Goal: Feedback & Contribution: Contribute content

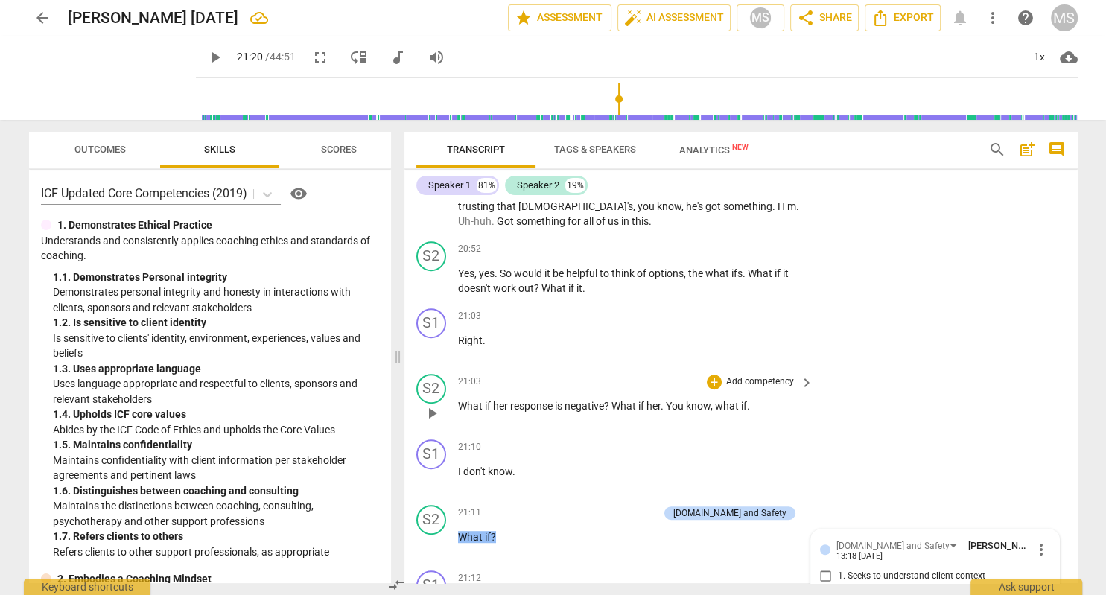
scroll to position [6495, 0]
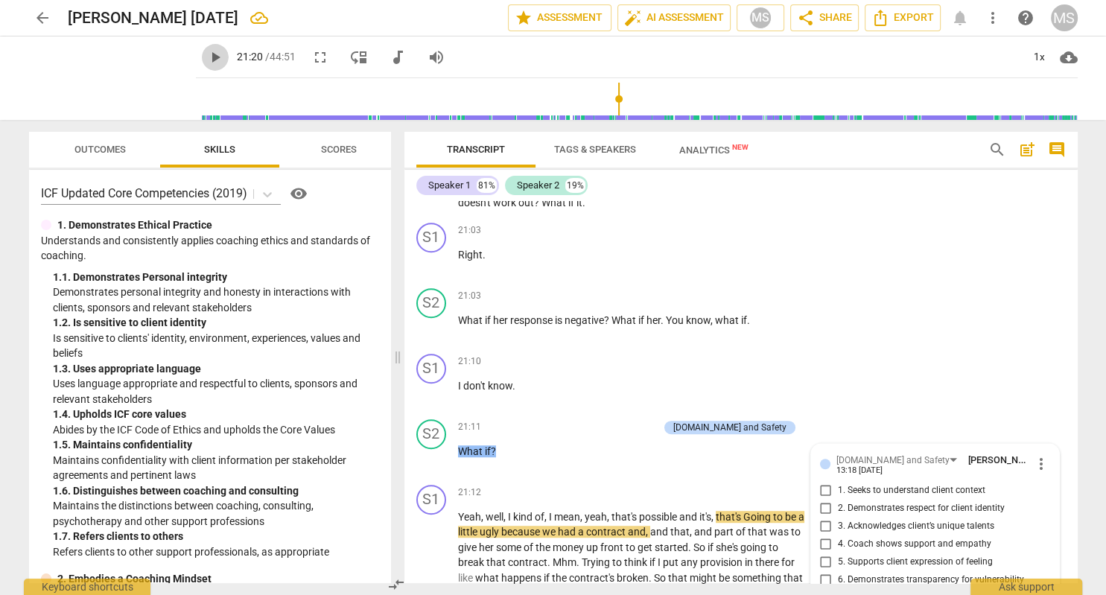
click at [218, 57] on span "play_arrow" at bounding box center [215, 57] width 18 height 18
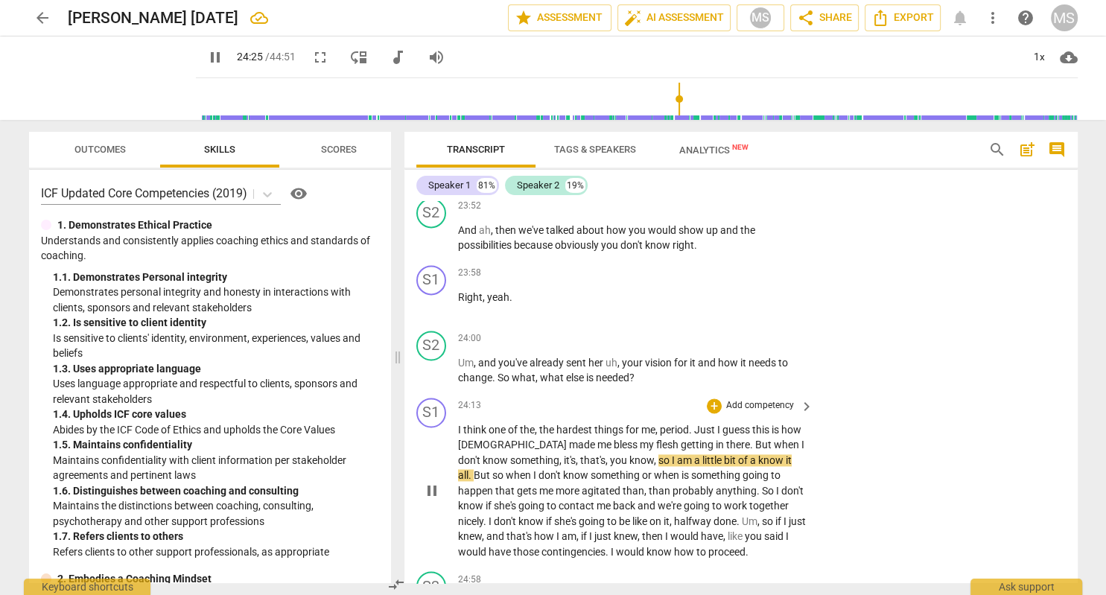
scroll to position [7613, 0]
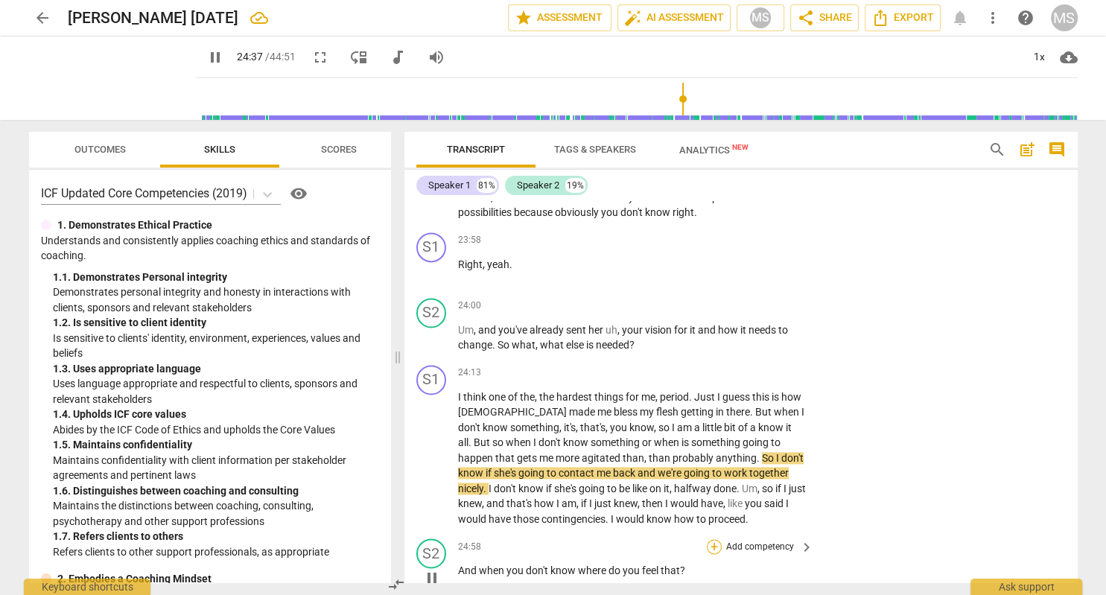
click at [714, 539] on div "+" at bounding box center [714, 546] width 15 height 15
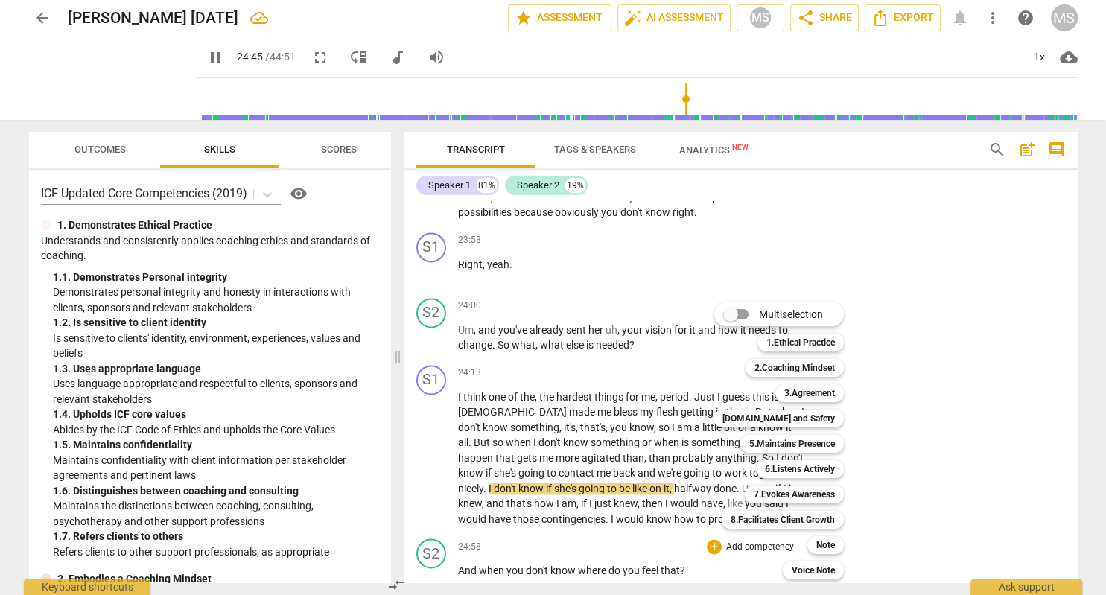
click at [931, 413] on div at bounding box center [553, 297] width 1106 height 595
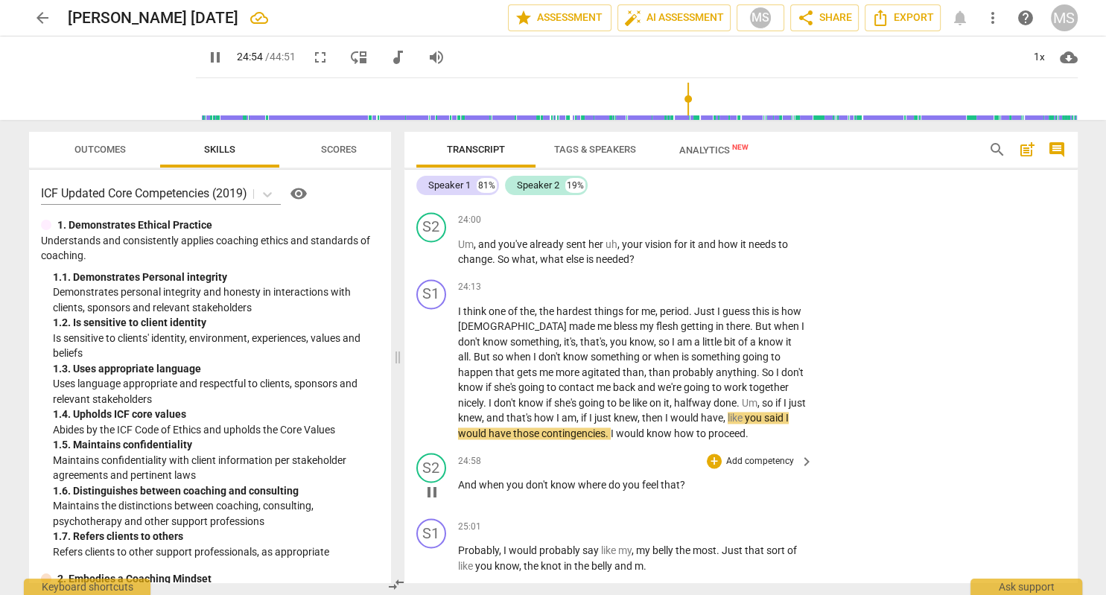
scroll to position [7785, 0]
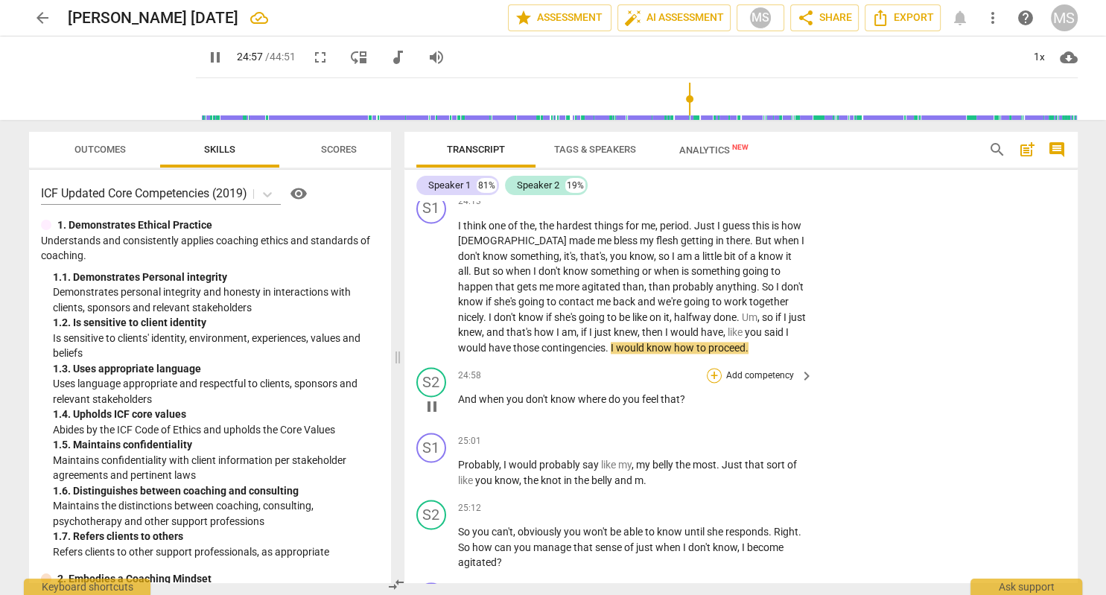
click at [716, 368] on div "+" at bounding box center [714, 375] width 15 height 15
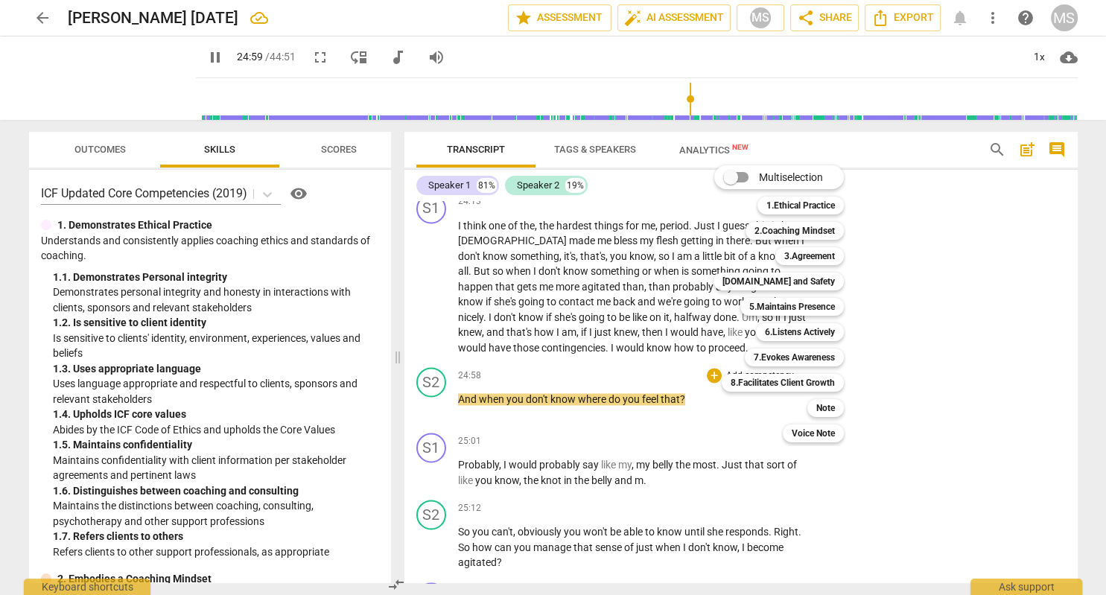
click at [216, 60] on div at bounding box center [553, 297] width 1106 height 595
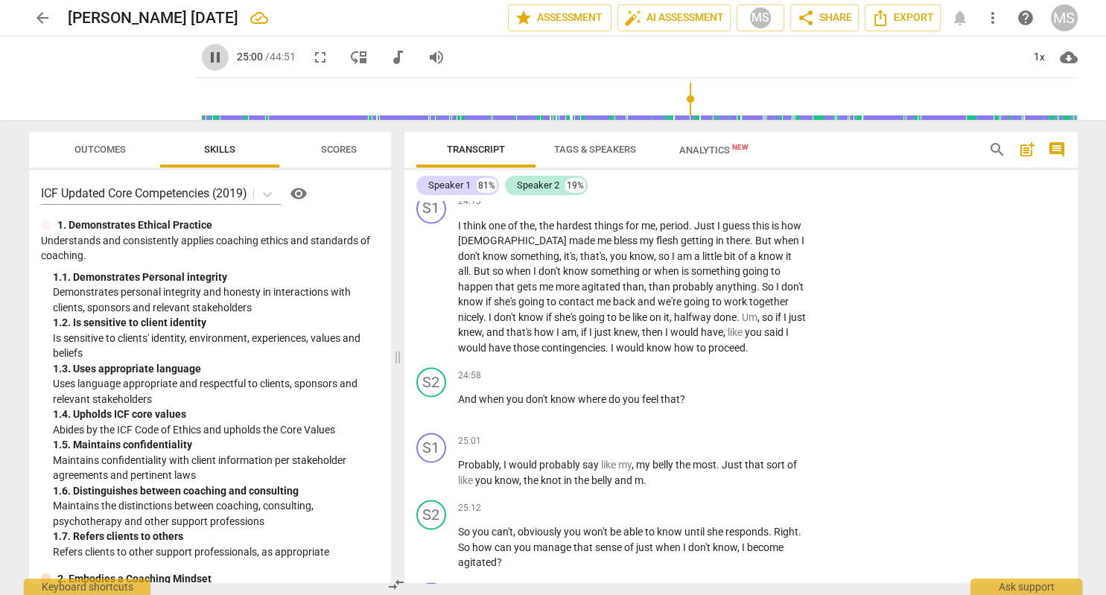
click at [213, 56] on span "pause" at bounding box center [215, 57] width 18 height 18
type input "1501"
click at [714, 368] on div "+" at bounding box center [714, 375] width 15 height 15
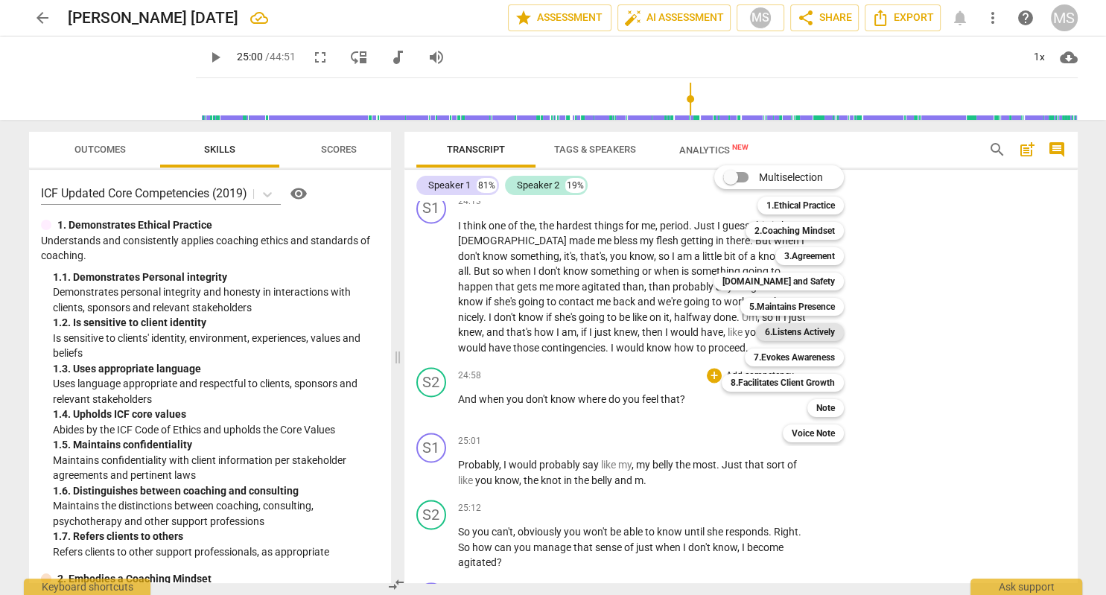
click at [827, 333] on b "6.Listens Actively" at bounding box center [800, 332] width 70 height 18
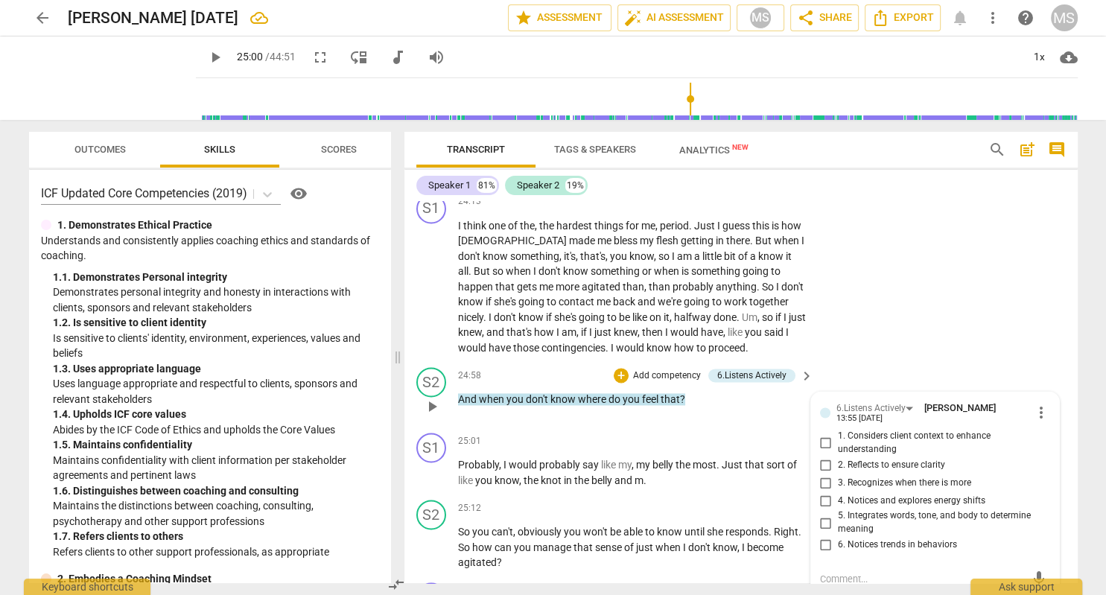
click at [825, 492] on input "4. Notices and explores energy shifts" at bounding box center [826, 501] width 24 height 18
checkbox input "true"
click at [846, 572] on textarea at bounding box center [923, 579] width 206 height 14
type textarea "G"
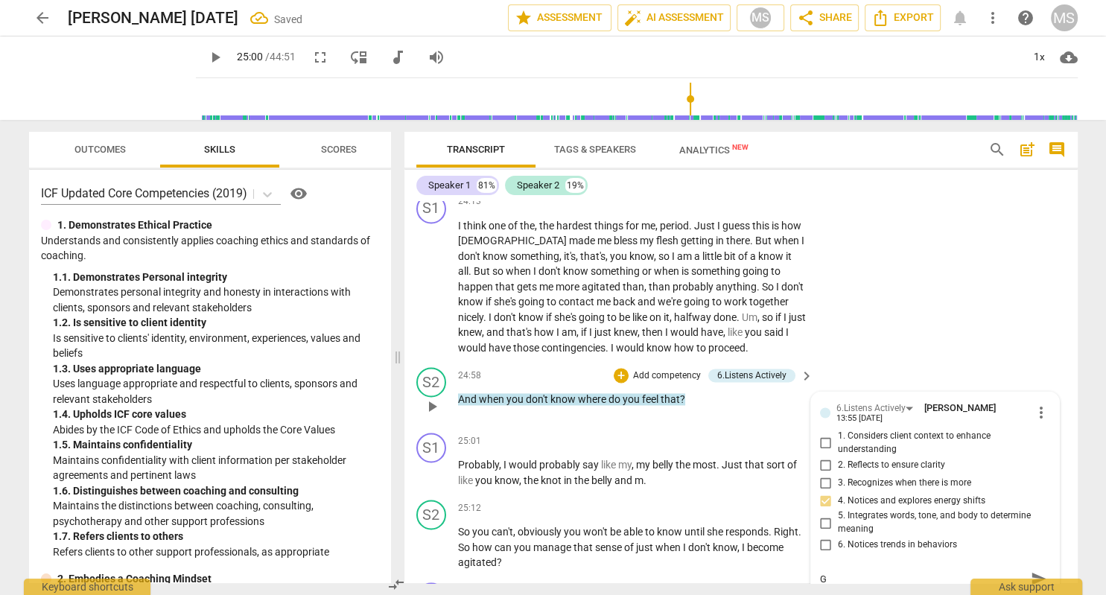
type textarea "Go"
type textarea "Goo"
type textarea "Good"
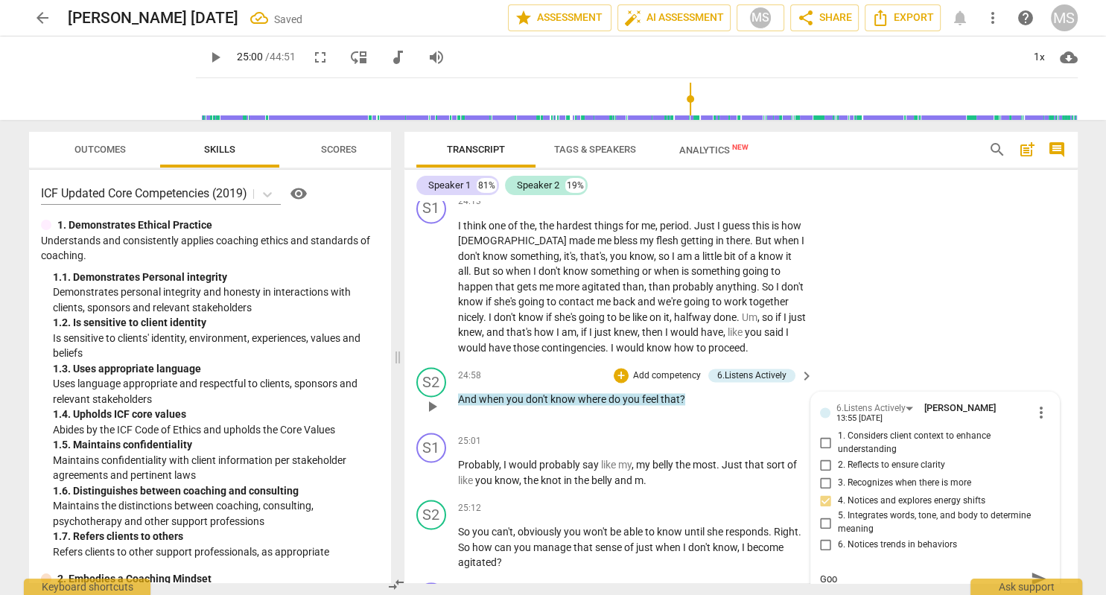
type textarea "Good"
type textarea "Good e"
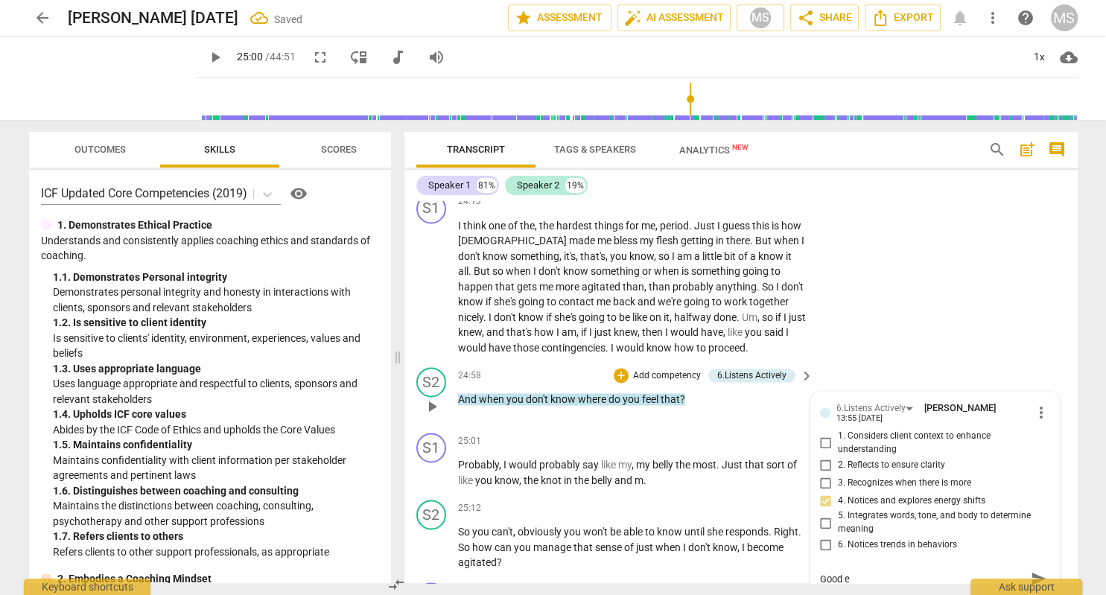
type textarea "Good ex"
type textarea "Good exp"
type textarea "Good expl"
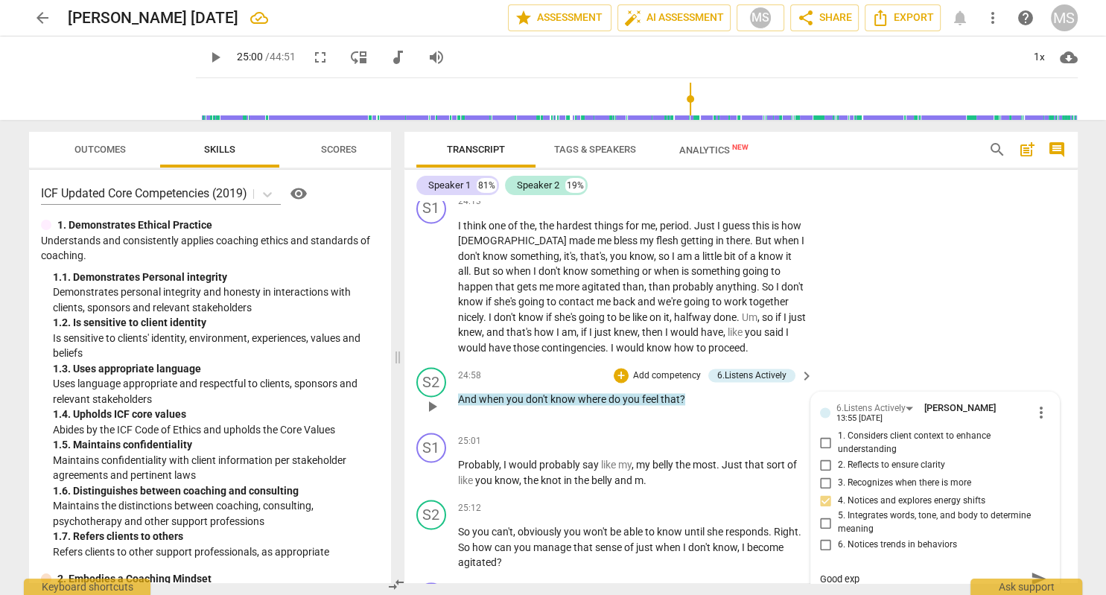
type textarea "Good expl"
type textarea "Good explo"
type textarea "Good explor"
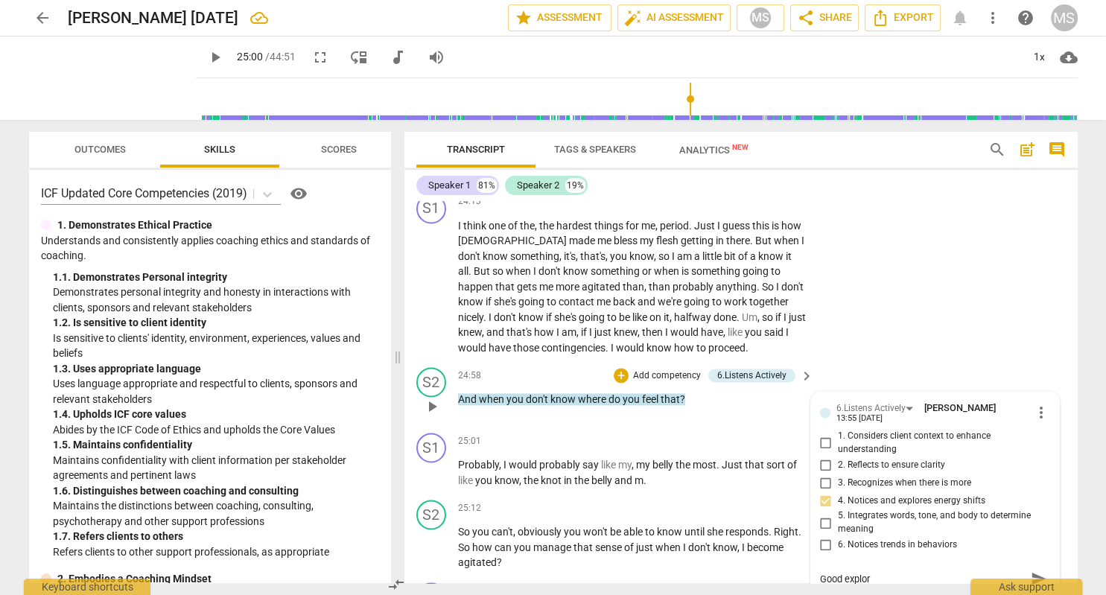
type textarea "Good explori"
type textarea "Good explorin"
type textarea "Good exploring"
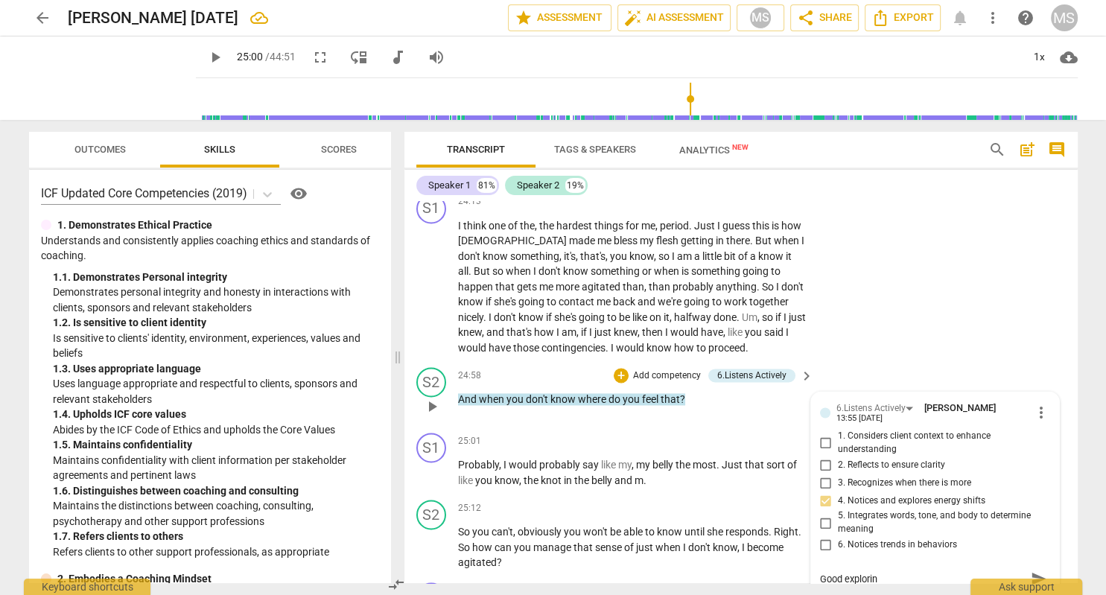
type textarea "Good exploring"
type textarea "Good exploring ""
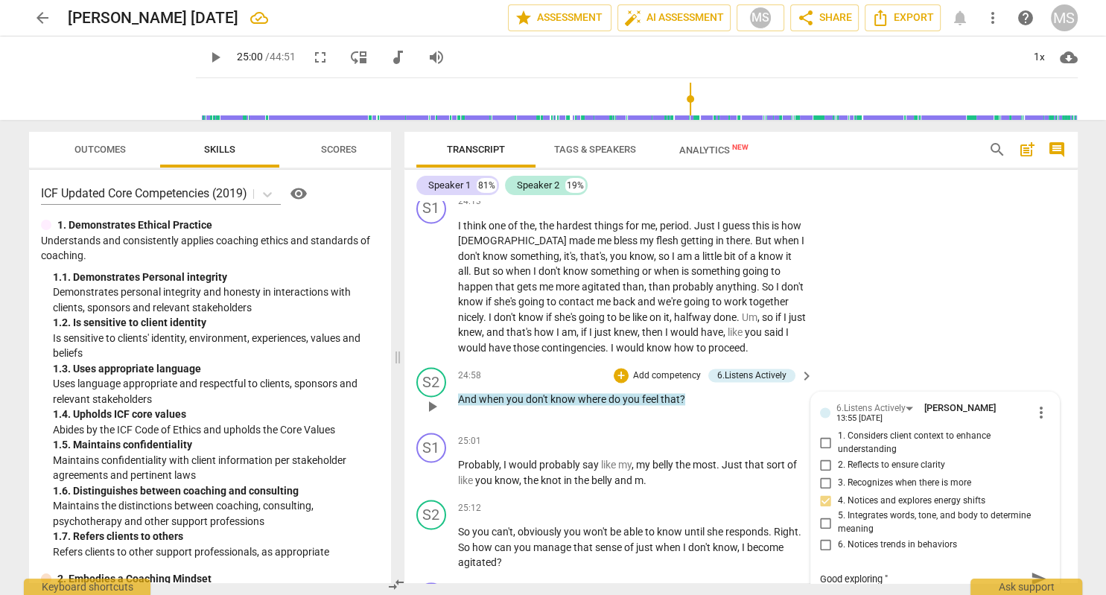
type textarea "Good exploring "w"
type textarea "Good exploring "wh"
type textarea "Good exploring "whe"
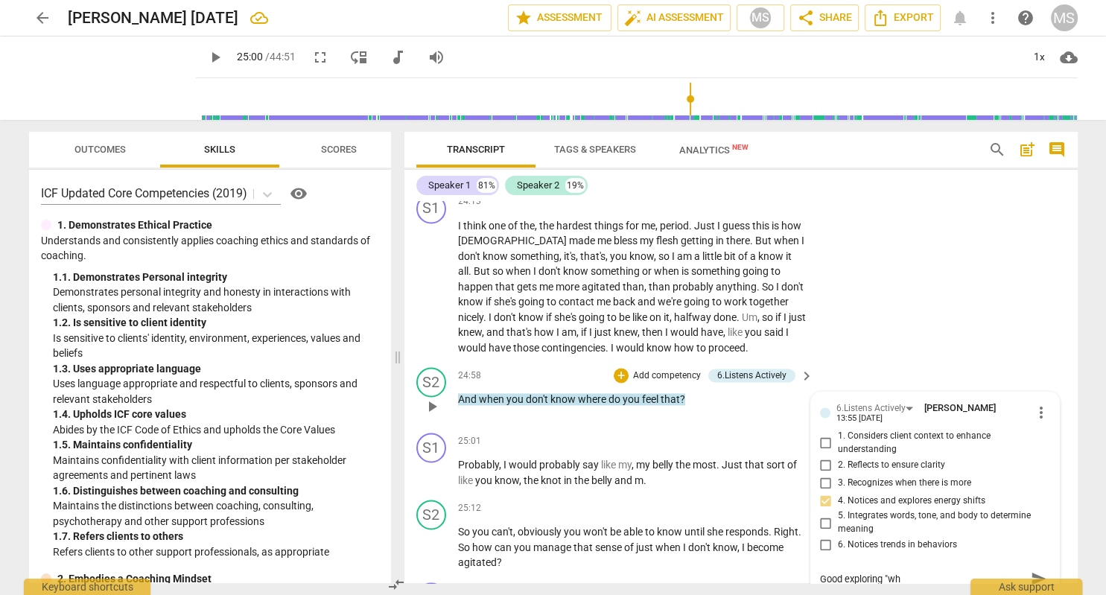
type textarea "Good exploring "whe"
type textarea "Good exploring "wher"
type textarea "Good exploring "where"
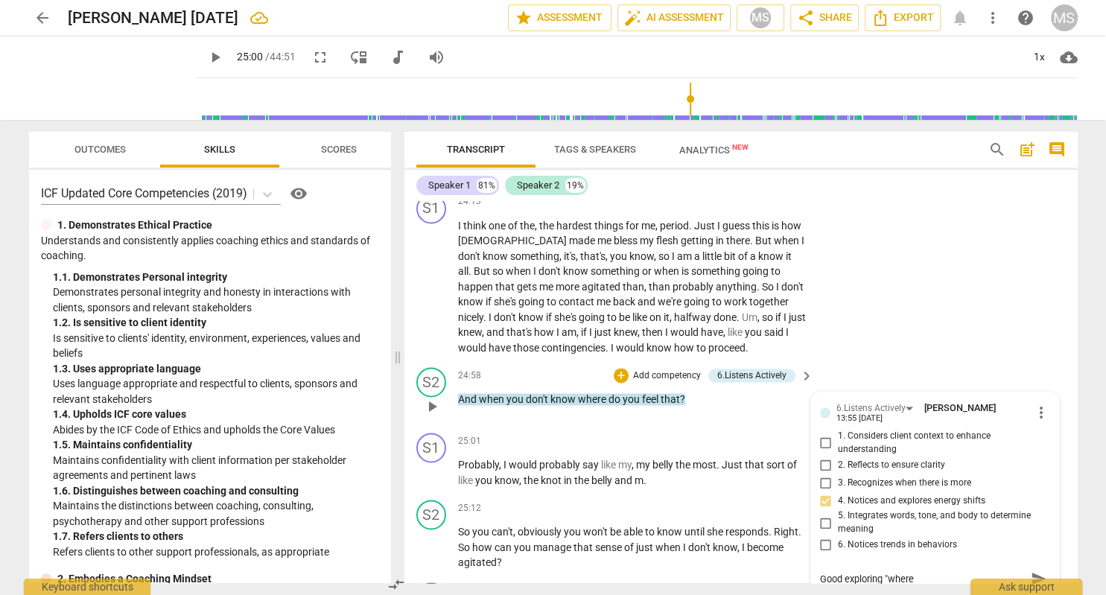
type textarea "Good exploring "where"
type textarea "Good exploring "where s"
type textarea "Good exploring "where sh"
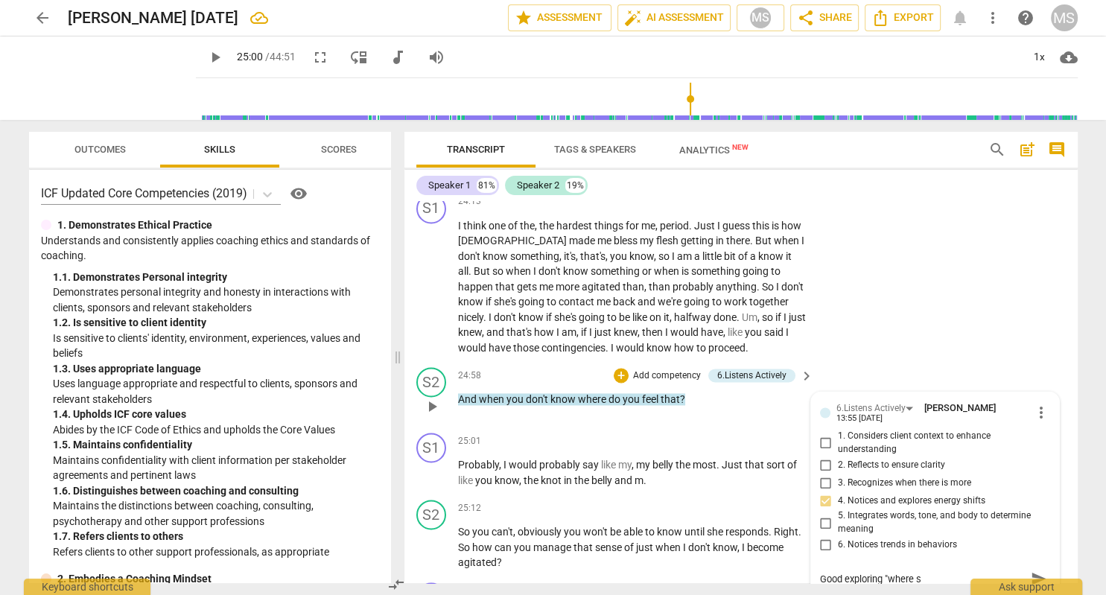
type textarea "Good exploring "where sh"
type textarea "Good exploring "where she"
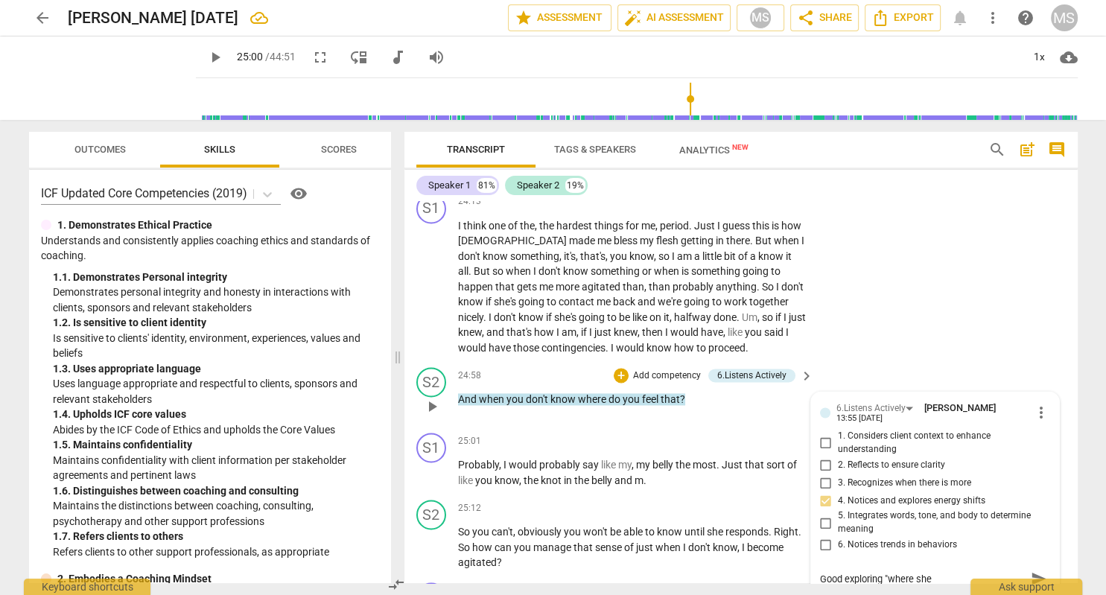
type textarea "Good exploring "where she f"
type textarea "Good exploring "where she fe"
type textarea "Good exploring "where she fee"
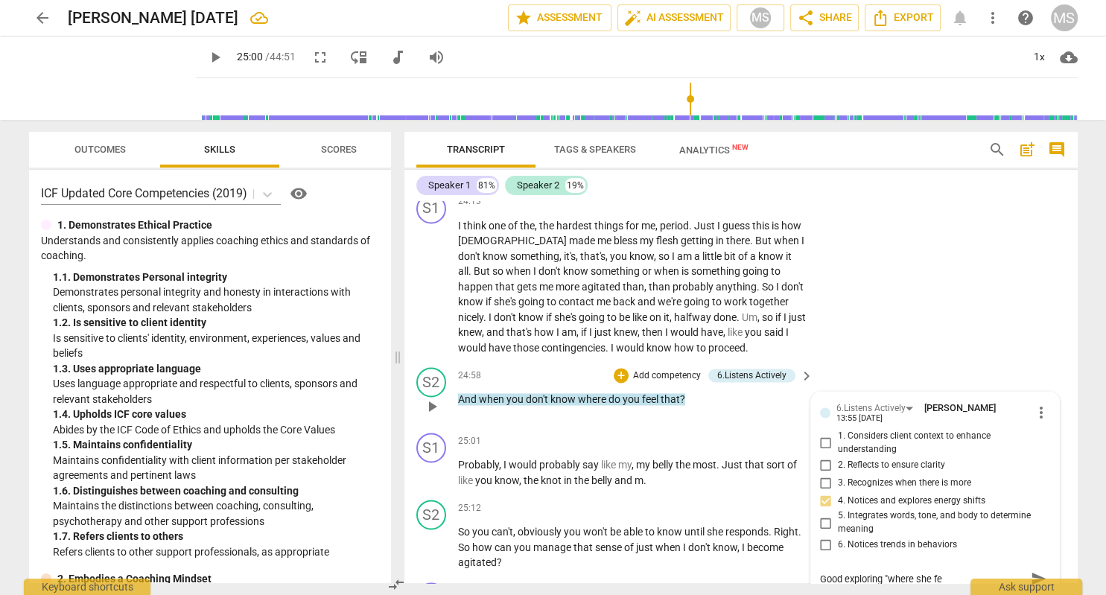
type textarea "Good exploring "where she fee"
type textarea "Good exploring "where she feel"
type textarea "Good exploring "where she feels"
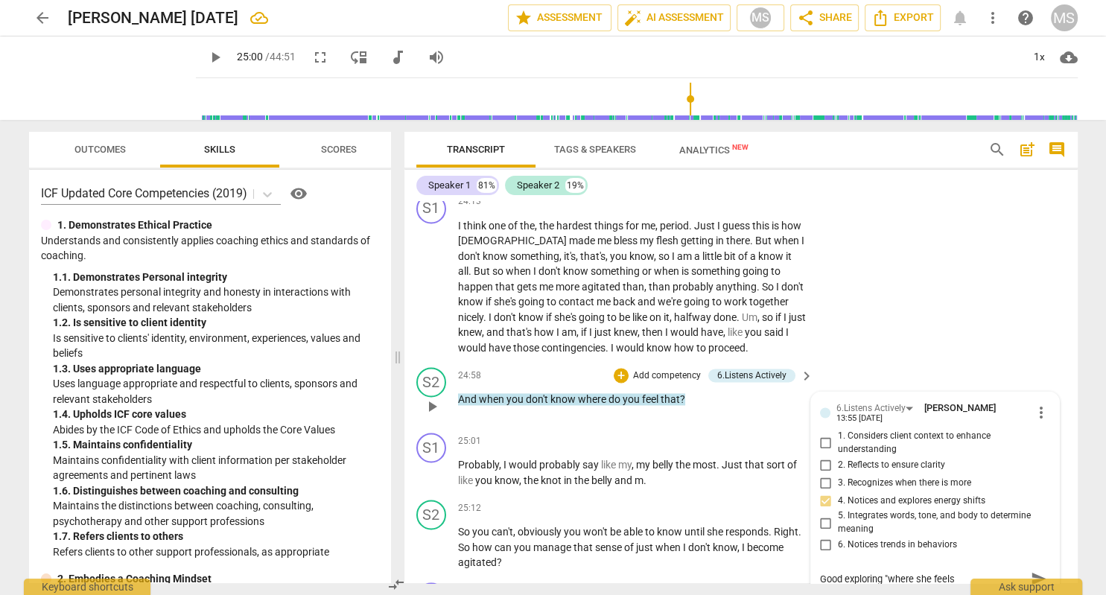
type textarea "Good exploring "where she feels""
type textarea "Good exploring "where she feels" w"
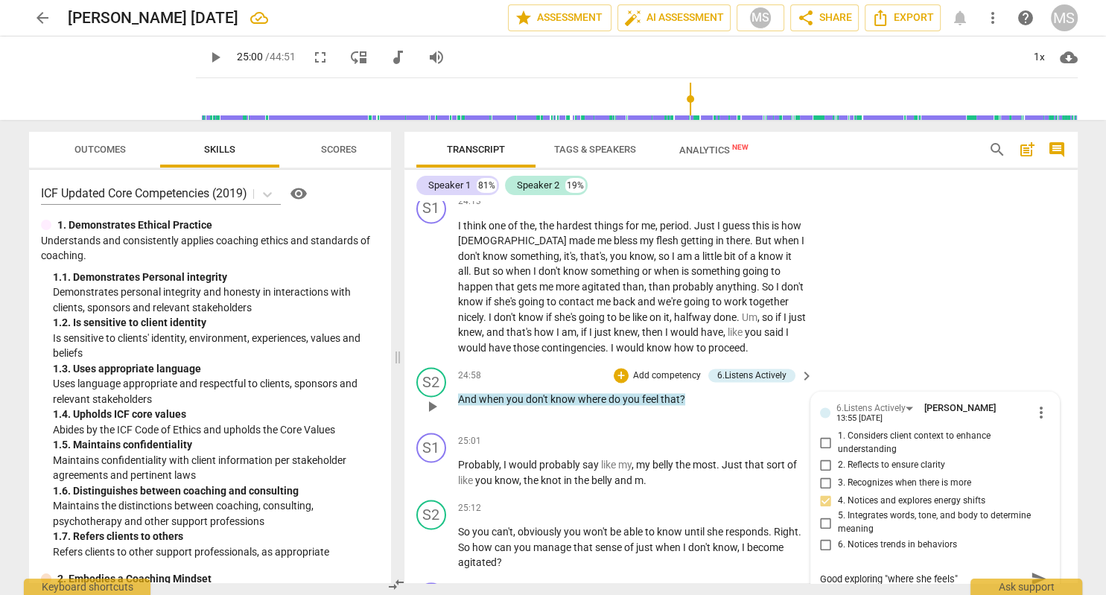
type textarea "Good exploring "where she feels" w"
type textarea "Good exploring "where she feels" wh"
type textarea "Good exploring "where she feels" wht"
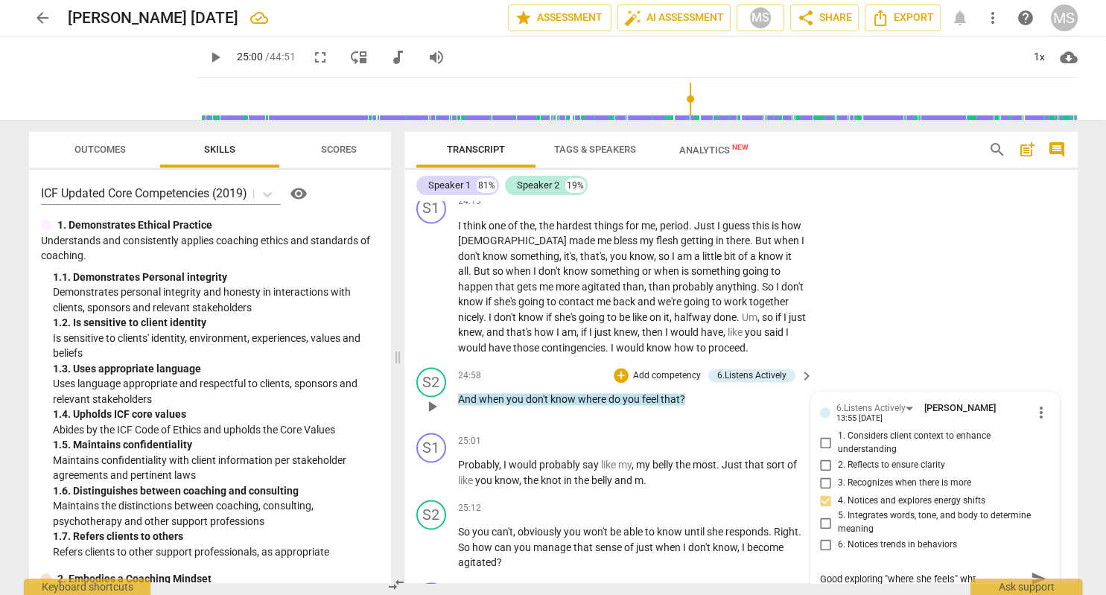
type textarea "Good exploring "where she feels" wht"
type textarea "Good exploring "where she feels" wh"
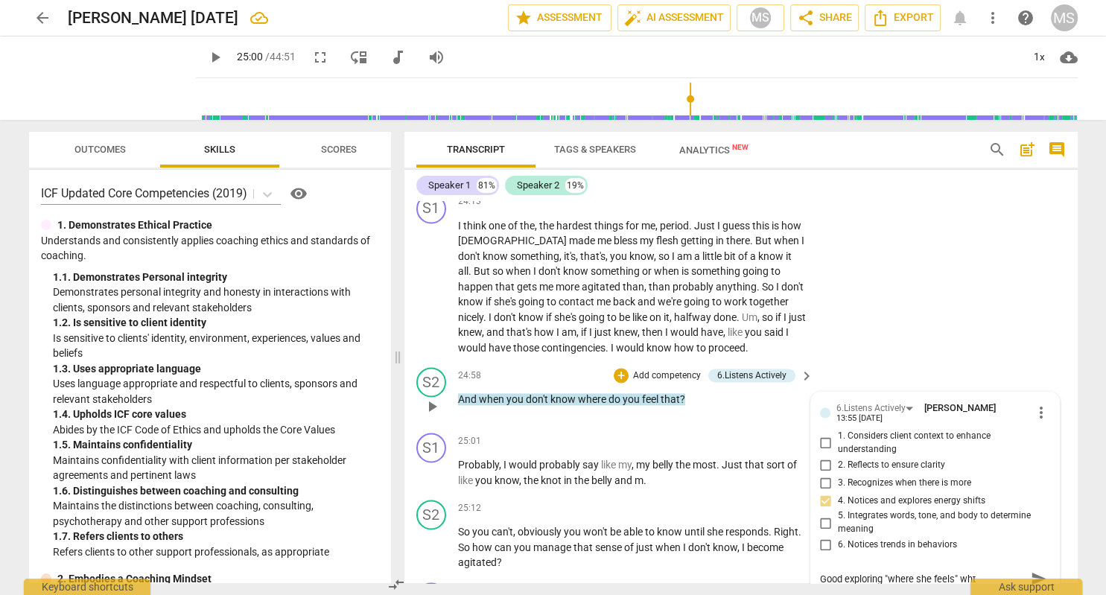
type textarea "Good exploring "where she feels" wh"
type textarea "Good exploring "where she feels" wha"
type textarea "Good exploring "where she feels" what"
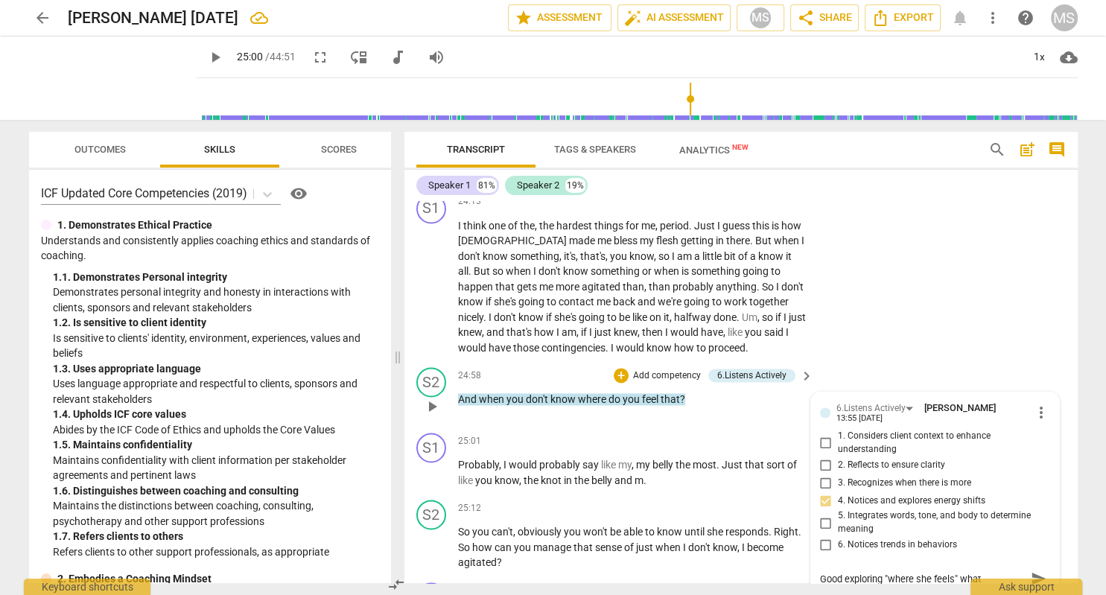
type textarea "Good exploring "where she feels" what"
type textarea "Good exploring "where she feels" what s"
type textarea "Good exploring "where she feels" what sh"
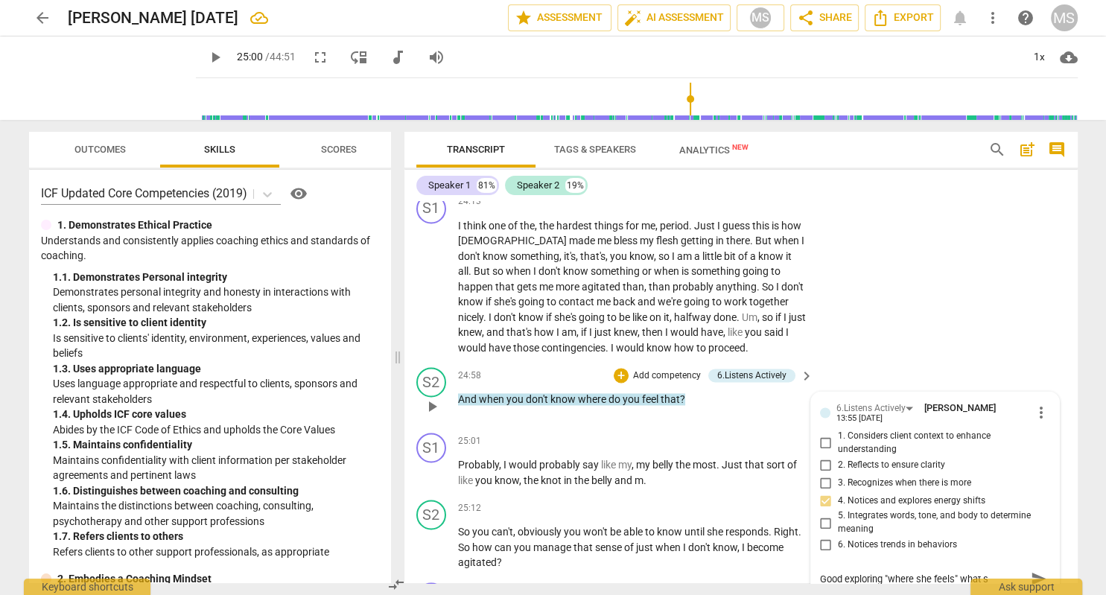
type textarea "Good exploring "where she feels" what sh"
type textarea "Good exploring "where she feels" what she"
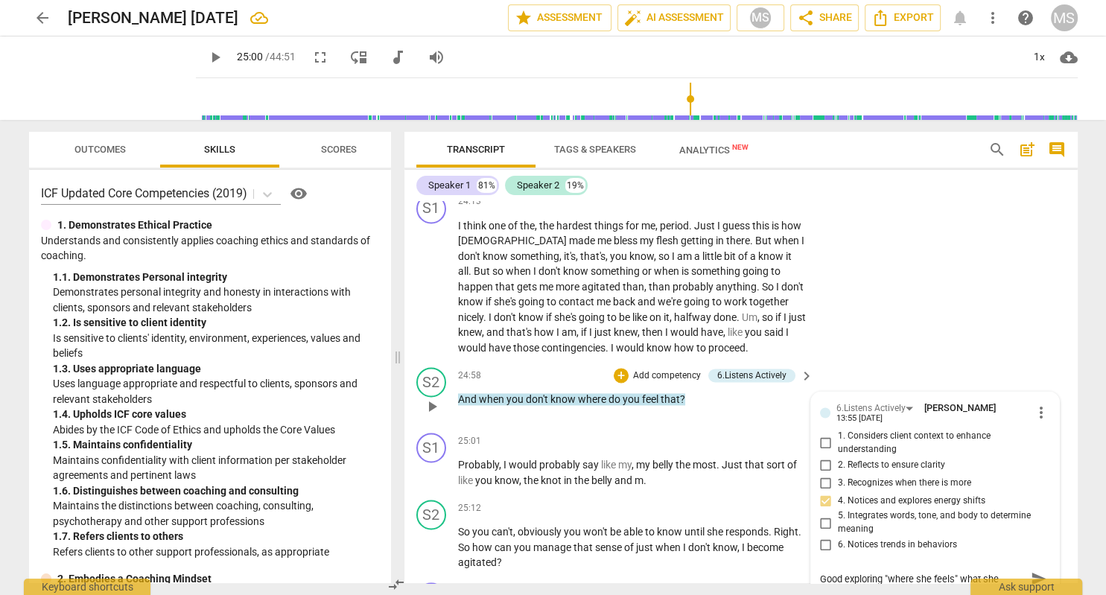
type textarea "Good exploring "where she feels" what she d"
type textarea "Good exploring "where she feels" what she do"
type textarea "Good exploring "where she feels" what she doe"
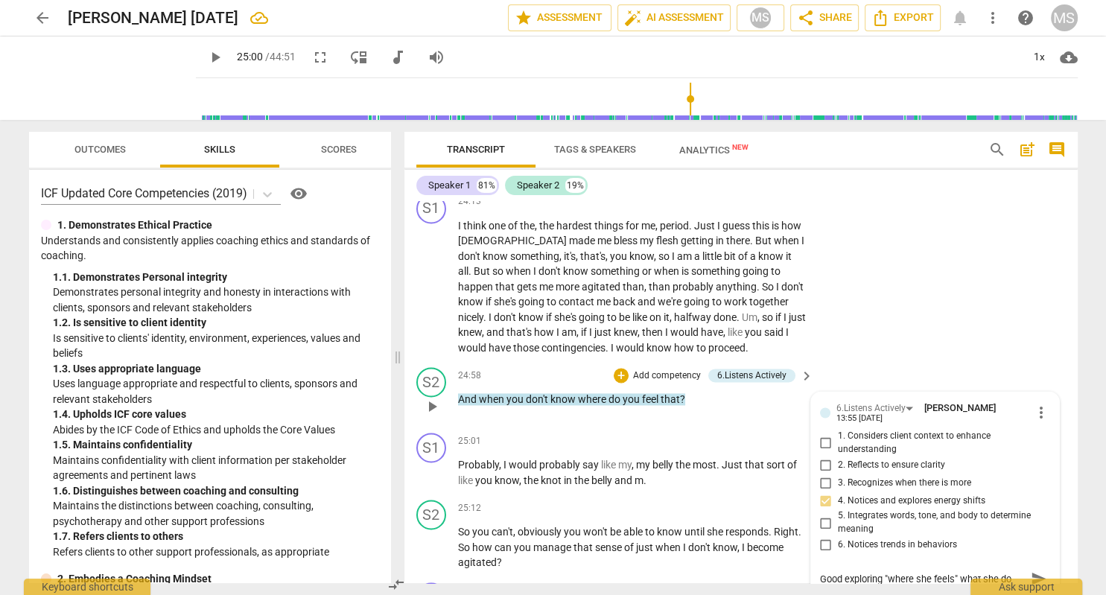
type textarea "Good exploring "where she feels" what she doe"
type textarea "Good exploring "where she feels" what she does"
type textarea "Good exploring "where she feels" what she doesn"
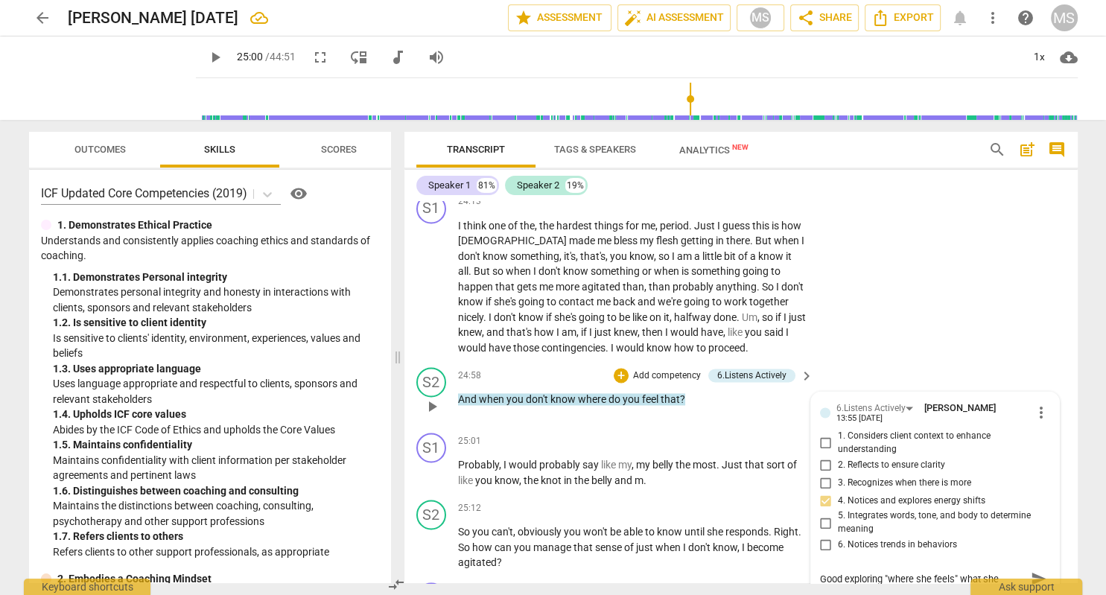
scroll to position [13, 0]
type textarea "Good exploring "where she feels" what she doesn'"
type textarea "Good exploring "where she feels" what she doesn't"
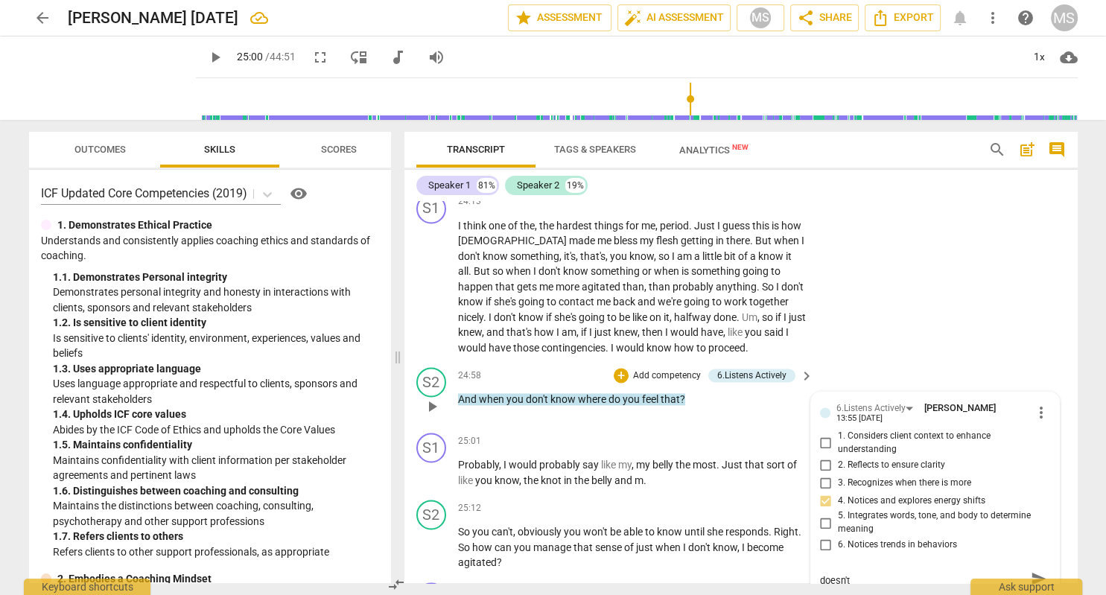
type textarea "Good exploring "where she feels" what she doesn't"
type textarea "Good exploring "where she feels" what she doesn't k"
type textarea "Good exploring "where she feels" what she doesn't kn"
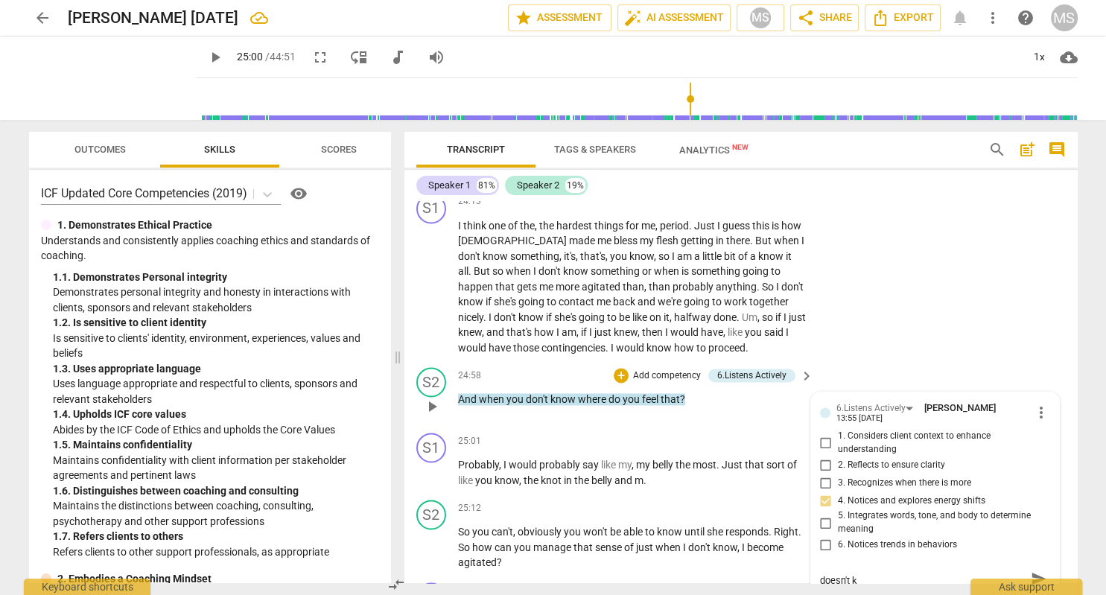
type textarea "Good exploring "where she feels" what she doesn't kn"
type textarea "Good exploring "where she feels" what she doesn't kno"
type textarea "Good exploring "where she feels" what she doesn't know"
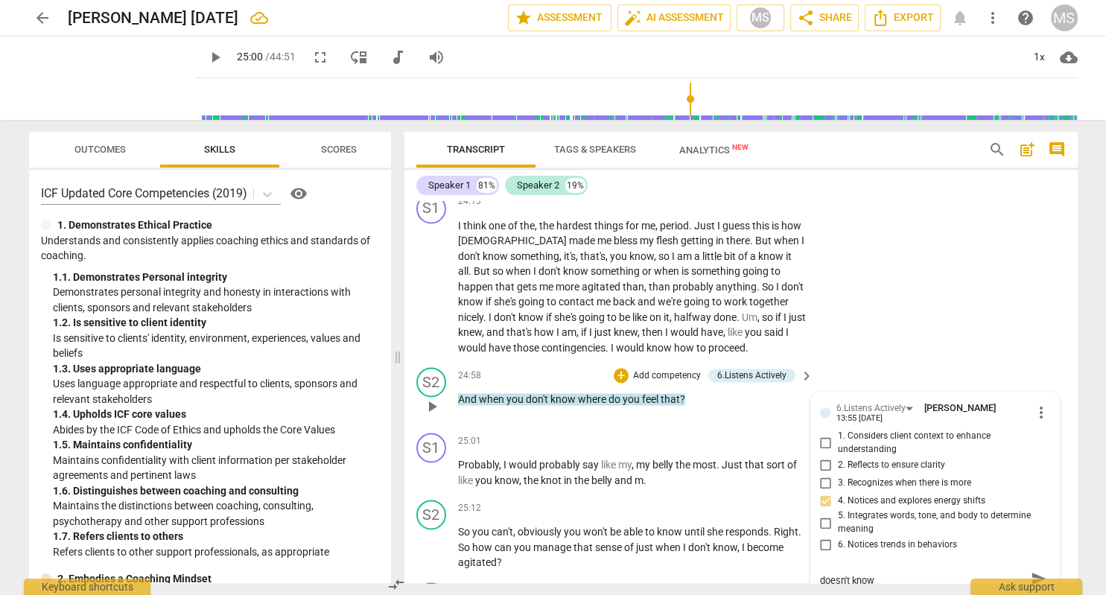
scroll to position [0, 0]
type textarea "Good exploring "where she feels" what she doesn't know."
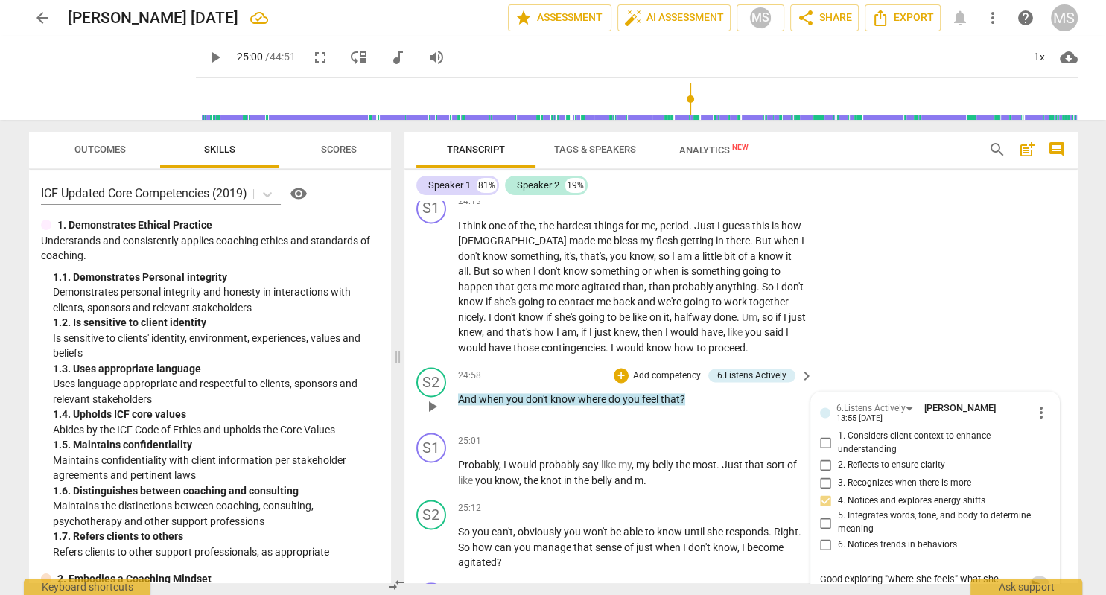
click at [1033, 578] on span "send" at bounding box center [1039, 586] width 16 height 16
click at [212, 57] on span "play_arrow" at bounding box center [215, 57] width 18 height 18
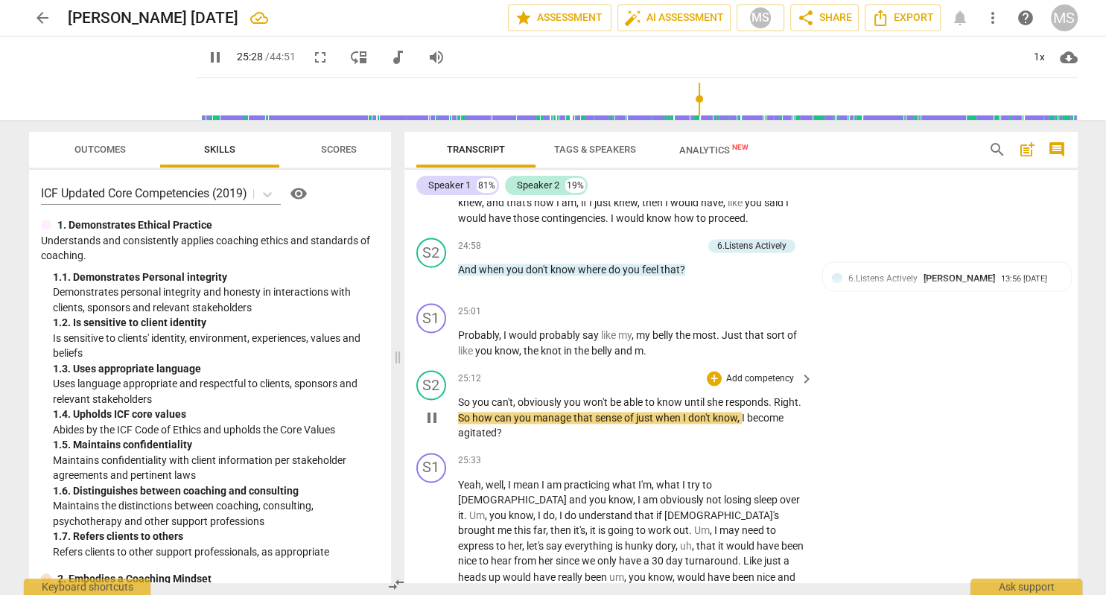
scroll to position [7956, 0]
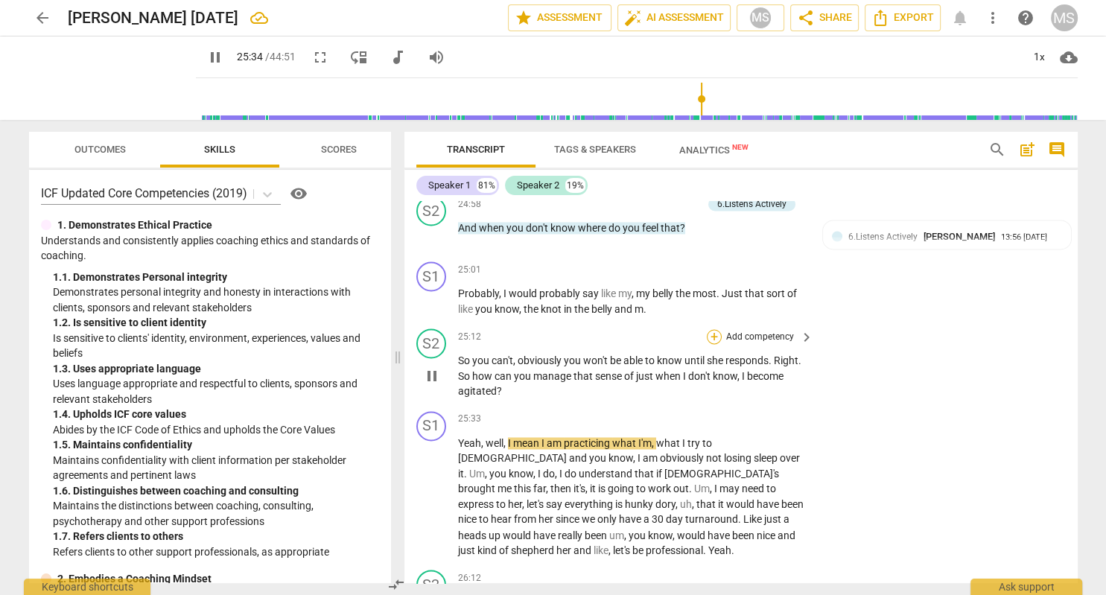
click at [713, 329] on div "+" at bounding box center [714, 336] width 15 height 15
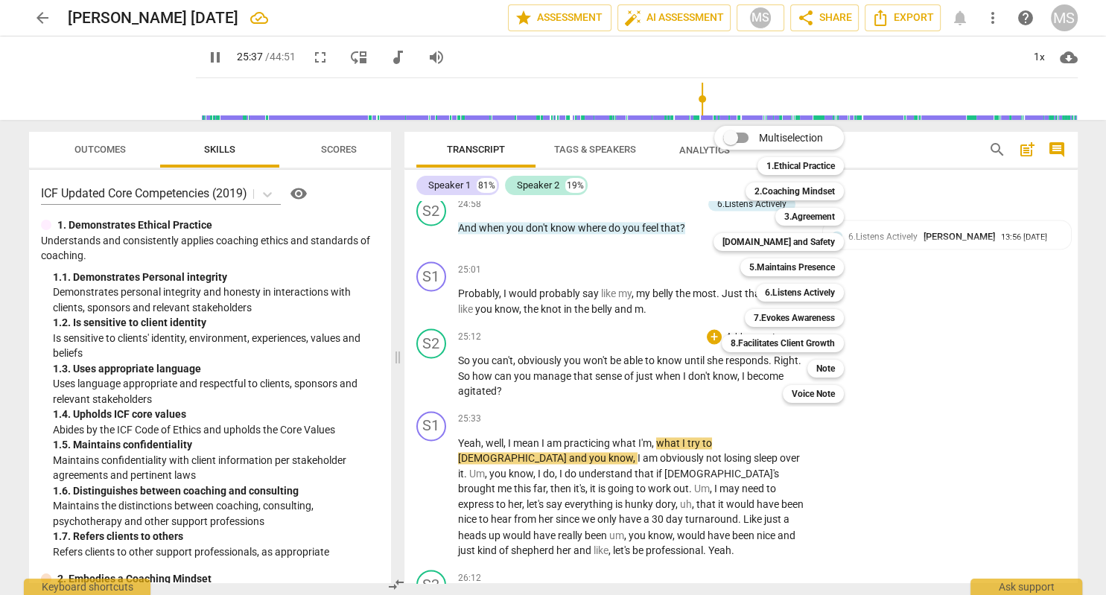
click at [214, 56] on div at bounding box center [553, 297] width 1106 height 595
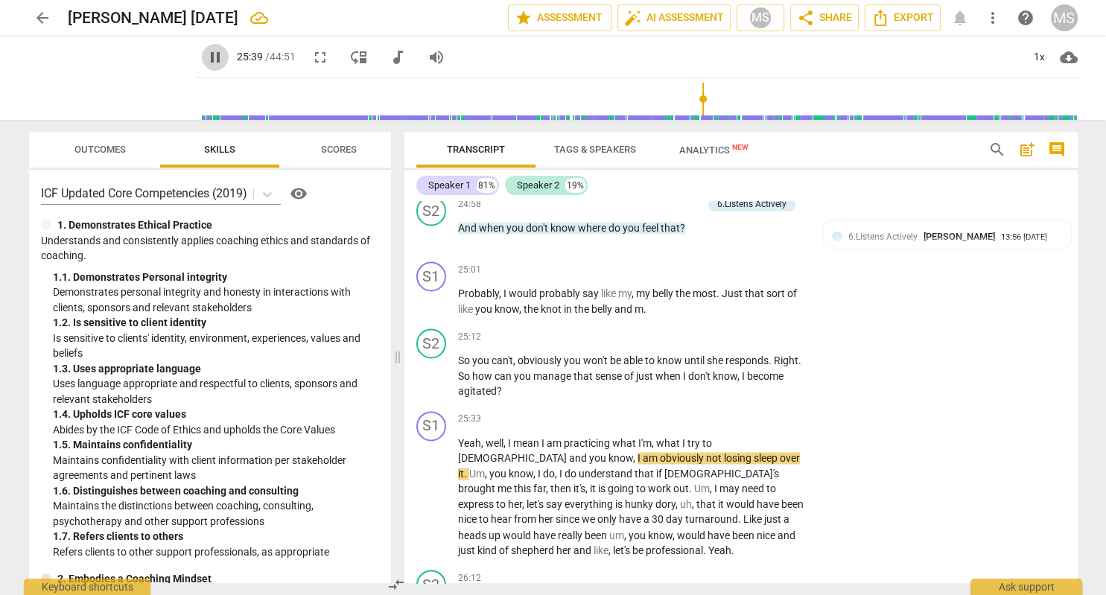
click at [214, 57] on span "pause" at bounding box center [215, 57] width 18 height 18
type input "1540"
click at [714, 329] on div "+" at bounding box center [714, 336] width 15 height 15
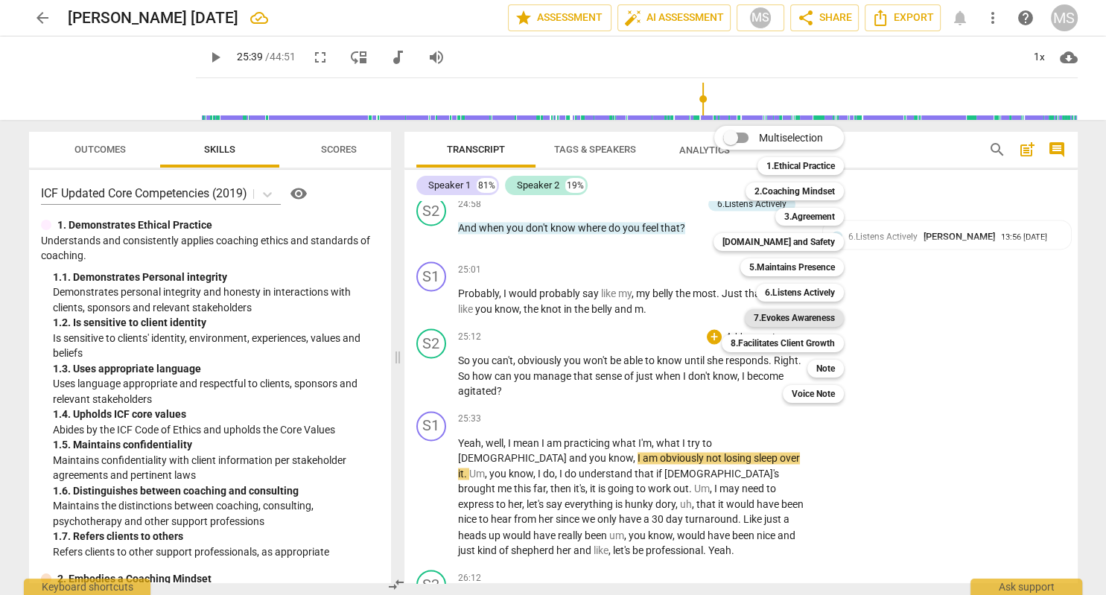
click at [807, 319] on b "7.Evokes Awareness" at bounding box center [794, 318] width 81 height 18
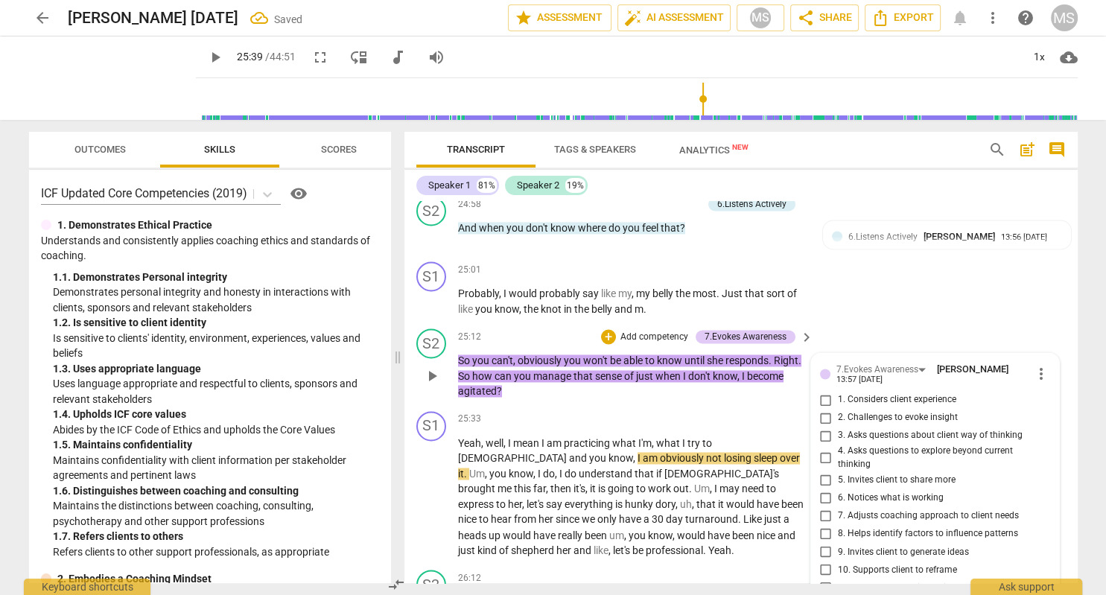
type textarea "I"
type textarea "It"
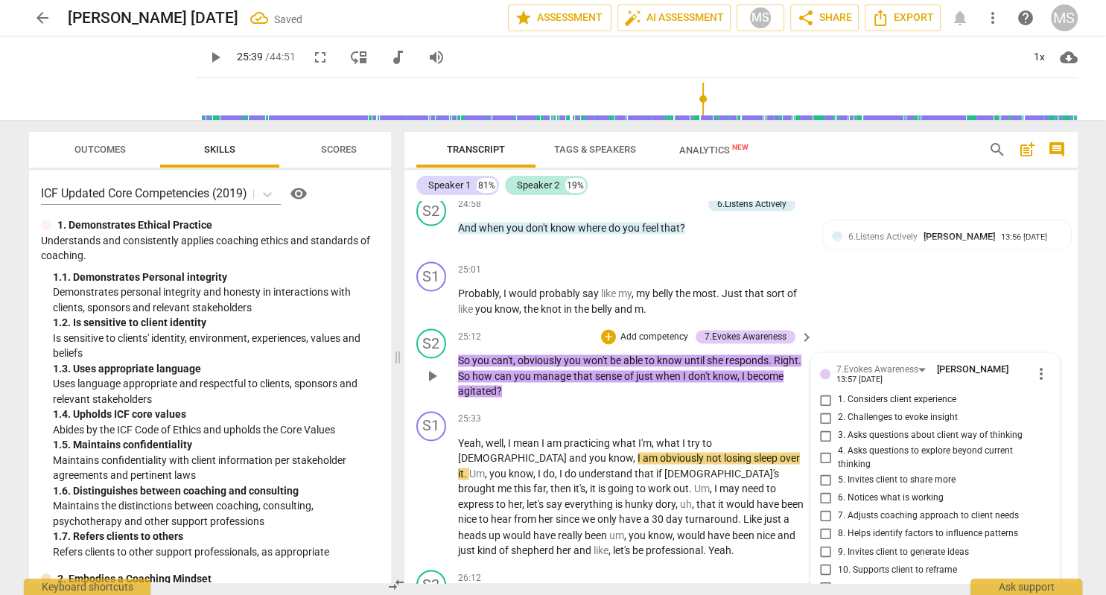
type textarea "It"
type textarea "It m"
type textarea "It mi"
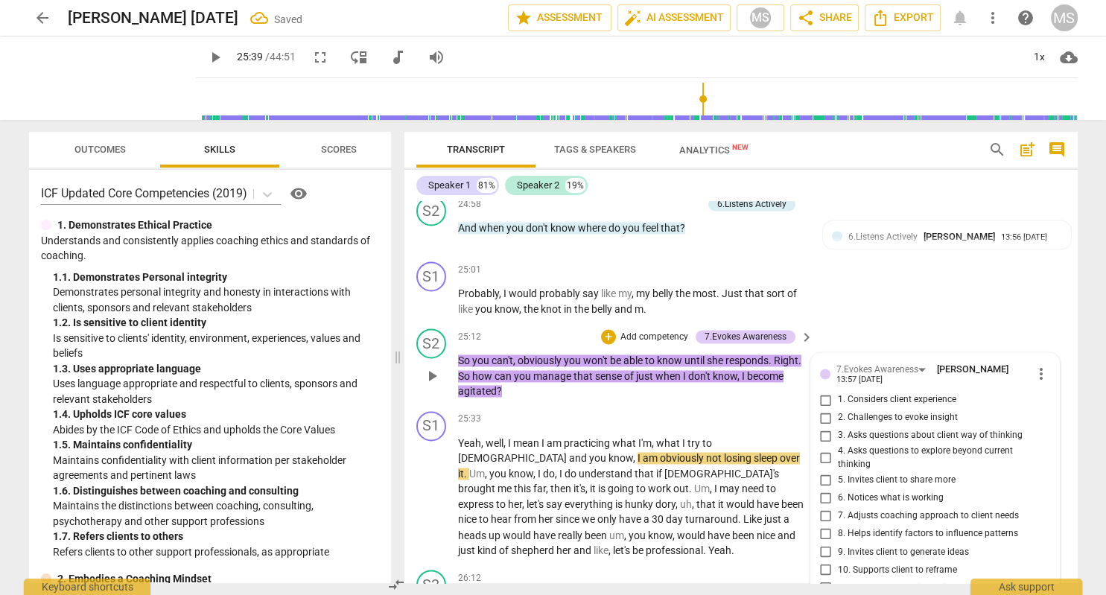
type textarea "It mig"
type textarea "It migh"
type textarea "It might"
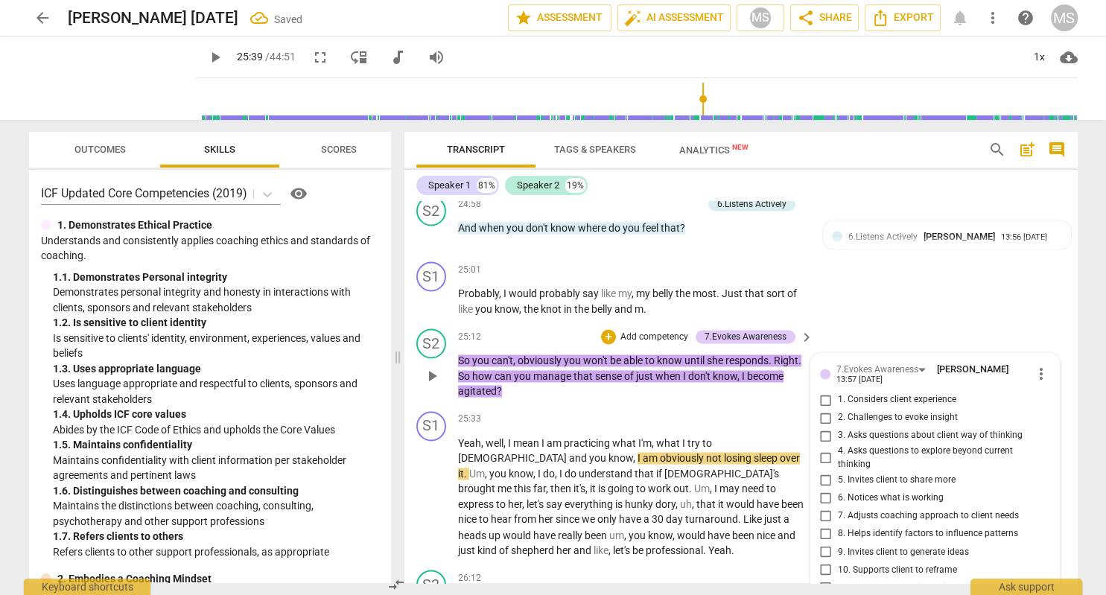
type textarea "It might"
type textarea "It might h"
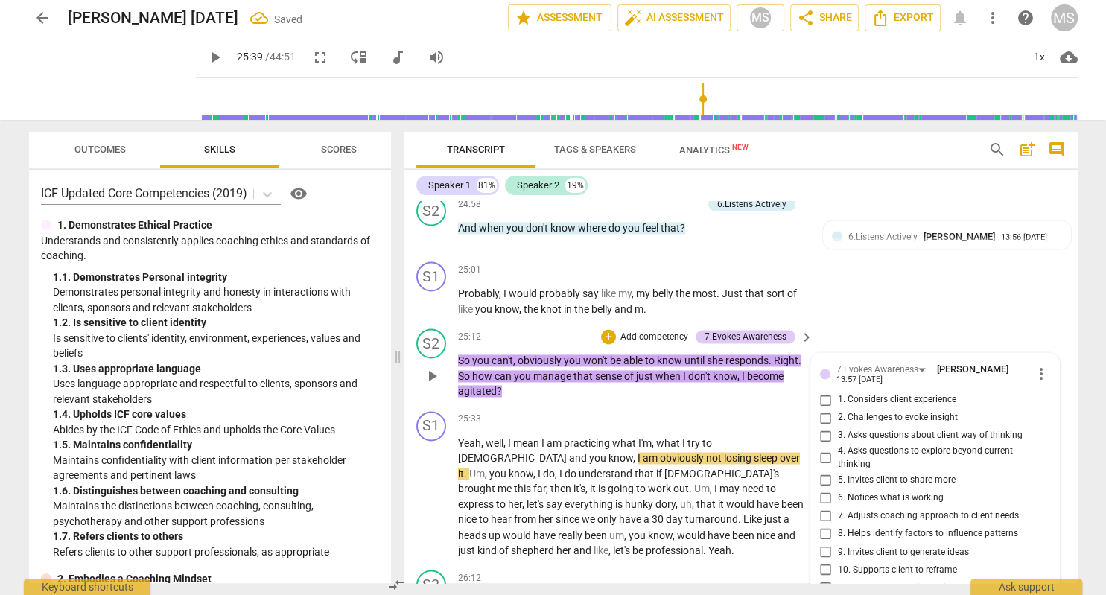
type textarea "It might ha"
type textarea "It might hav"
type textarea "It might have"
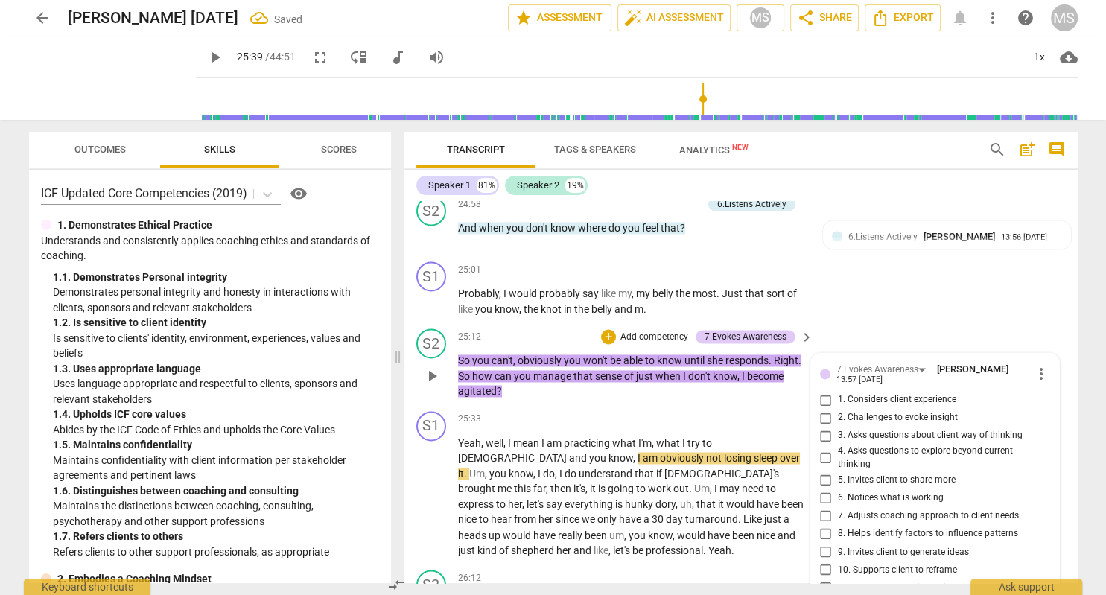
type textarea "It might have"
type textarea "It might have b"
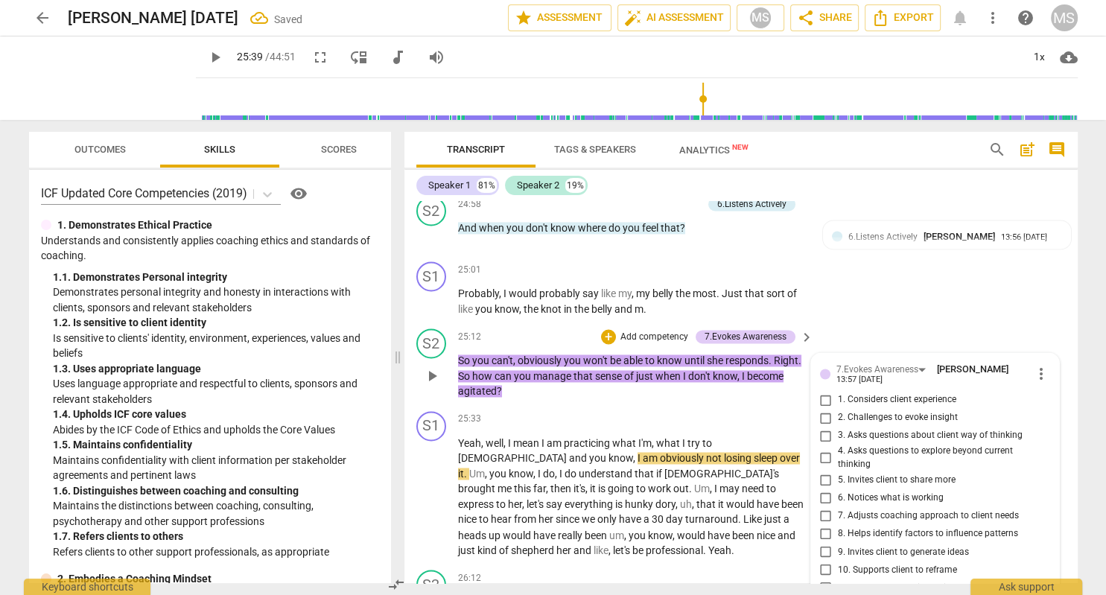
type textarea "It might have be"
type textarea "It might have bee"
type textarea "It might have been"
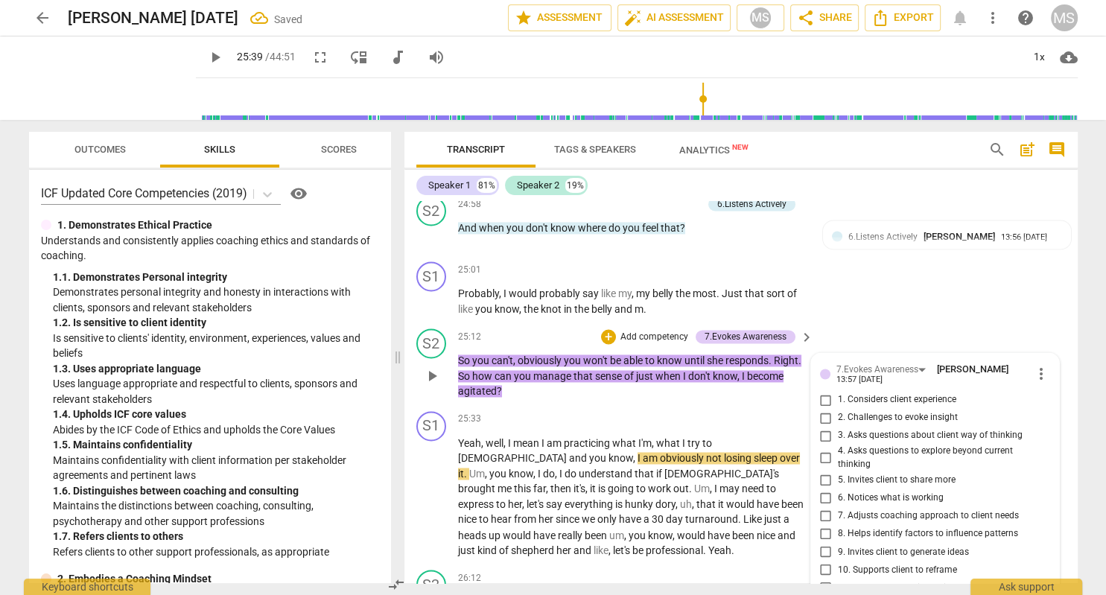
type textarea "It might have been"
type textarea "It might have been g"
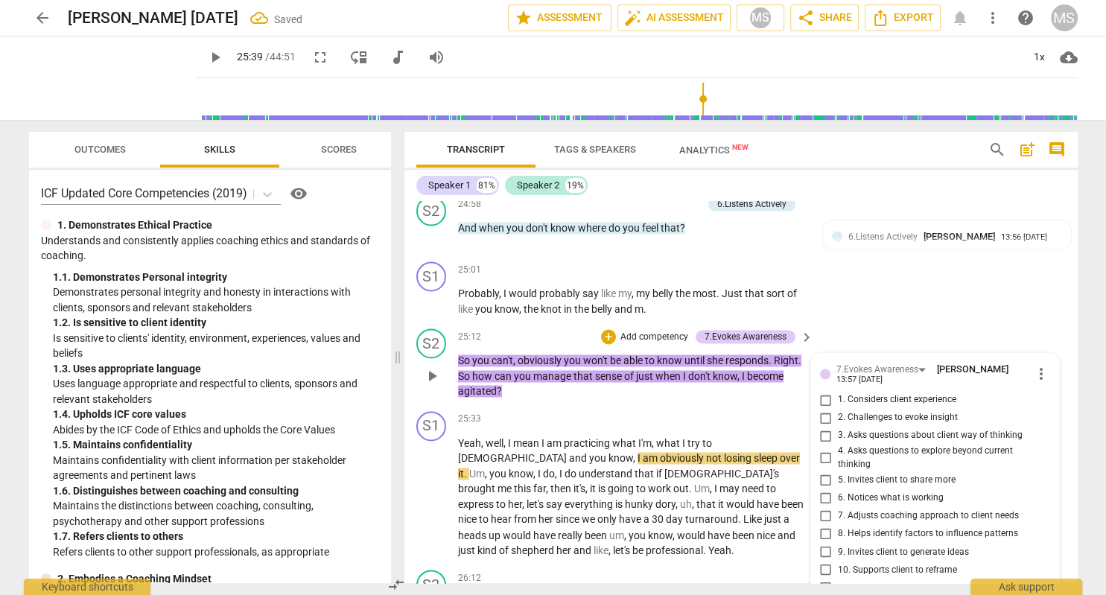
type textarea "It might have been go"
type textarea "It might have been goo"
type textarea "It might have been good"
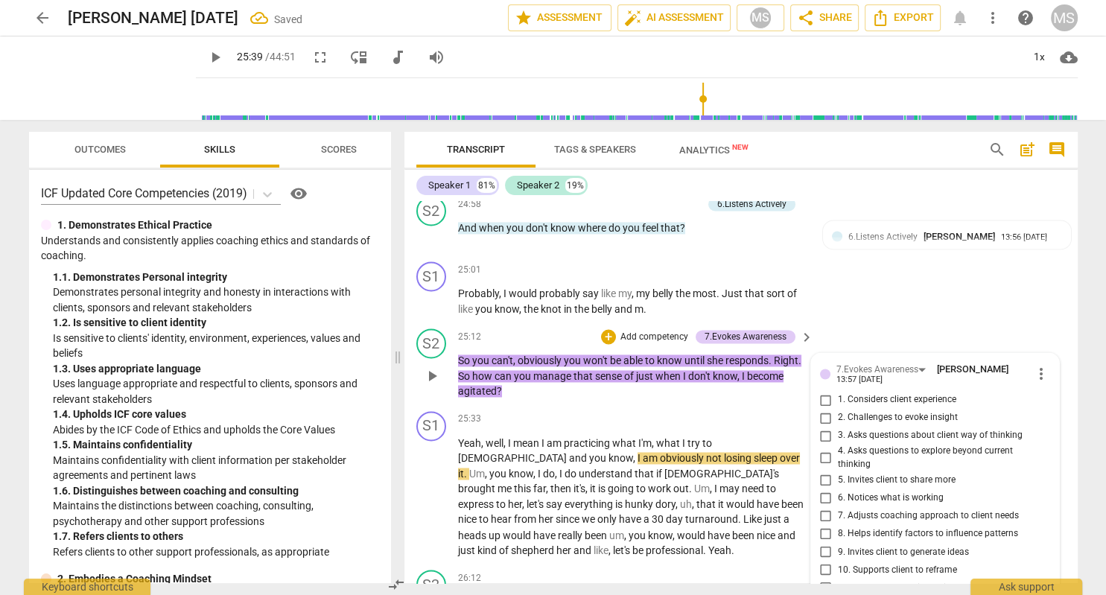
type textarea "It might have been good"
type textarea "It might have been good t"
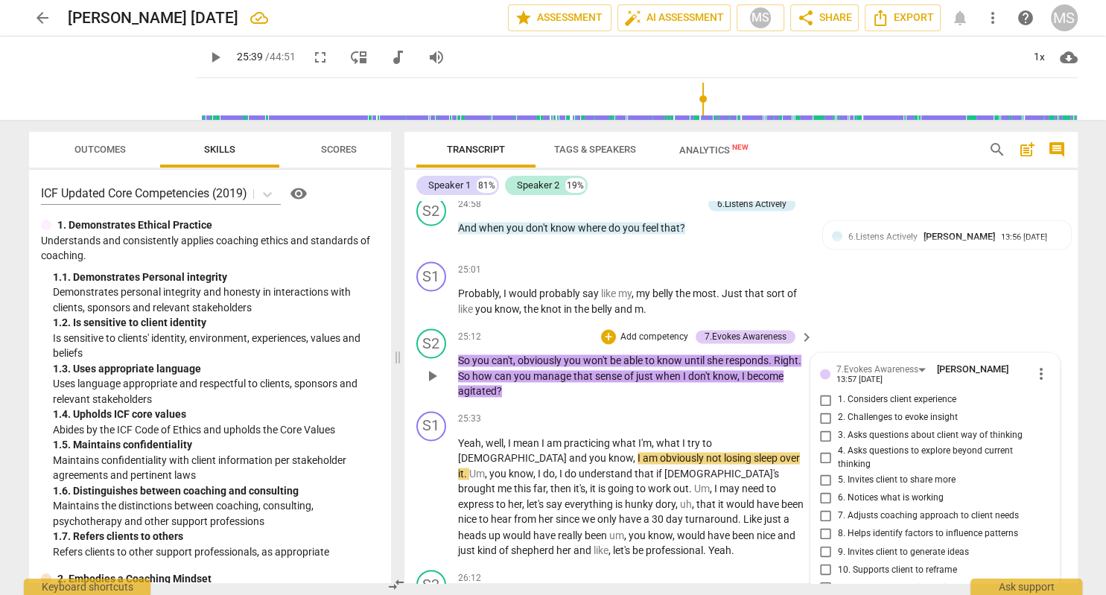
type textarea "It might have been good to"
type textarea "It might have been good to t"
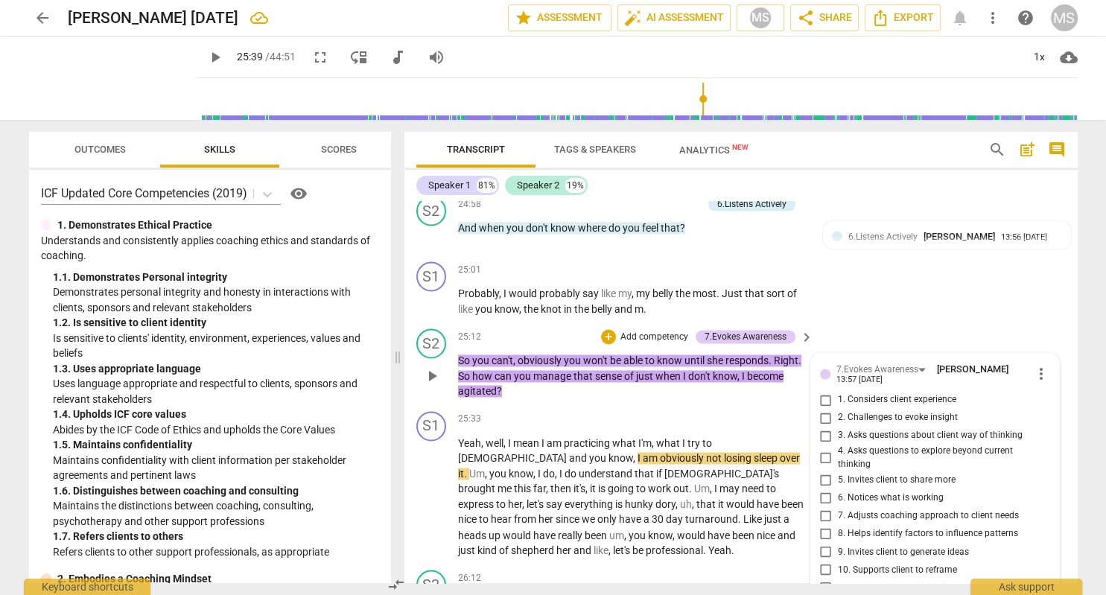
type textarea "It might have been good to t"
type textarea "It might have been good to ti"
type textarea "It might have been good to tie"
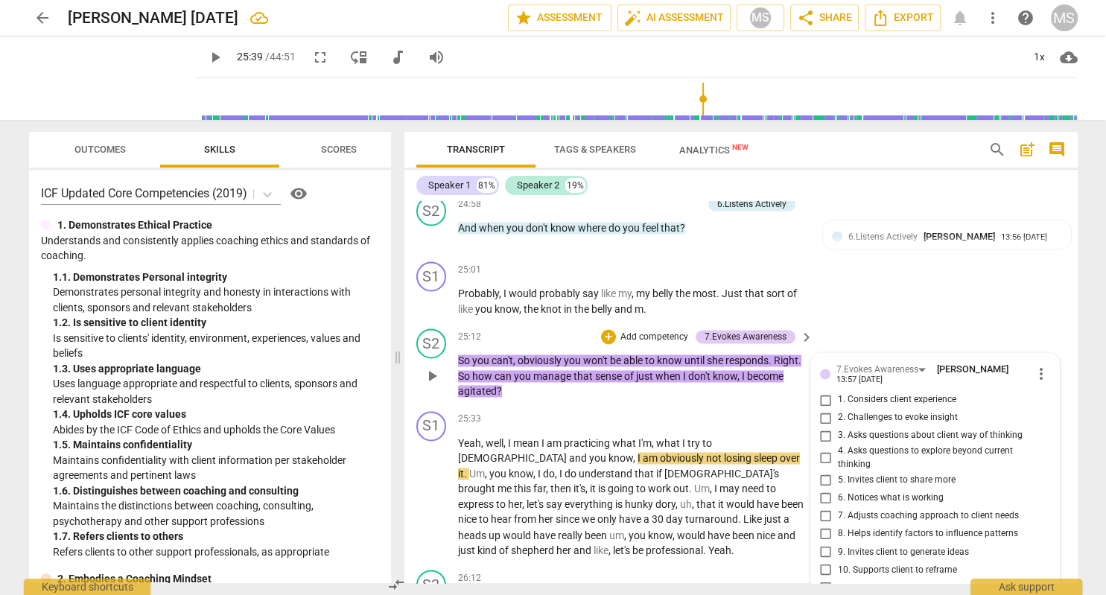
type textarea "It might have been good to tie"
type textarea "It might have been good to tie i"
type textarea "It might have been good to tie in"
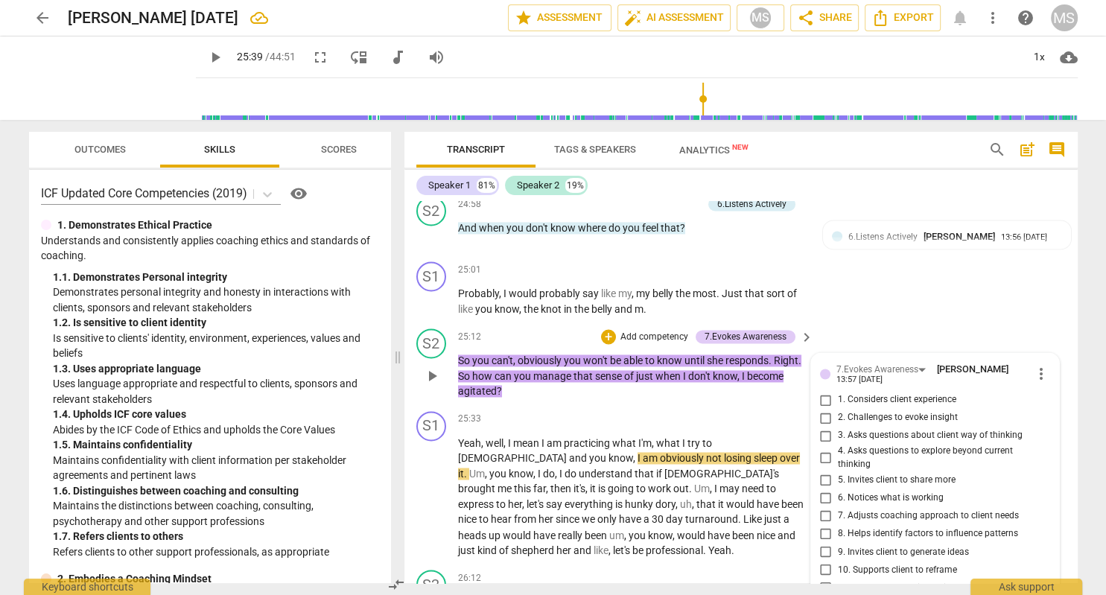
type textarea "It might have been good to tie in"
type textarea "It might have been good to tie in t"
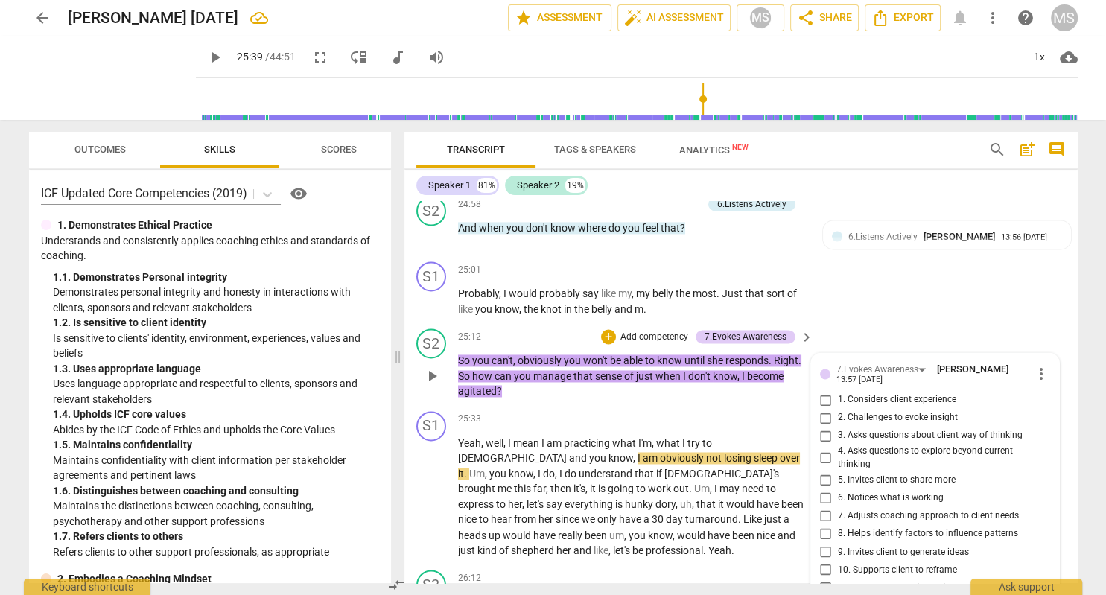
type textarea "It might have been good to tie in th"
type textarea "It might have been good to tie in the"
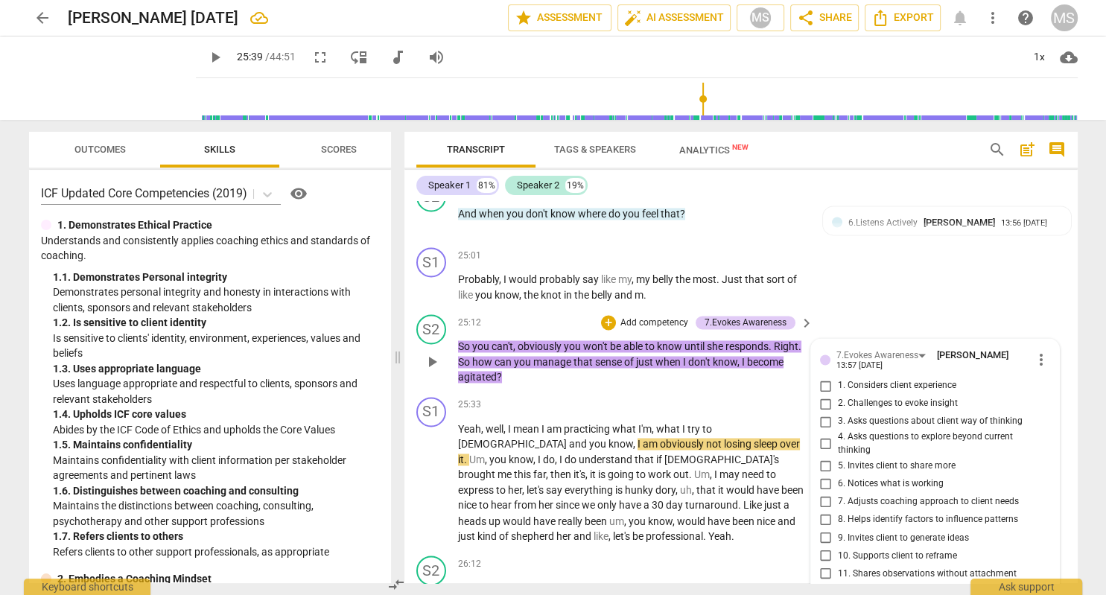
scroll to position [7971, 0]
click at [214, 58] on span "play_arrow" at bounding box center [215, 57] width 18 height 18
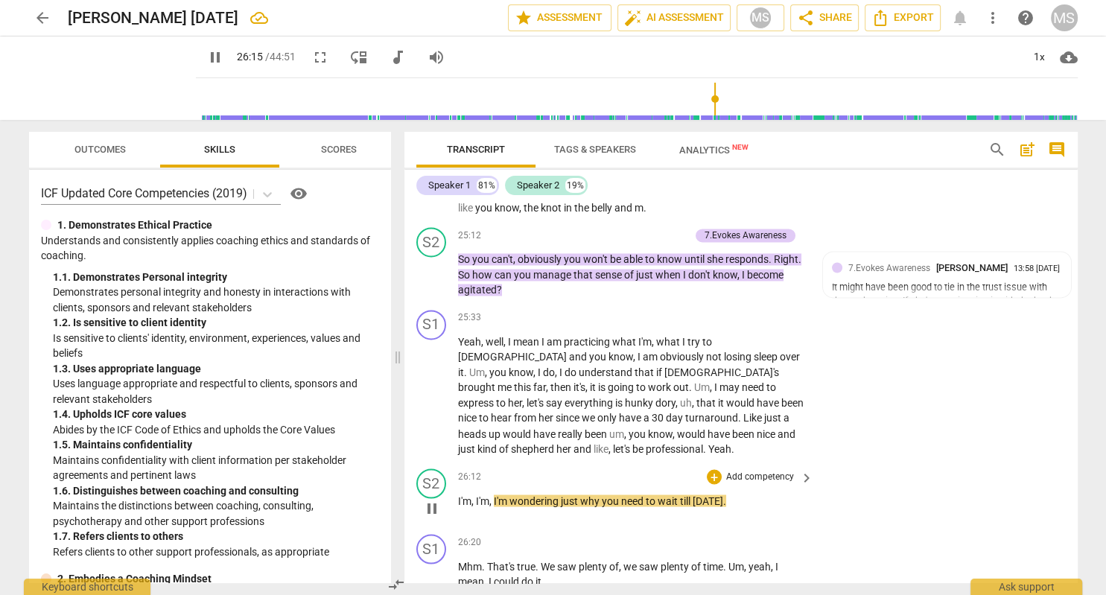
scroll to position [8143, 0]
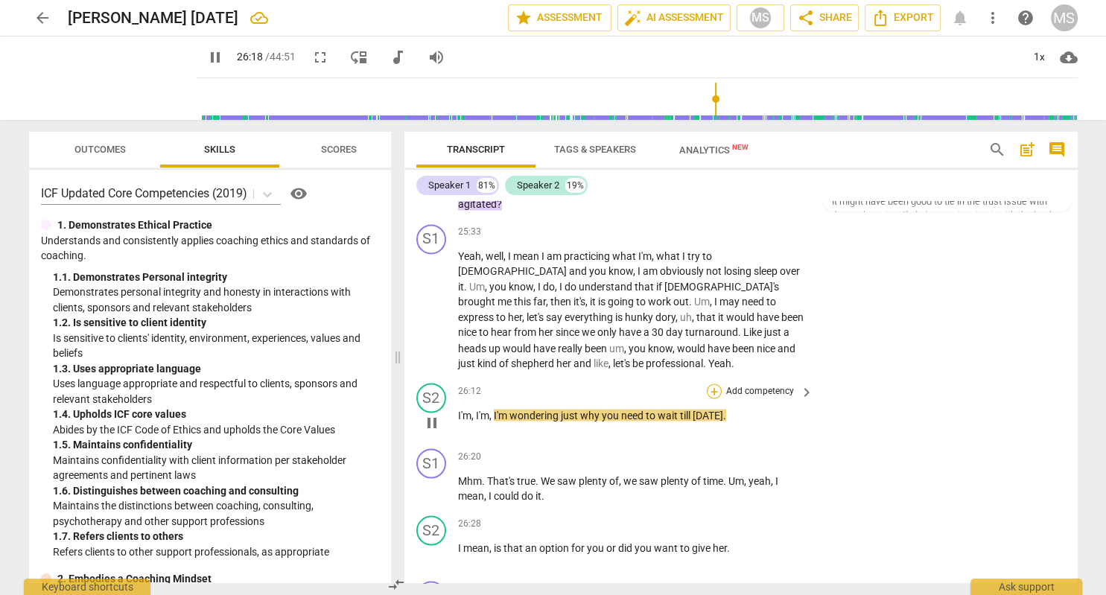
click at [717, 384] on div "+" at bounding box center [714, 391] width 15 height 15
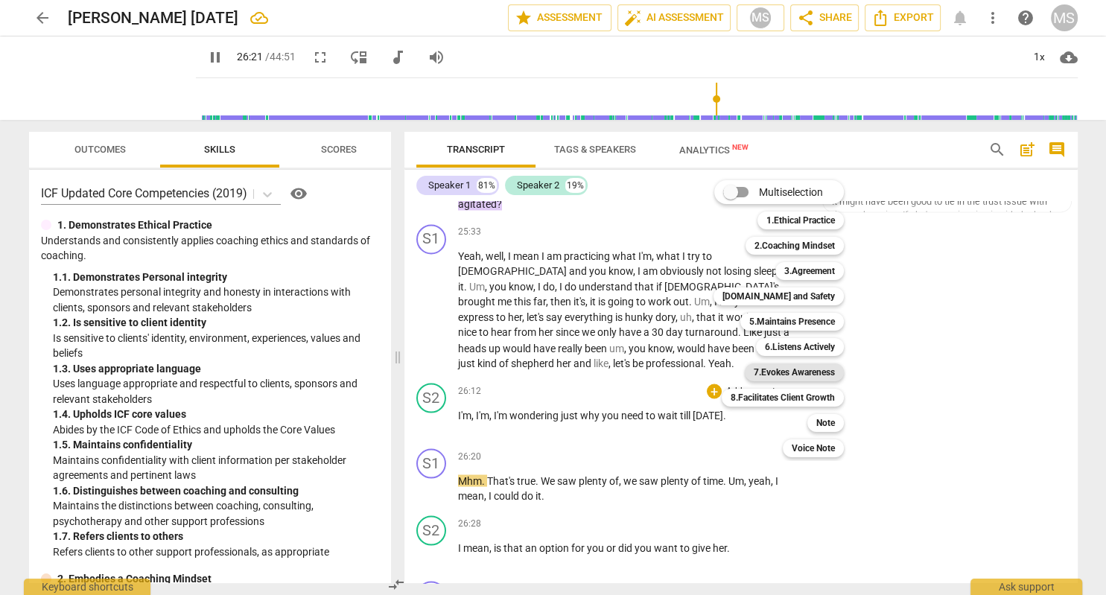
click at [818, 372] on b "7.Evokes Awareness" at bounding box center [794, 373] width 81 height 18
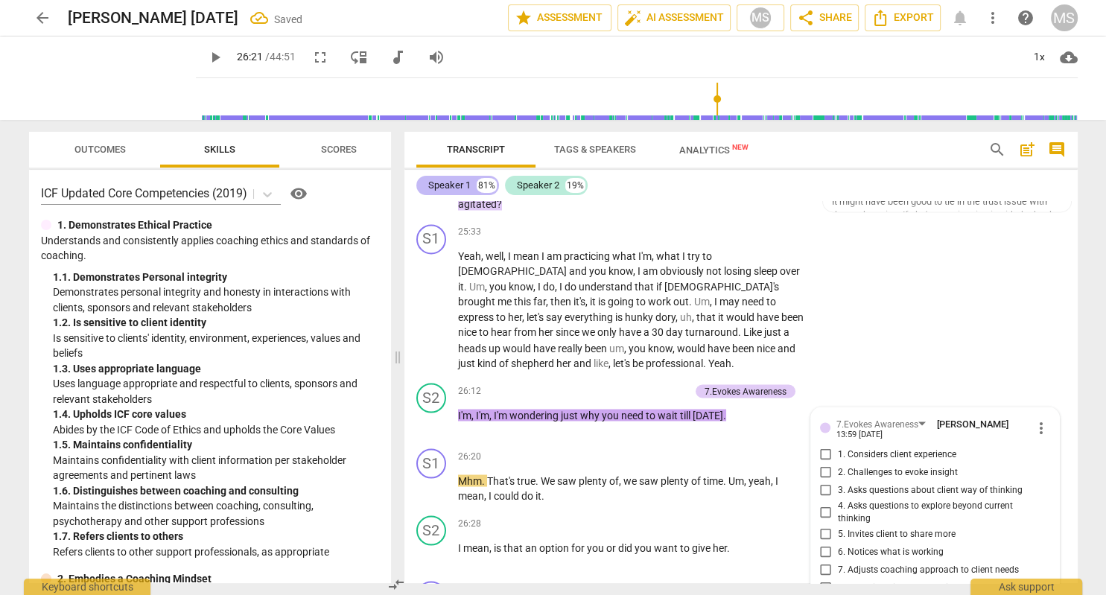
scroll to position [8354, 0]
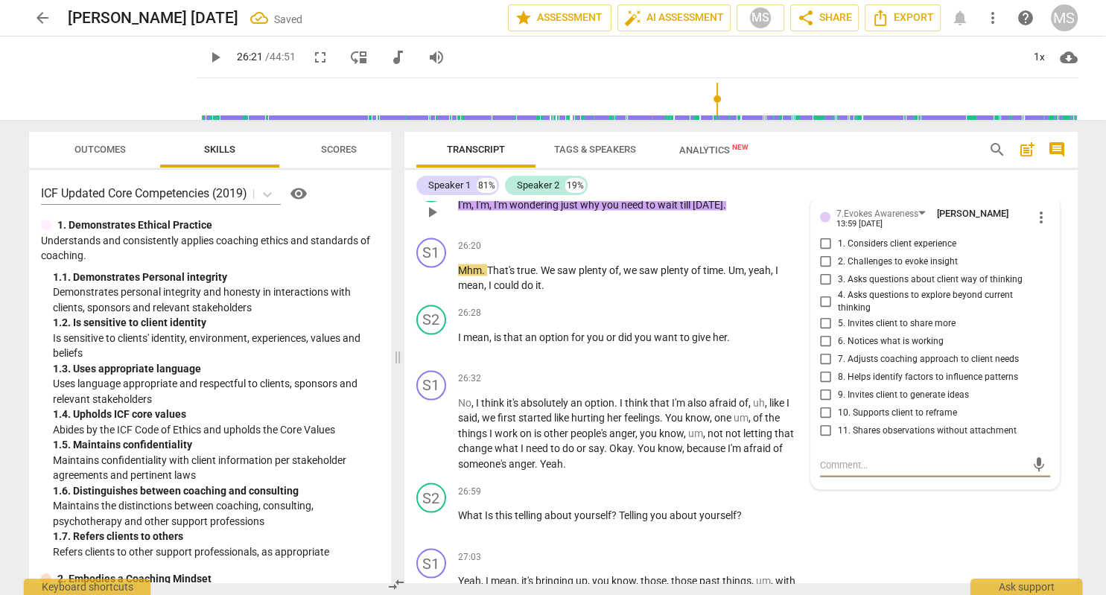
click at [827, 292] on input "4. Asks questions to explore beyond current thinking" at bounding box center [826, 301] width 24 height 18
click at [825, 270] on input "3. Asks questions about client way of thinking" at bounding box center [826, 279] width 24 height 18
click at [827, 368] on input "8. Helps identify factors to influence patterns" at bounding box center [826, 377] width 24 height 18
click at [828, 404] on input "10. Supports client to reframe" at bounding box center [826, 413] width 24 height 18
click at [218, 60] on span "play_arrow" at bounding box center [215, 57] width 18 height 18
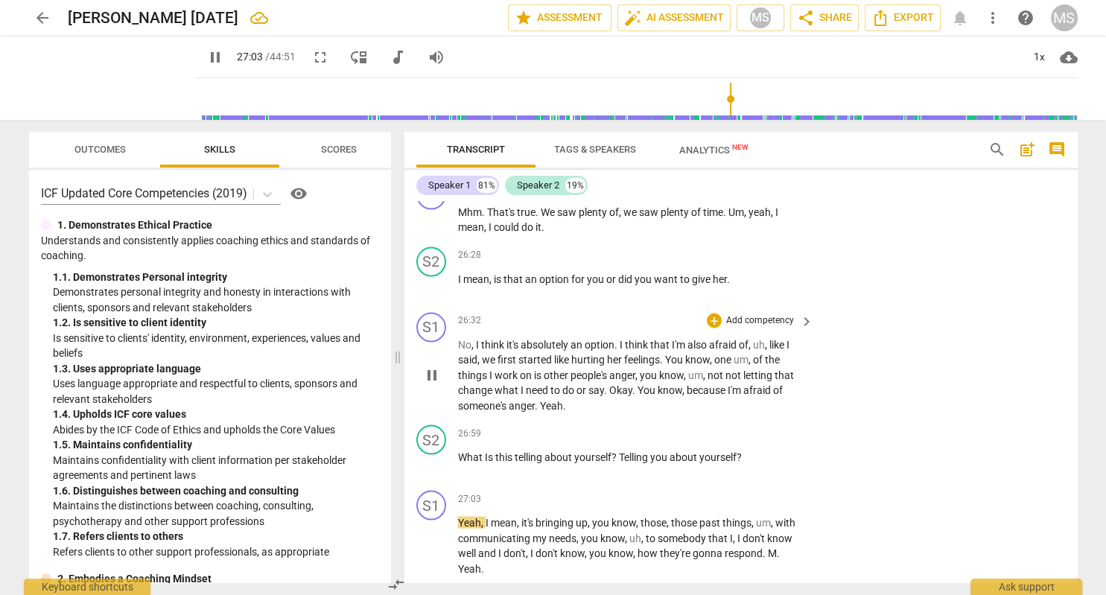
scroll to position [8440, 0]
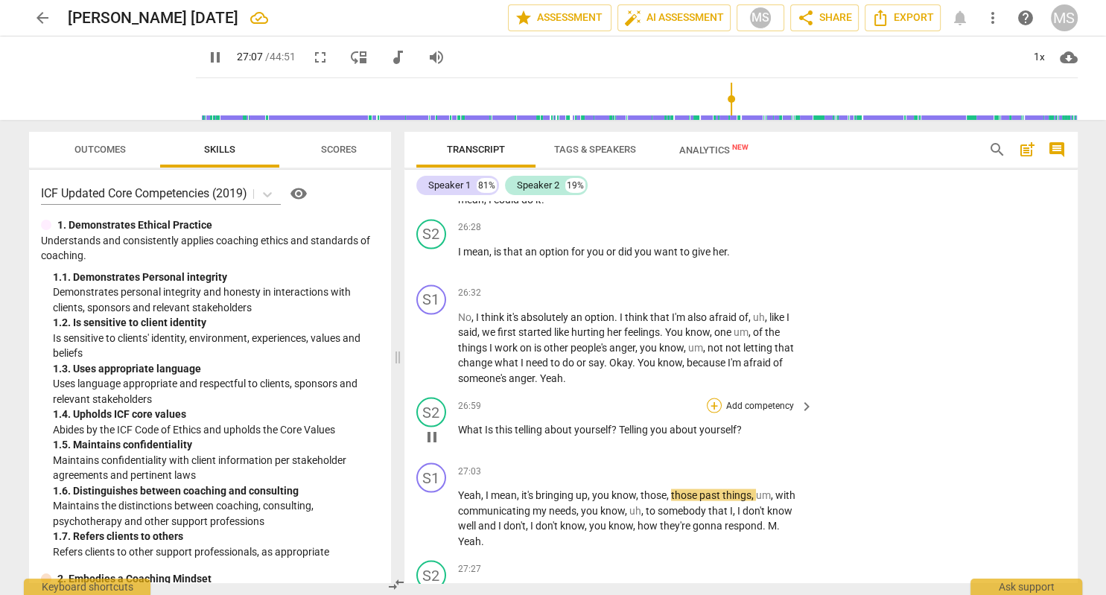
click at [717, 398] on div "+" at bounding box center [714, 405] width 15 height 15
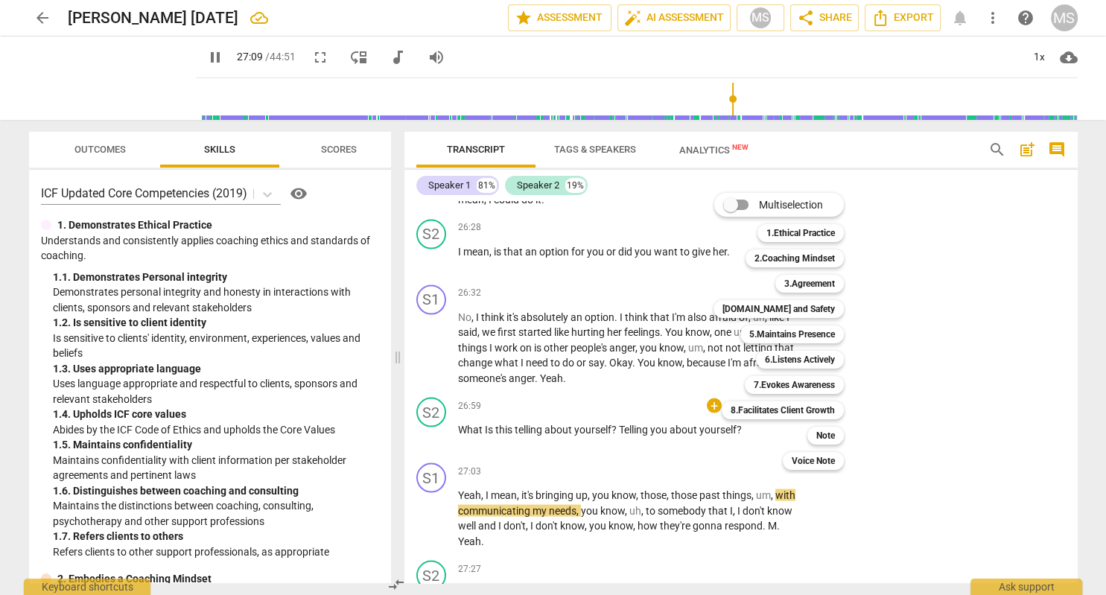
click at [212, 61] on div at bounding box center [553, 297] width 1106 height 595
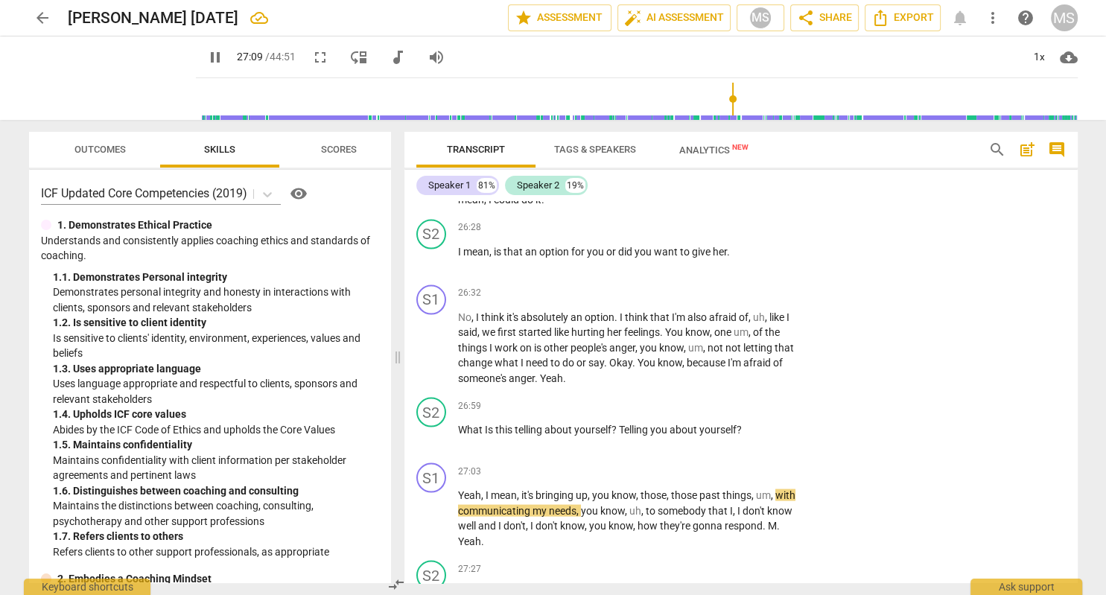
click at [212, 61] on span "pause" at bounding box center [215, 57] width 18 height 18
click at [713, 398] on div "+" at bounding box center [714, 405] width 15 height 15
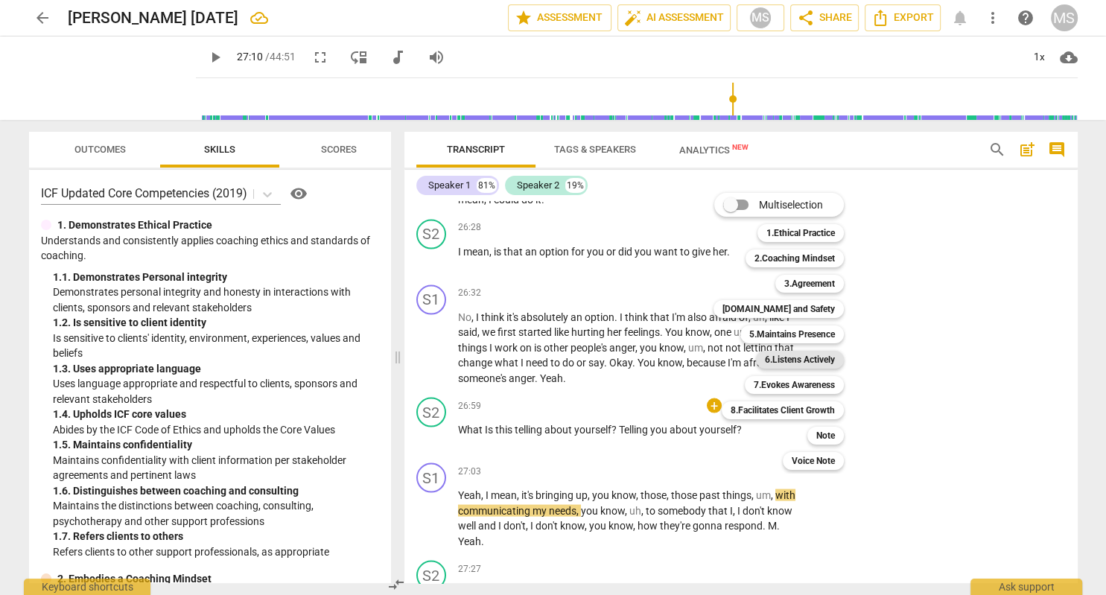
click at [815, 363] on b "6.Listens Actively" at bounding box center [800, 360] width 70 height 18
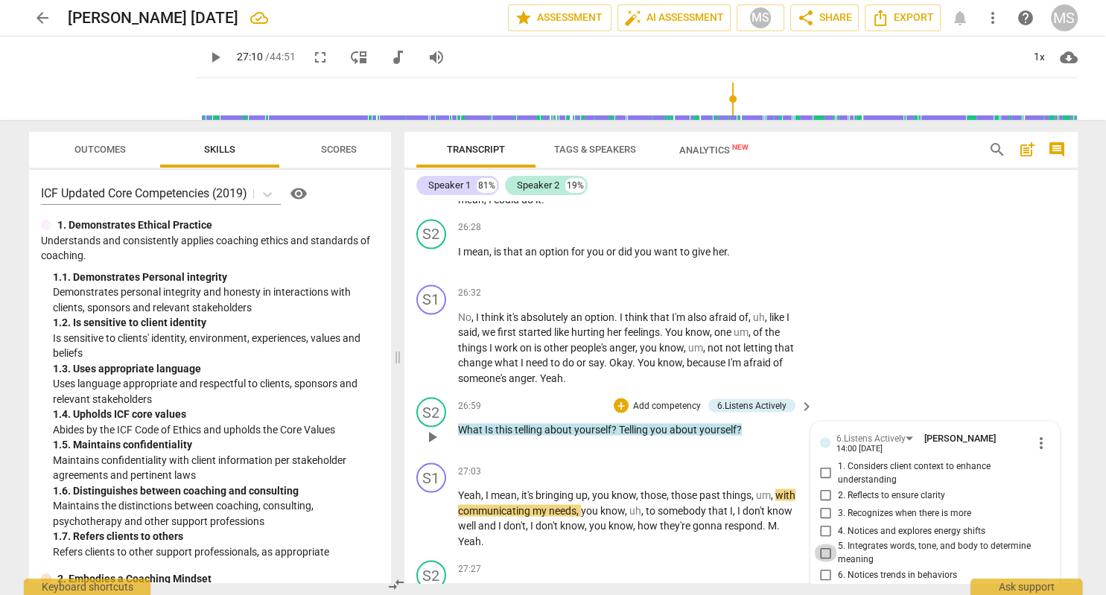
click at [827, 544] on input "5. Integrates words, tone, and body to determine meaning" at bounding box center [826, 553] width 24 height 18
click at [827, 566] on input "6. Notices trends in behaviors" at bounding box center [826, 575] width 24 height 18
click at [220, 59] on span "play_arrow" at bounding box center [215, 57] width 18 height 18
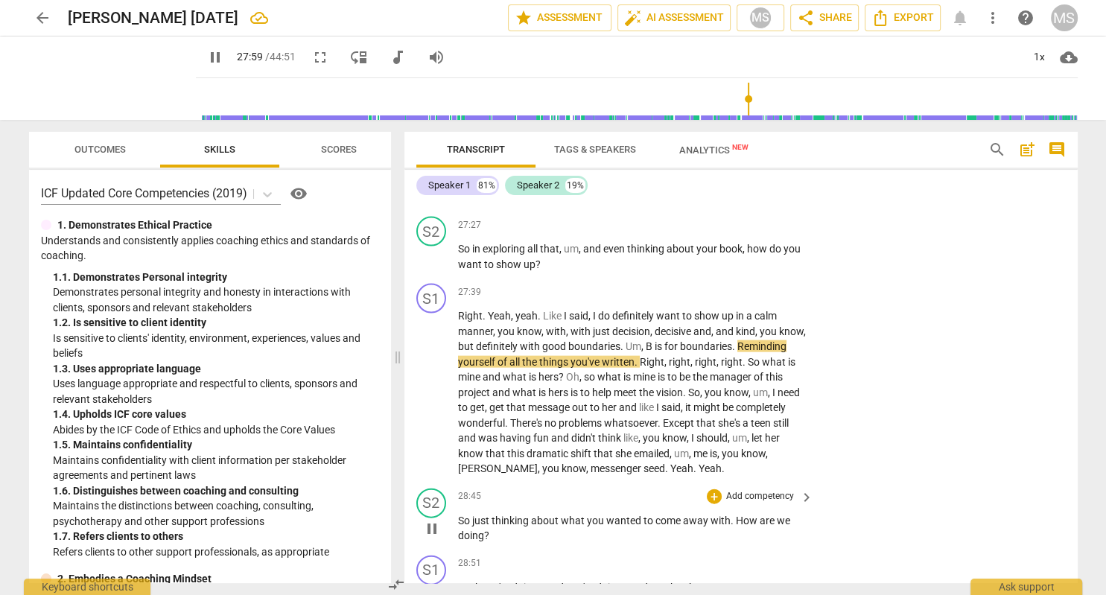
scroll to position [8869, 0]
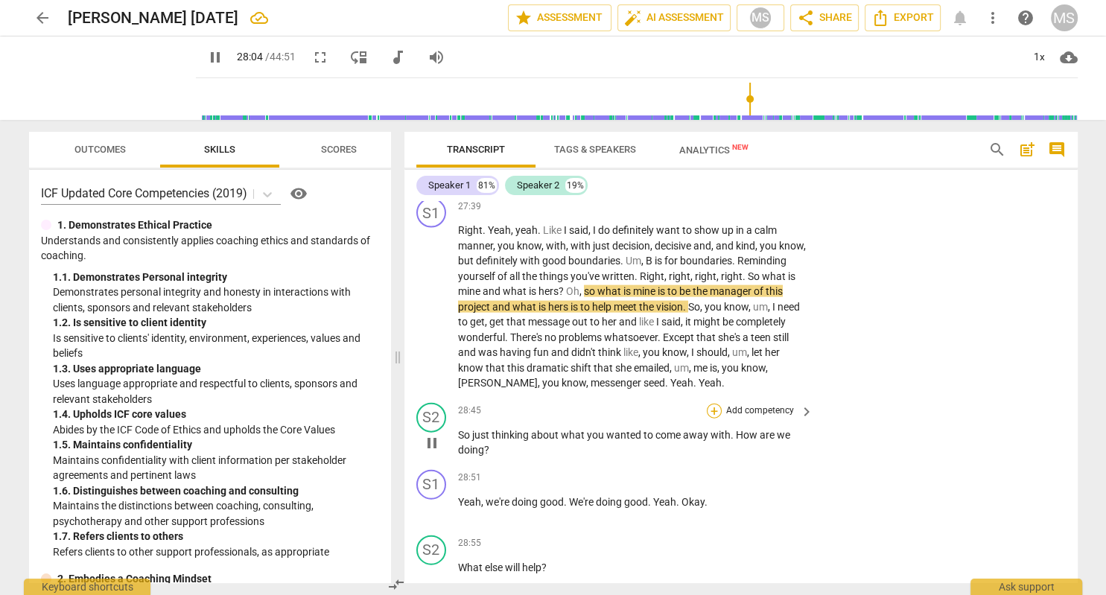
click at [713, 404] on div "+" at bounding box center [714, 411] width 15 height 15
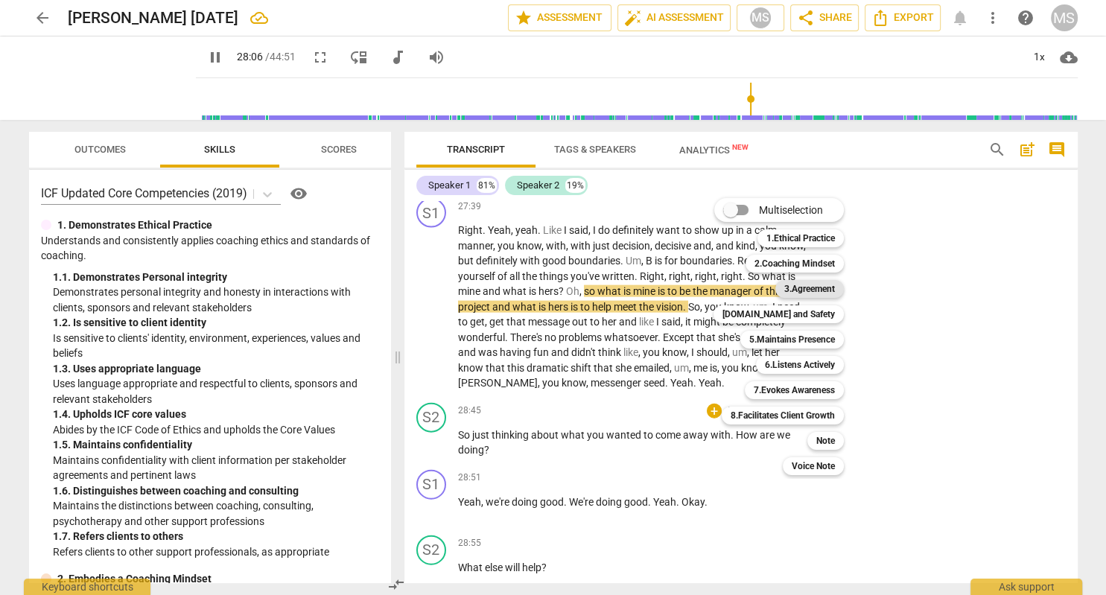
click at [819, 288] on b "3.Agreement" at bounding box center [809, 289] width 51 height 18
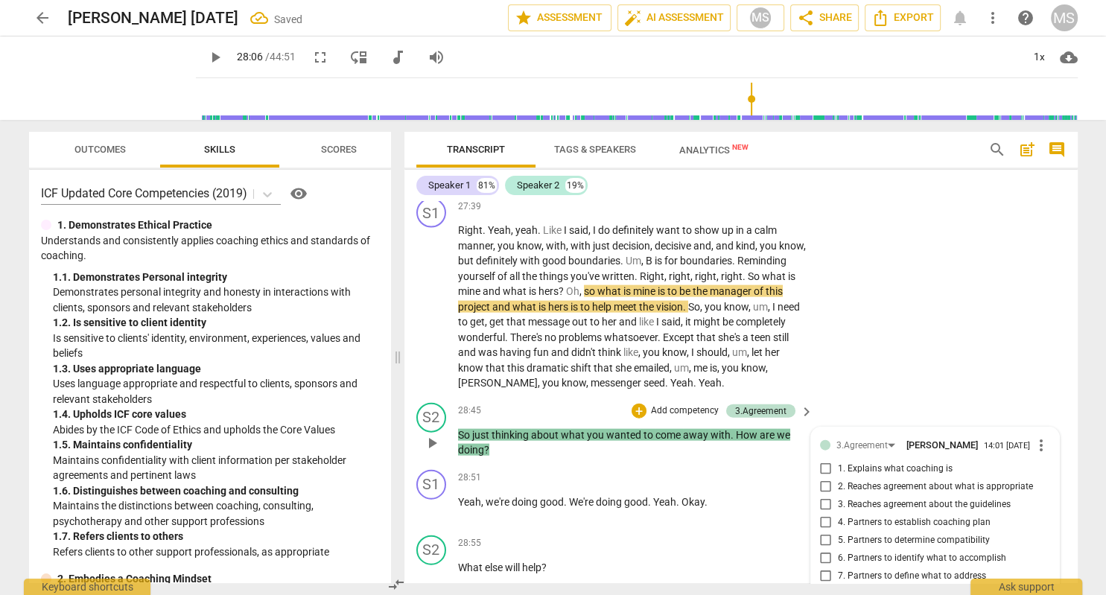
scroll to position [9084, 0]
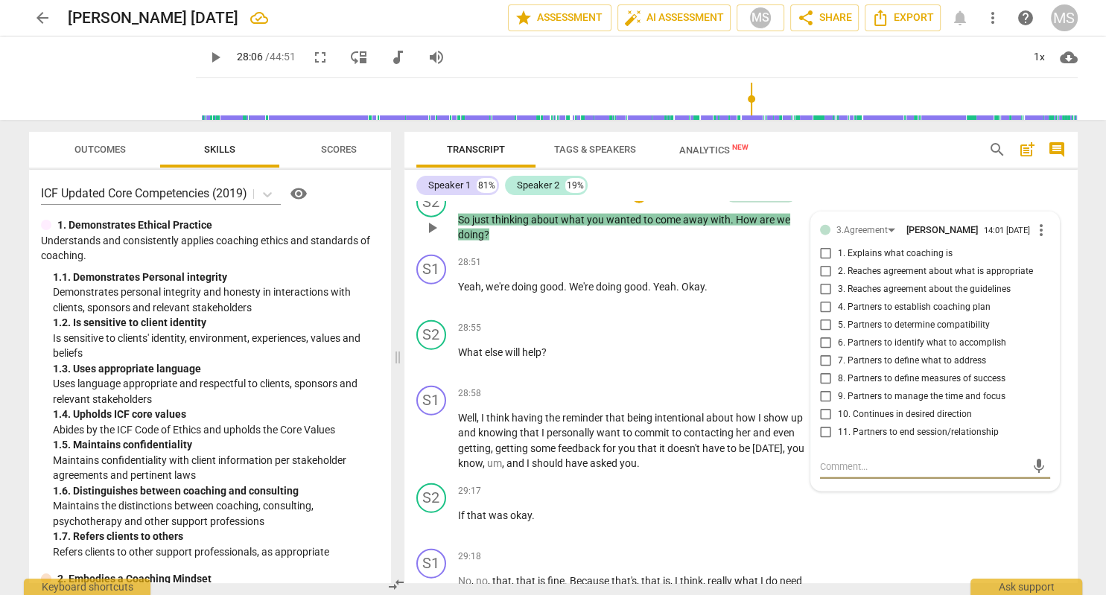
click at [826, 388] on input "9. Partners to manage the time and focus" at bounding box center [826, 397] width 24 height 18
click at [826, 406] on input "10. Continues in desired direction" at bounding box center [826, 415] width 24 height 18
click at [213, 57] on span "play_arrow" at bounding box center [215, 57] width 18 height 18
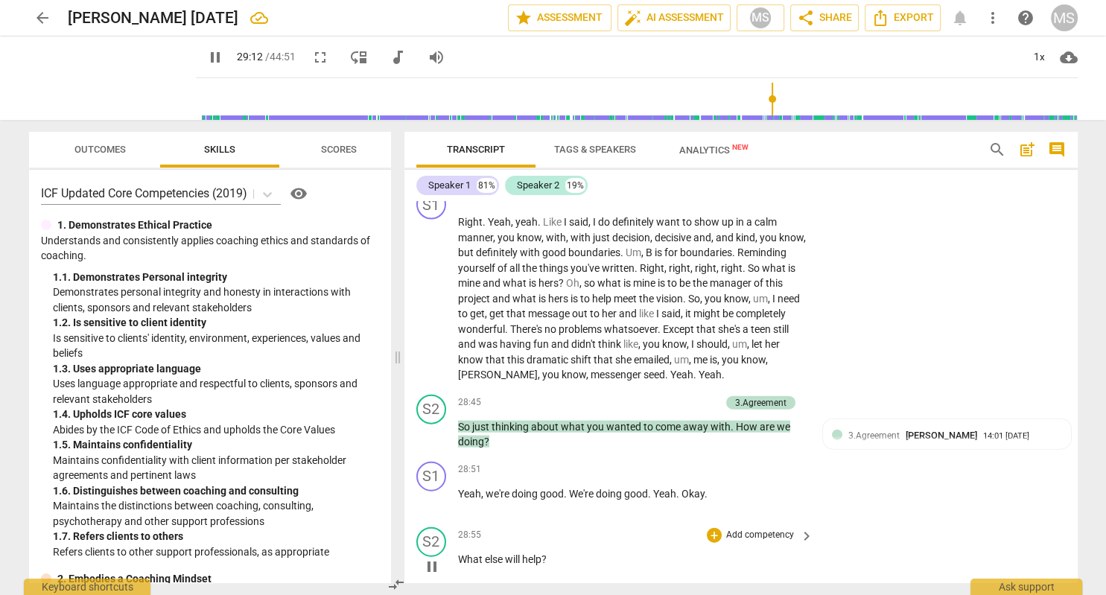
scroll to position [9264, 0]
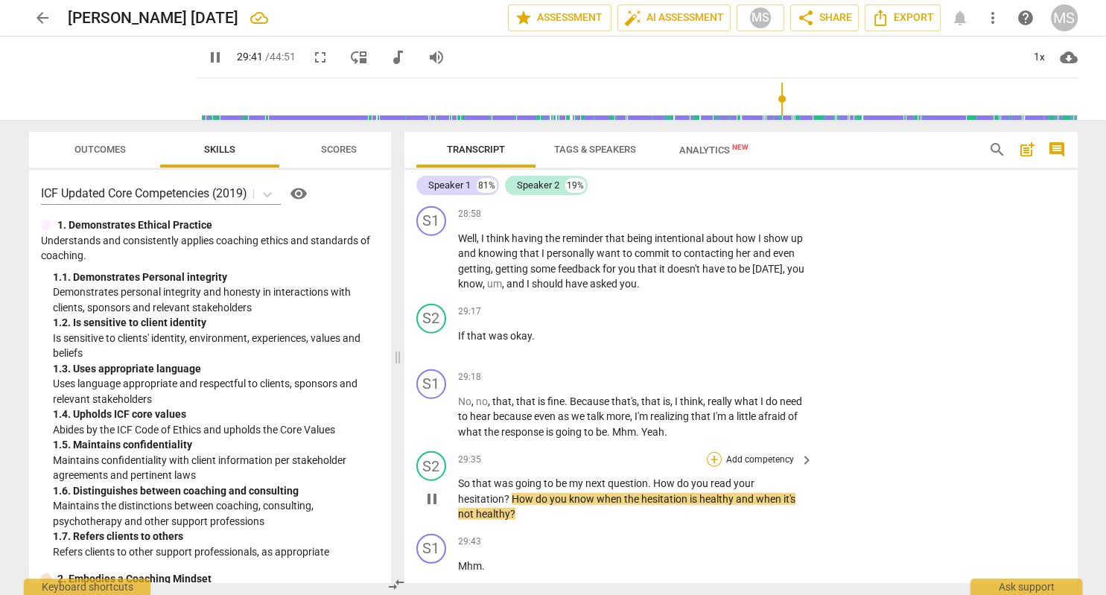
click at [714, 452] on div "+" at bounding box center [714, 459] width 15 height 15
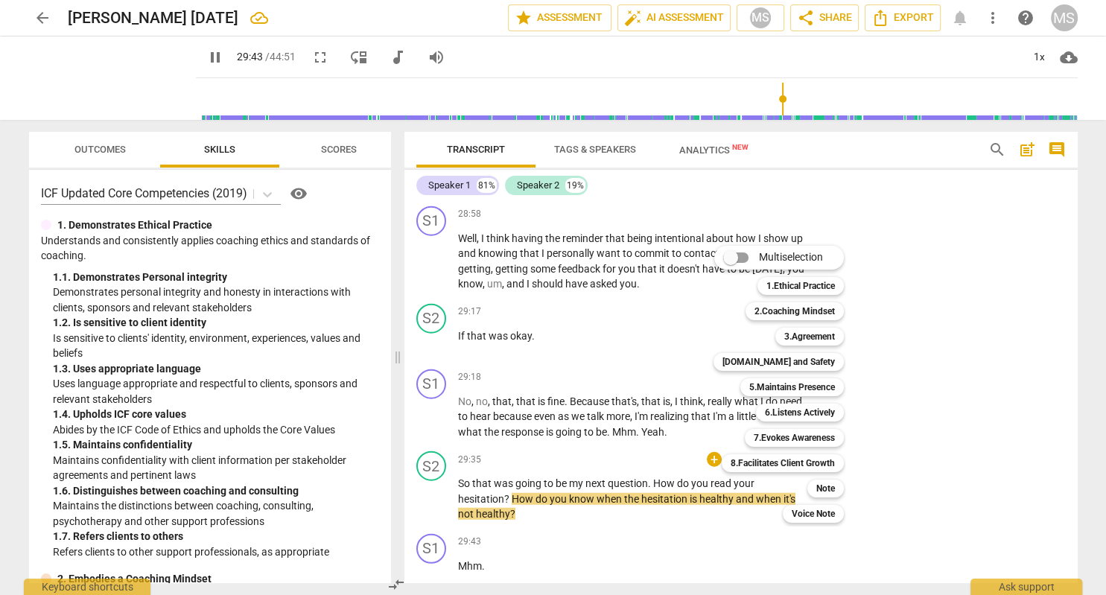
click at [216, 58] on div at bounding box center [553, 297] width 1106 height 595
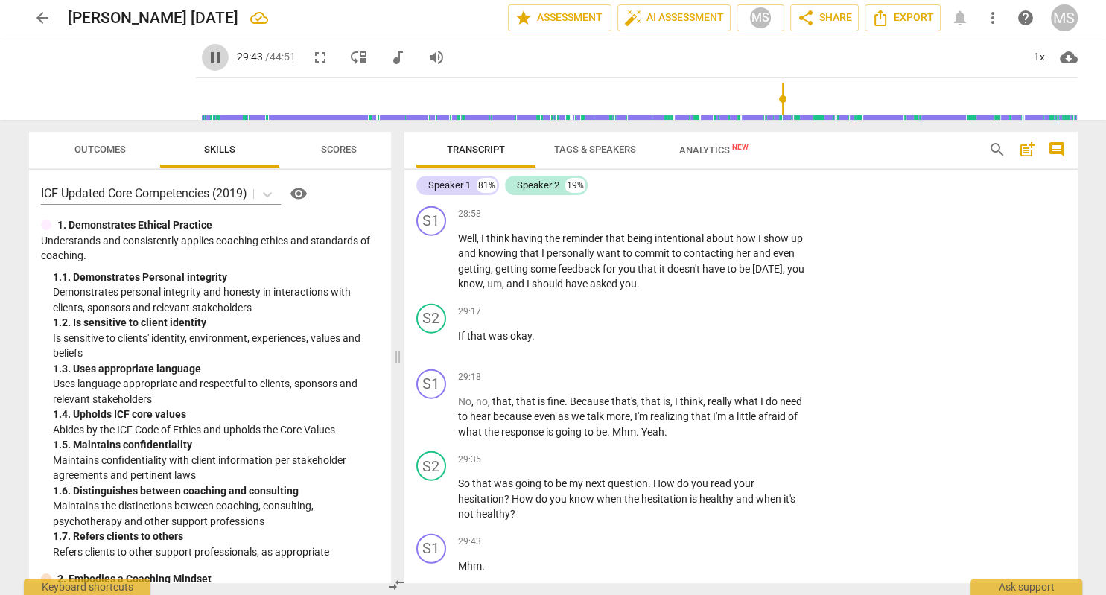
click at [216, 58] on span "pause" at bounding box center [215, 57] width 18 height 18
click at [717, 452] on div "+" at bounding box center [714, 459] width 15 height 15
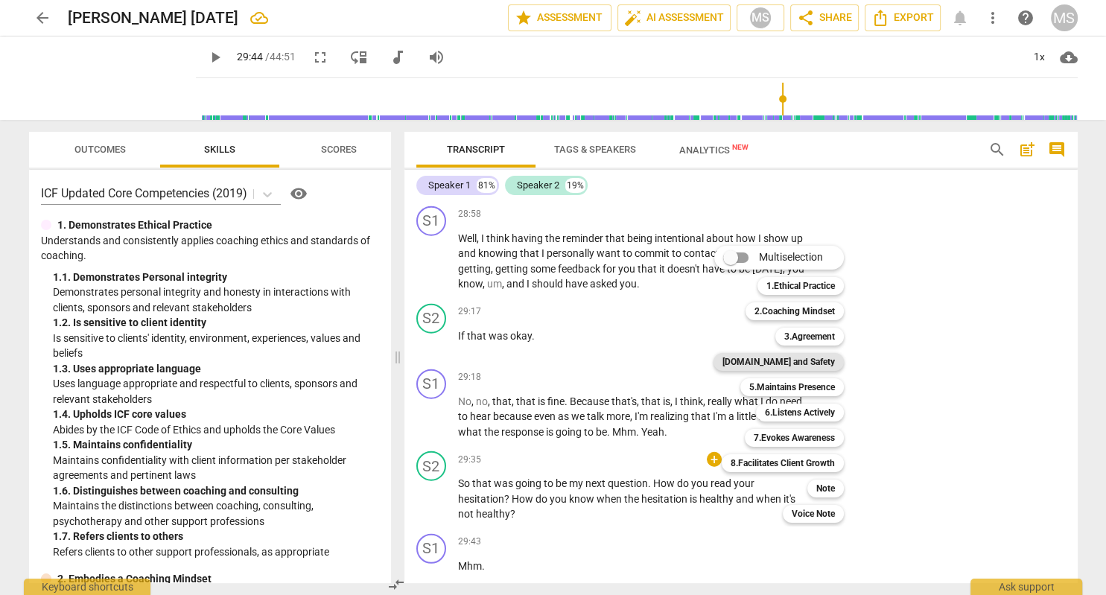
click at [815, 360] on b "[DOMAIN_NAME] and Safety" at bounding box center [779, 362] width 112 height 18
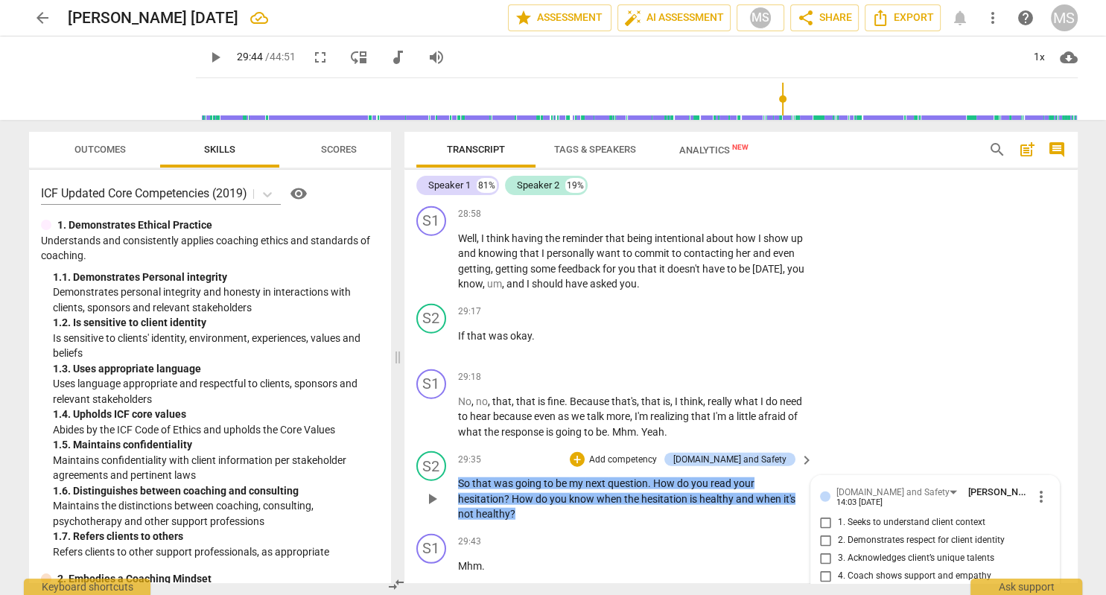
click at [827, 514] on input "1. Seeks to understand client context" at bounding box center [826, 523] width 24 height 18
click at [828, 586] on input "5. Supports client expression of feeling" at bounding box center [826, 595] width 24 height 18
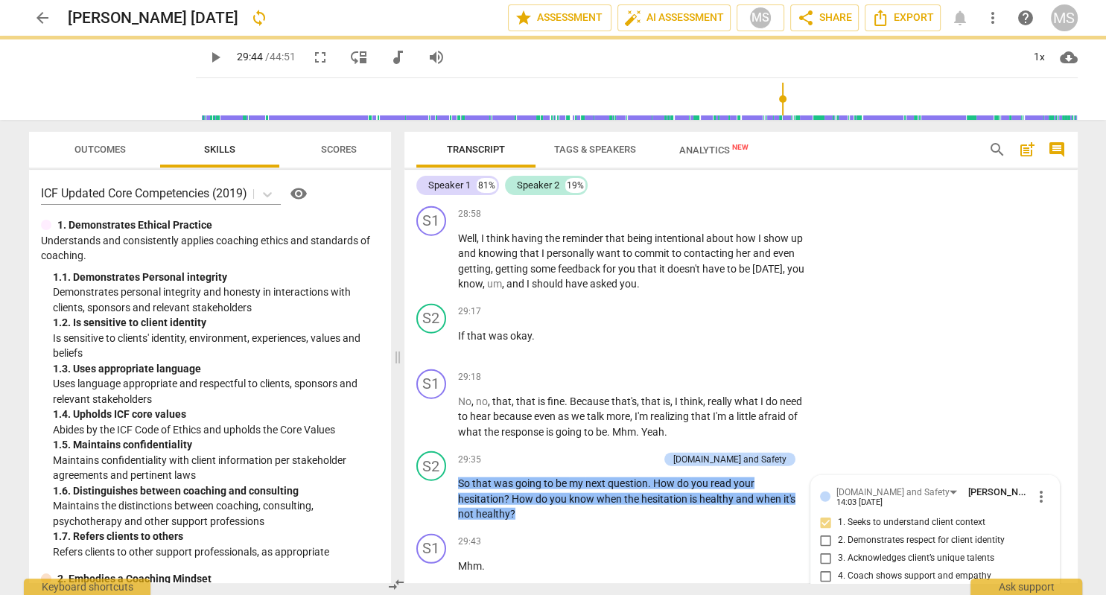
click at [217, 56] on span "play_arrow" at bounding box center [215, 57] width 18 height 18
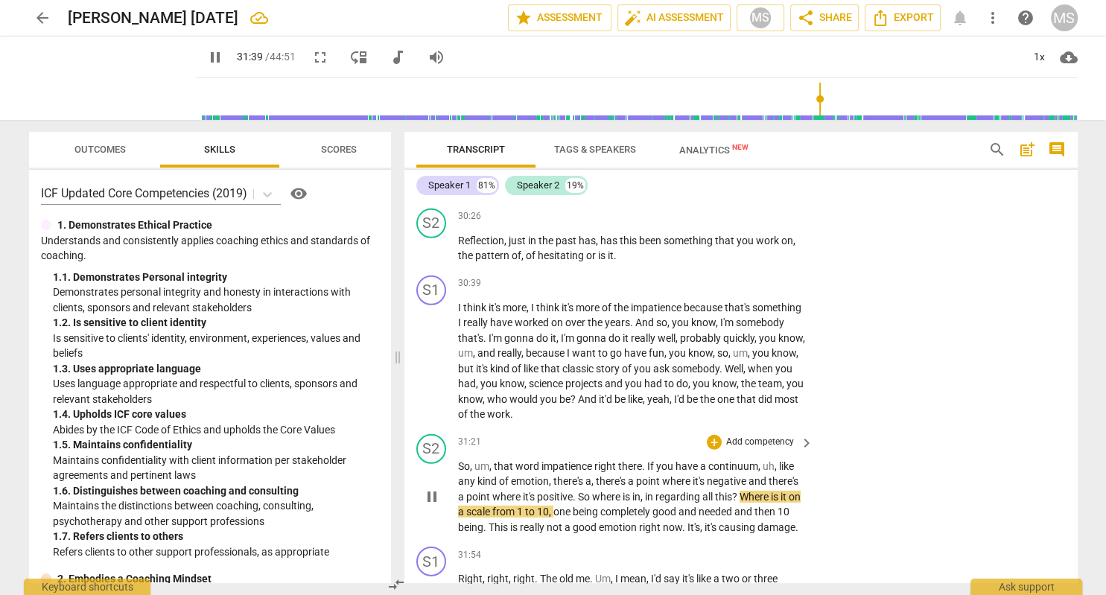
scroll to position [10104, 0]
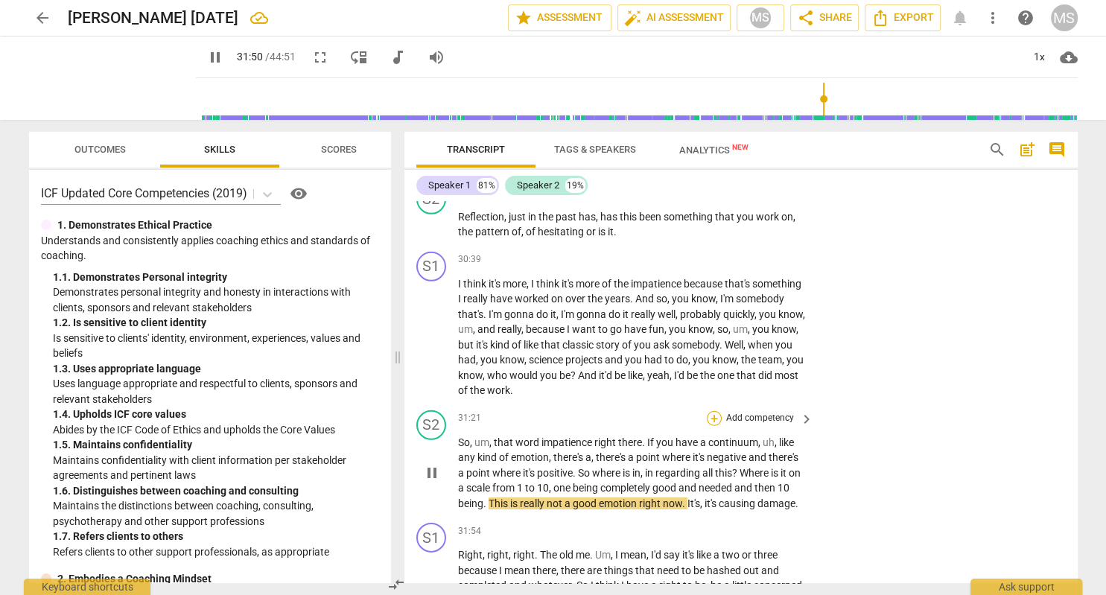
click at [714, 411] on div "+" at bounding box center [714, 418] width 15 height 15
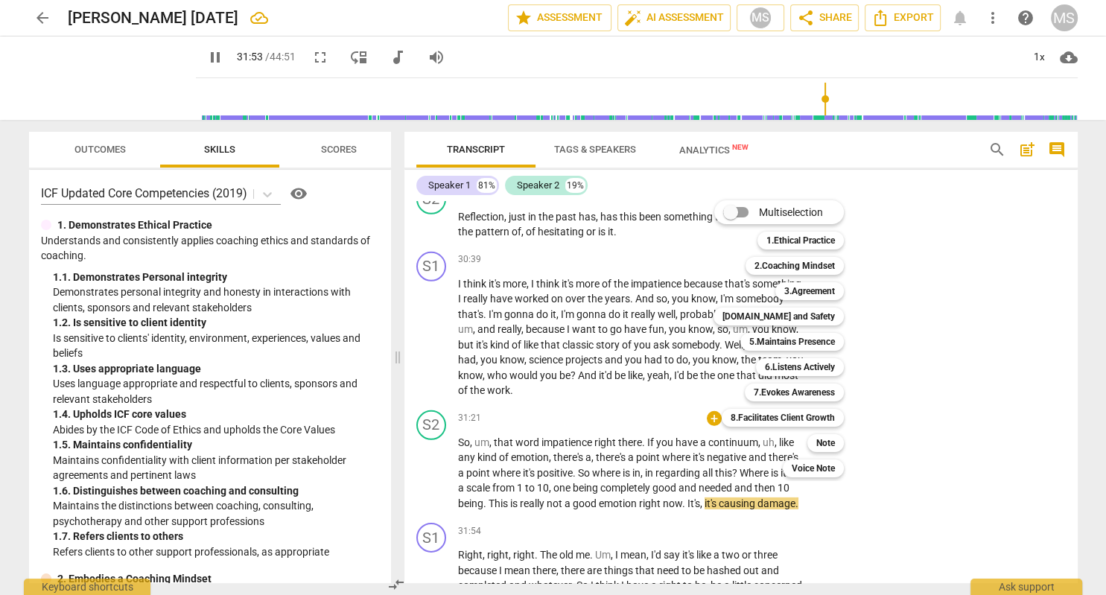
click at [219, 56] on div at bounding box center [553, 297] width 1106 height 595
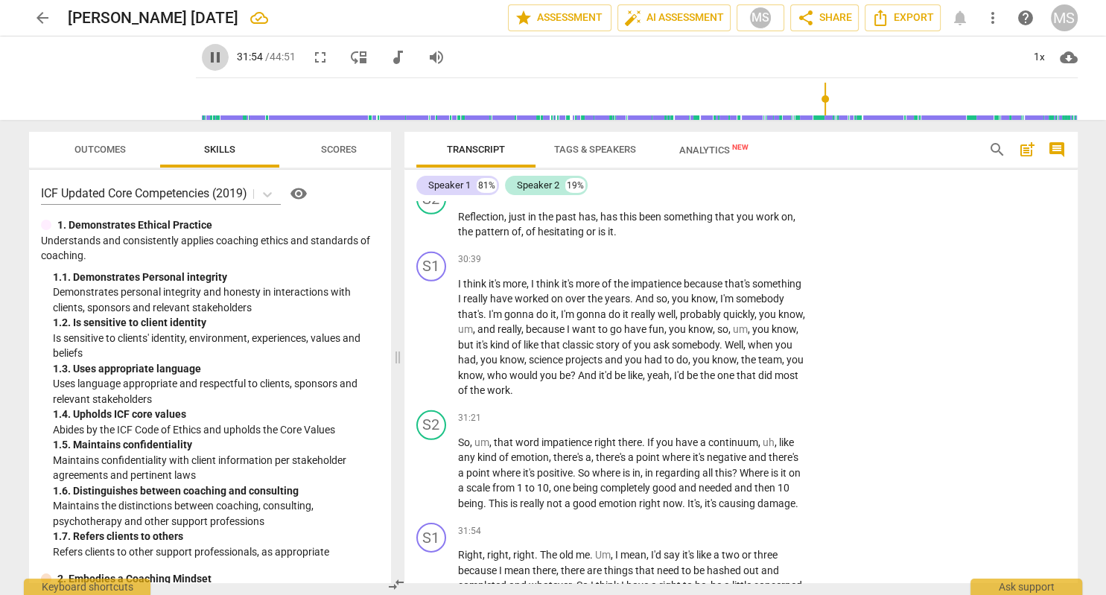
click at [218, 56] on span "pause" at bounding box center [215, 57] width 18 height 18
click at [717, 411] on div "+" at bounding box center [714, 418] width 15 height 15
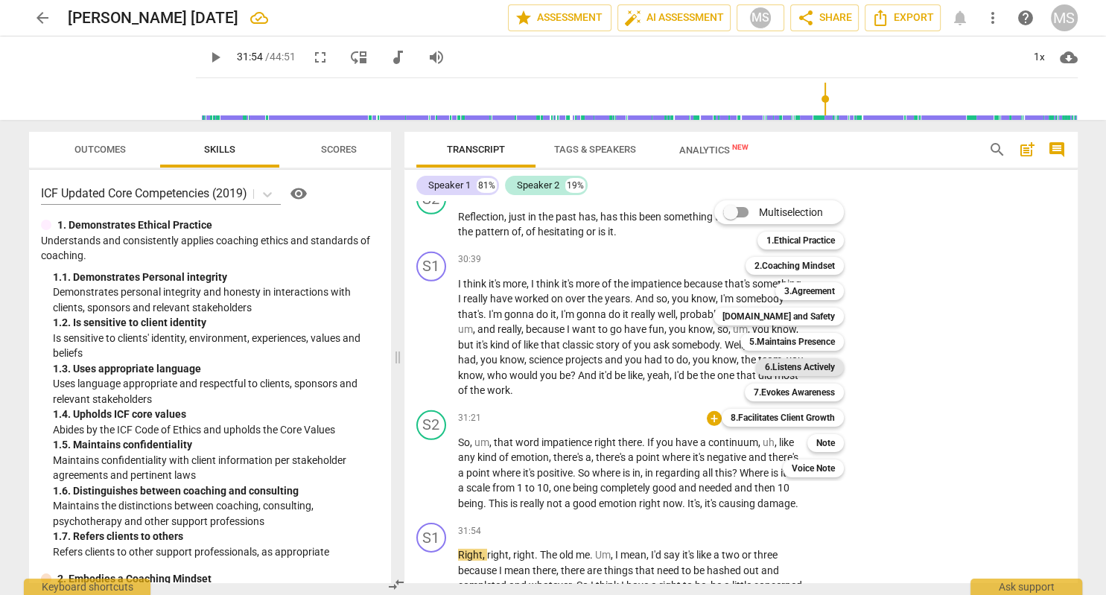
click at [824, 367] on b "6.Listens Actively" at bounding box center [800, 367] width 70 height 18
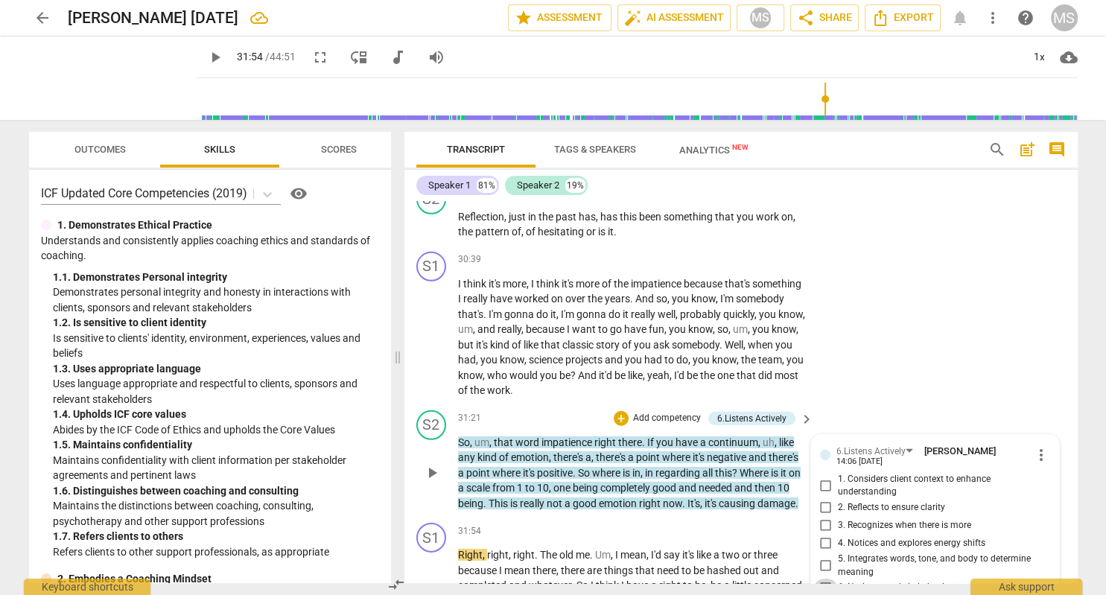
click at [827, 579] on input "6. Notices trends in behaviors" at bounding box center [826, 588] width 24 height 18
click at [827, 499] on input "2. Reflects to ensure clarity" at bounding box center [826, 508] width 24 height 18
click at [828, 477] on input "1. Considers client context to enhance understanding" at bounding box center [826, 486] width 24 height 18
click at [213, 54] on span "play_arrow" at bounding box center [215, 57] width 18 height 18
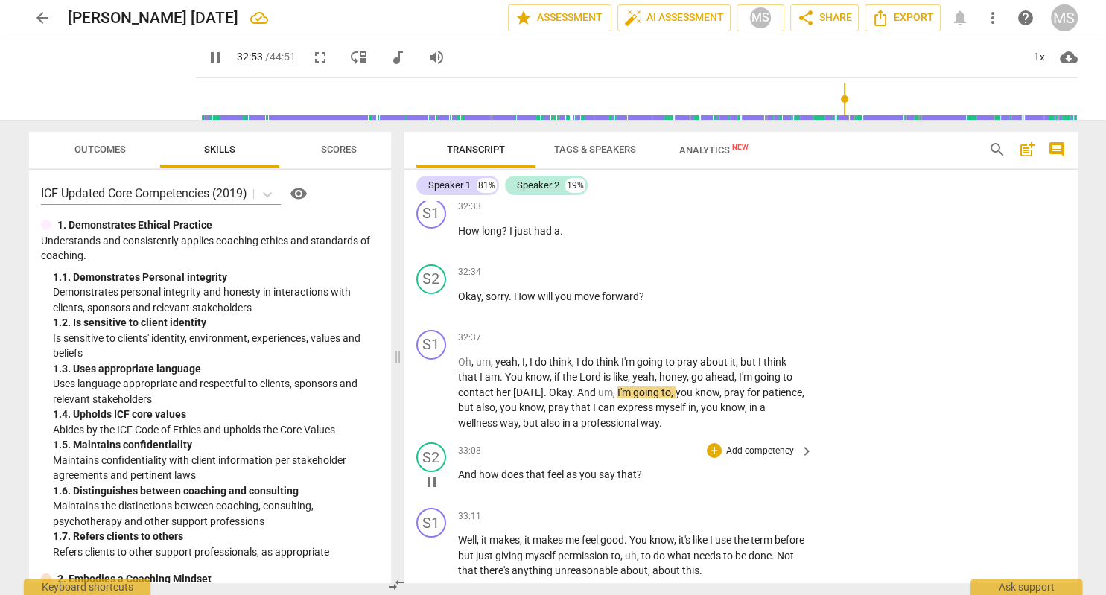
scroll to position [10756, 0]
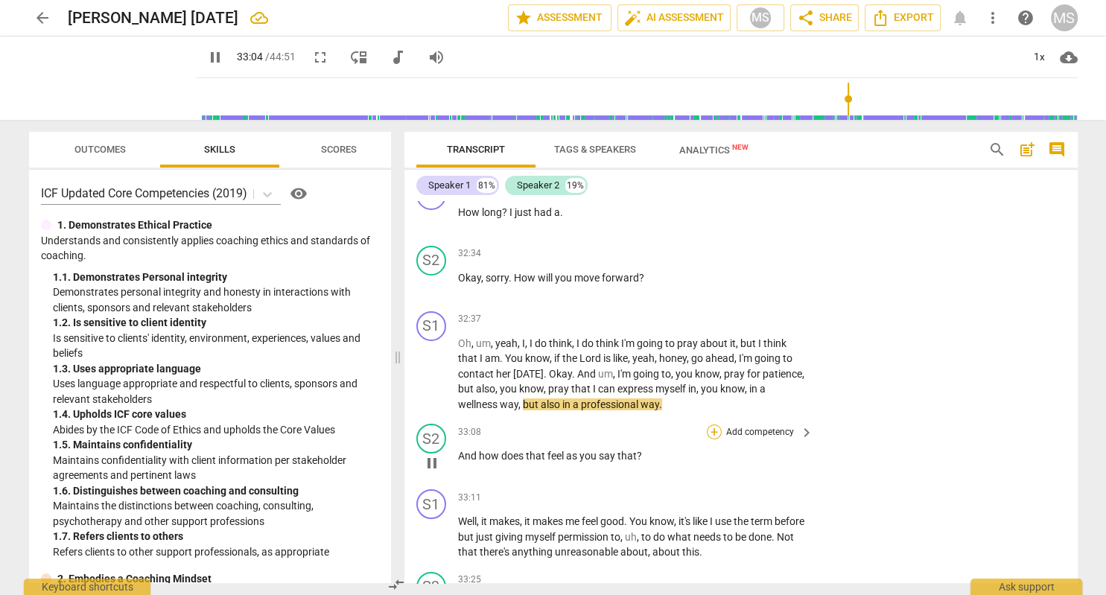
click at [715, 425] on div "+" at bounding box center [714, 432] width 15 height 15
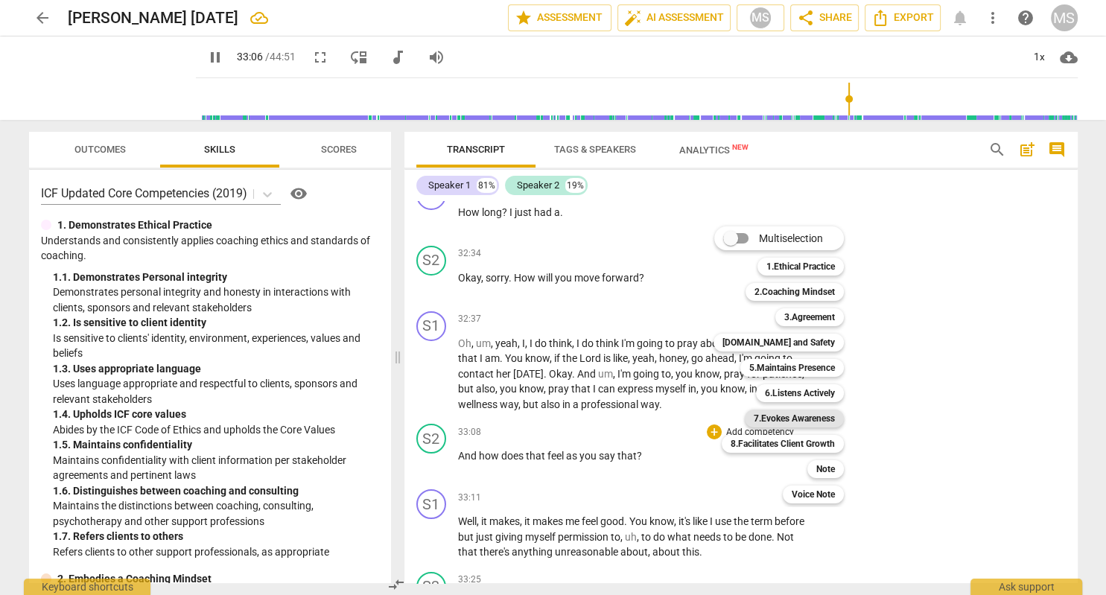
click at [815, 417] on b "7.Evokes Awareness" at bounding box center [794, 419] width 81 height 18
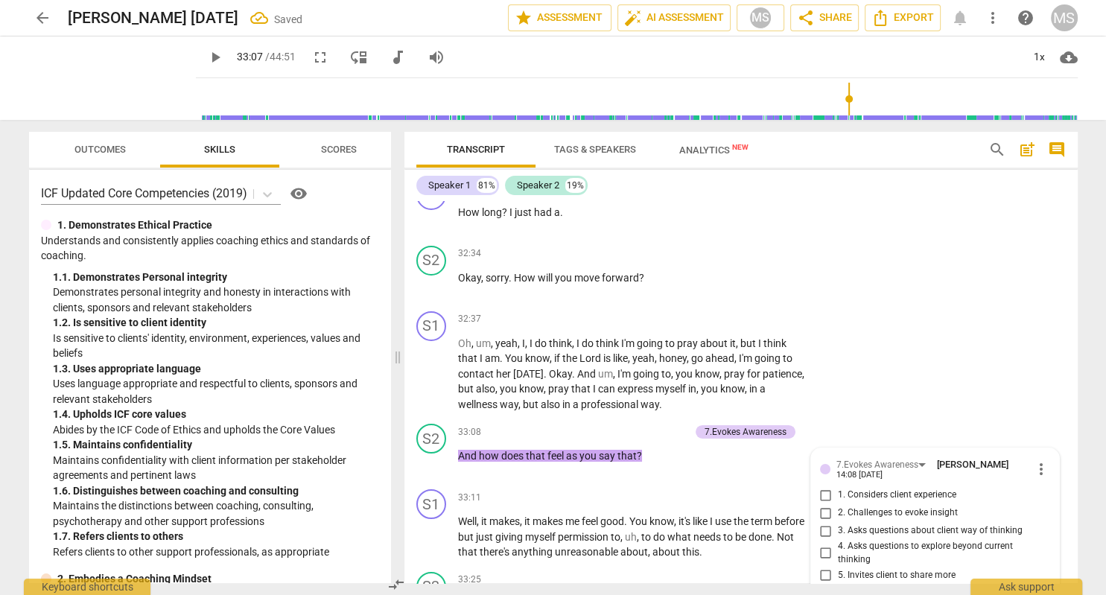
scroll to position [11013, 0]
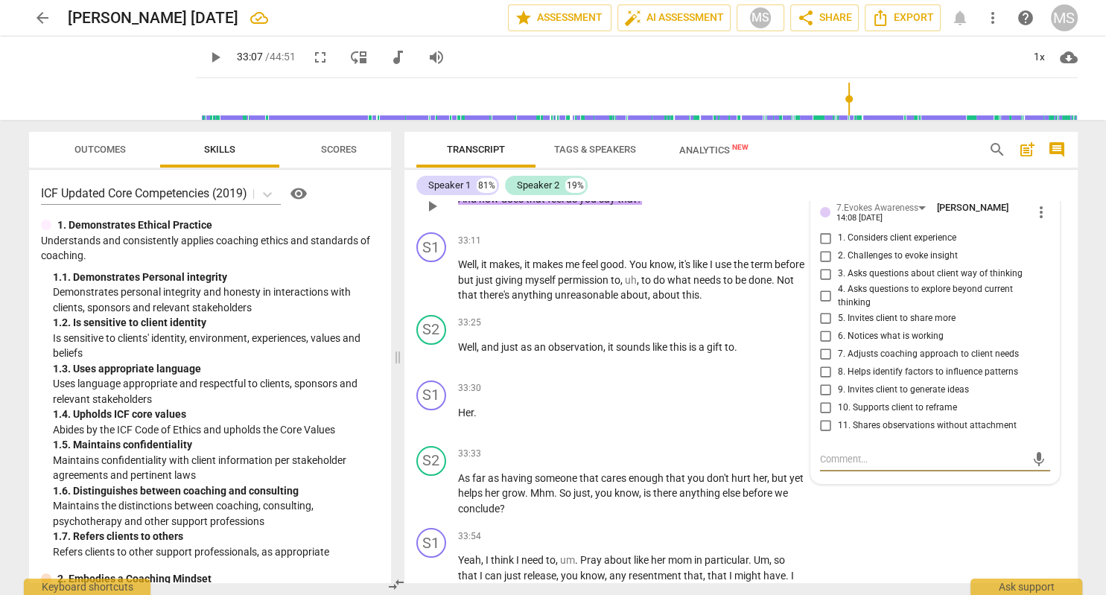
click at [887, 452] on textarea at bounding box center [923, 459] width 206 height 14
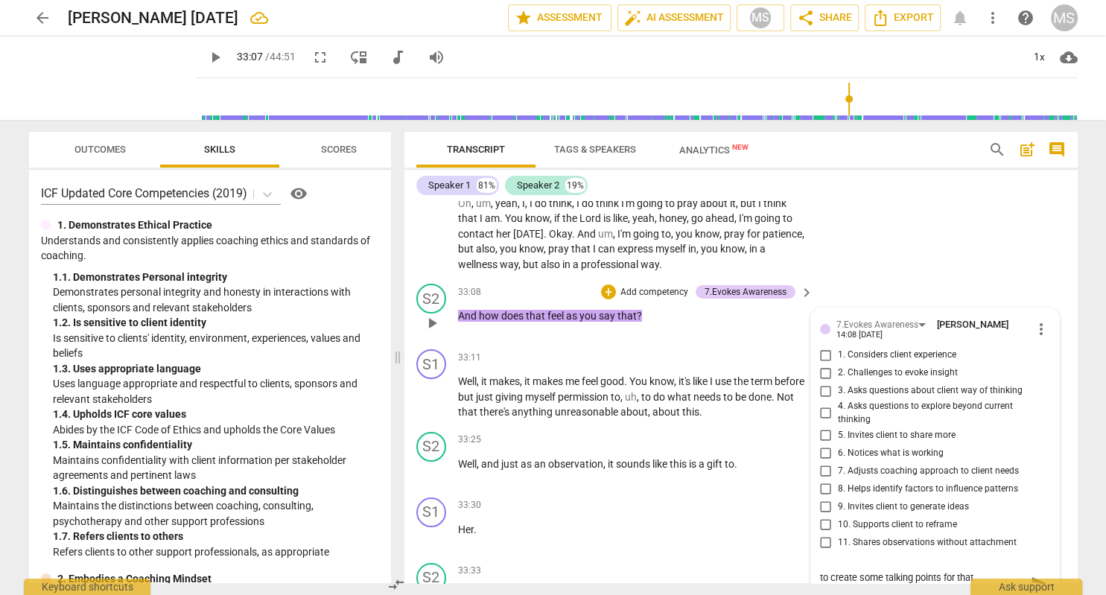
scroll to position [10928, 0]
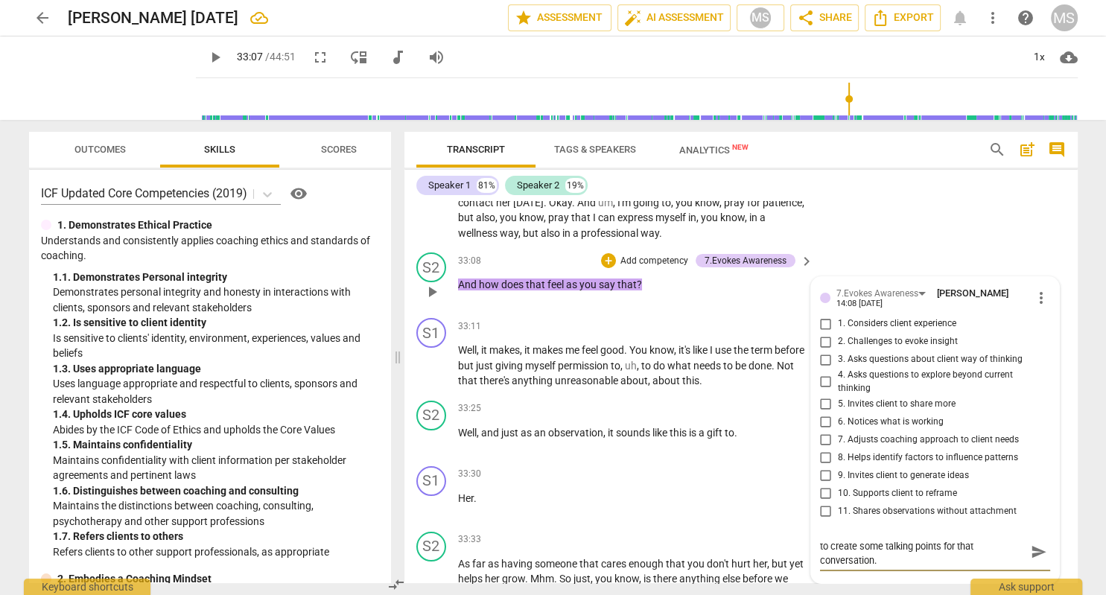
click at [1036, 545] on span "send" at bounding box center [1039, 553] width 16 height 16
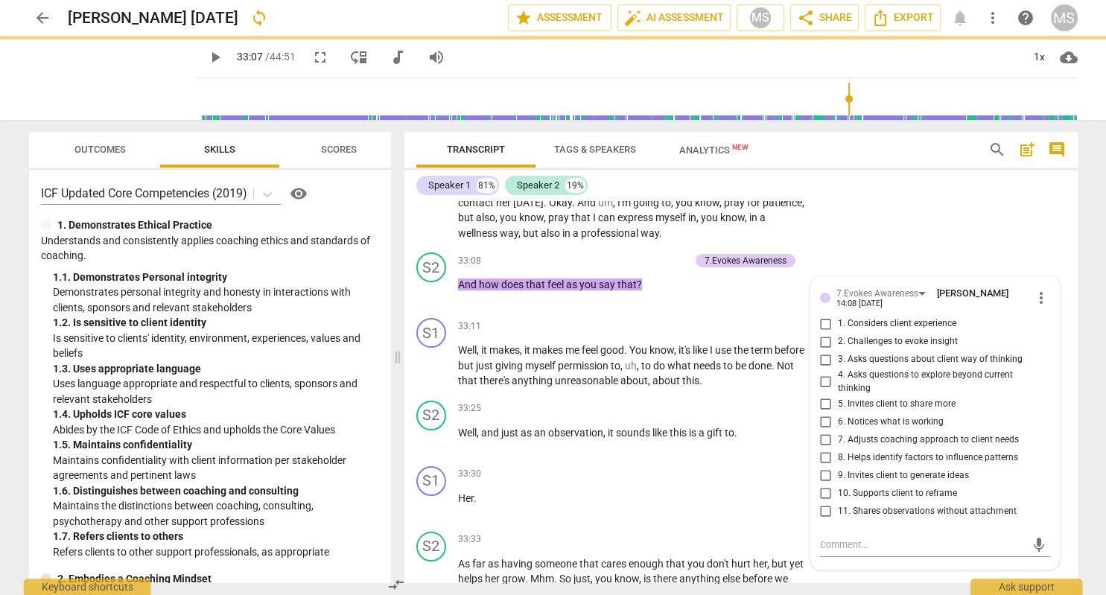
scroll to position [0, 0]
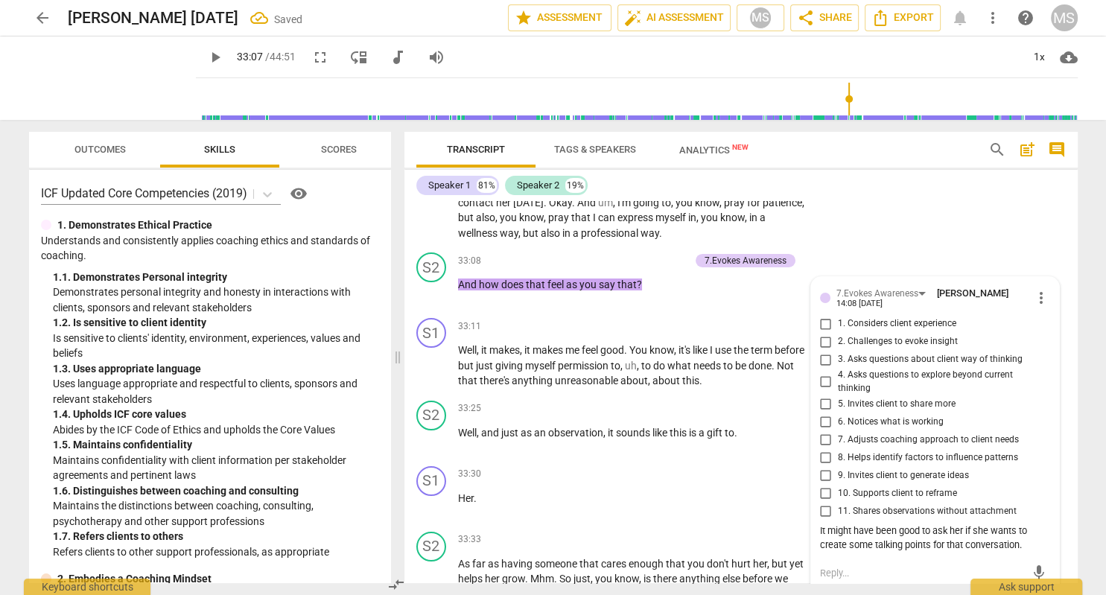
click at [212, 58] on span "play_arrow" at bounding box center [215, 57] width 18 height 18
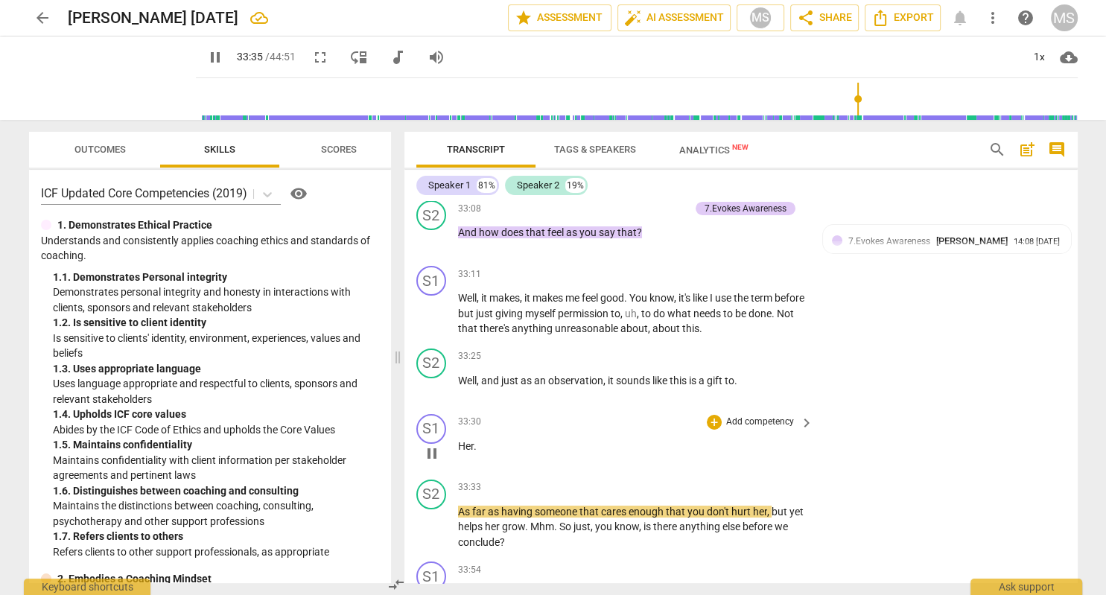
scroll to position [11013, 0]
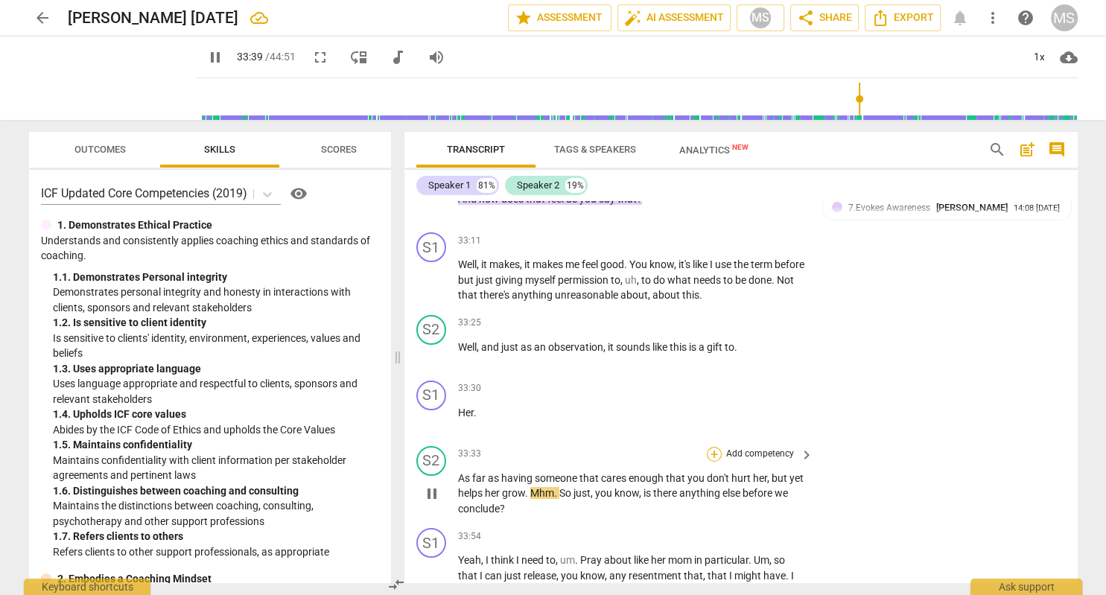
click at [713, 447] on div "+" at bounding box center [714, 454] width 15 height 15
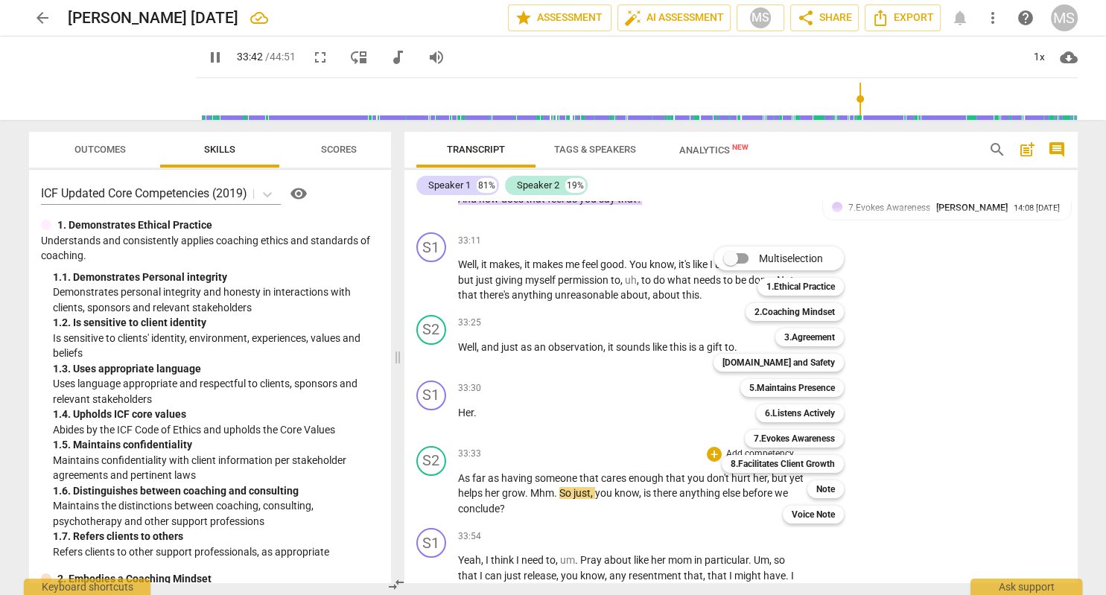
click at [218, 57] on div at bounding box center [553, 297] width 1106 height 595
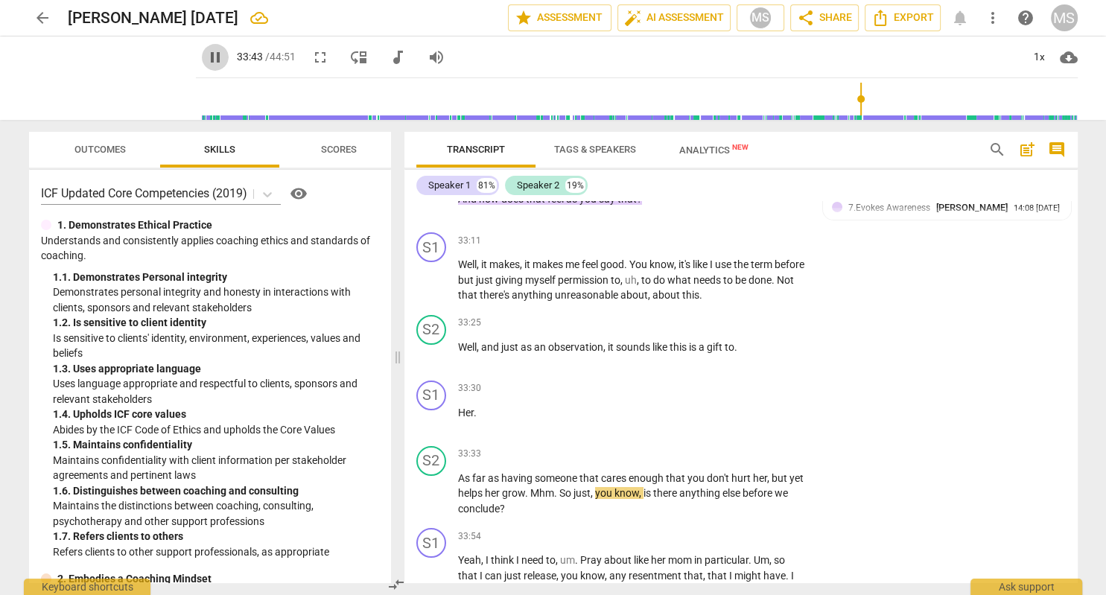
click at [216, 57] on span "pause" at bounding box center [215, 57] width 18 height 18
click at [717, 447] on div "+" at bounding box center [714, 454] width 15 height 15
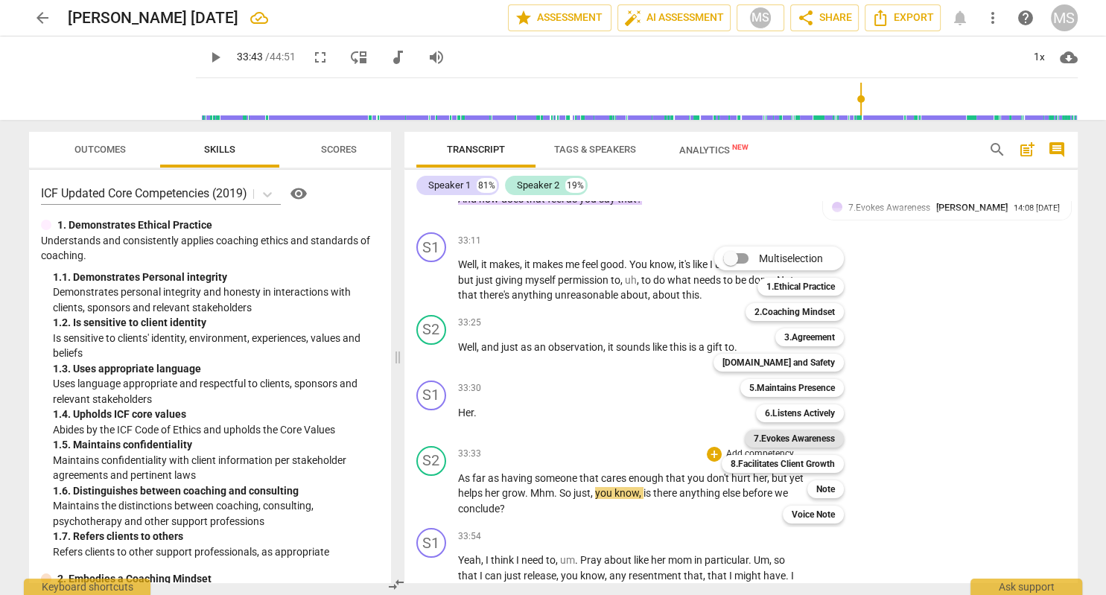
click at [808, 437] on b "7.Evokes Awareness" at bounding box center [794, 439] width 81 height 18
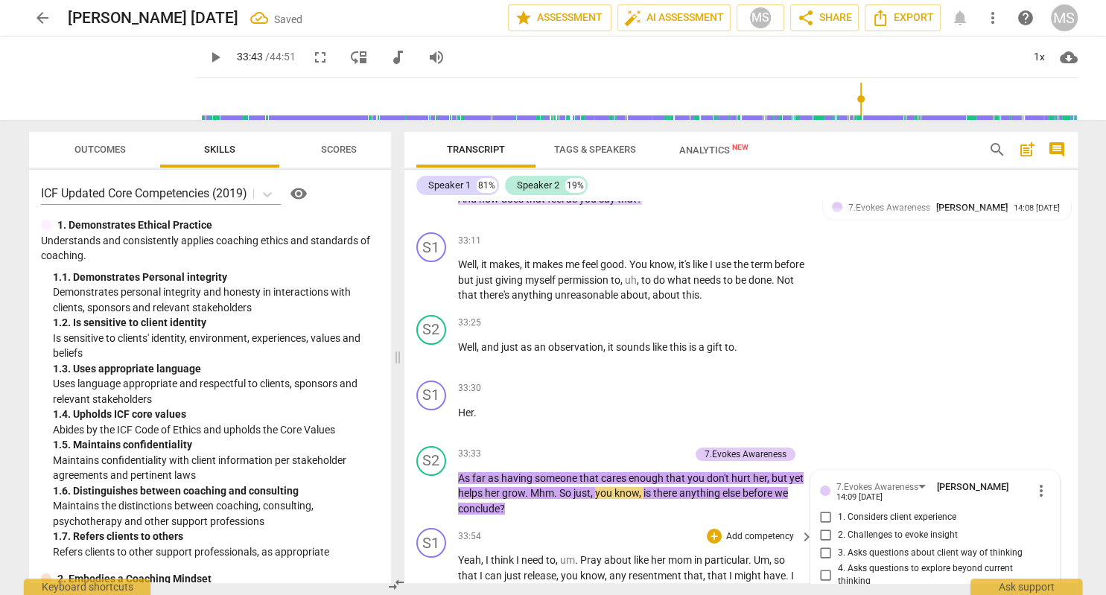
scroll to position [11291, 0]
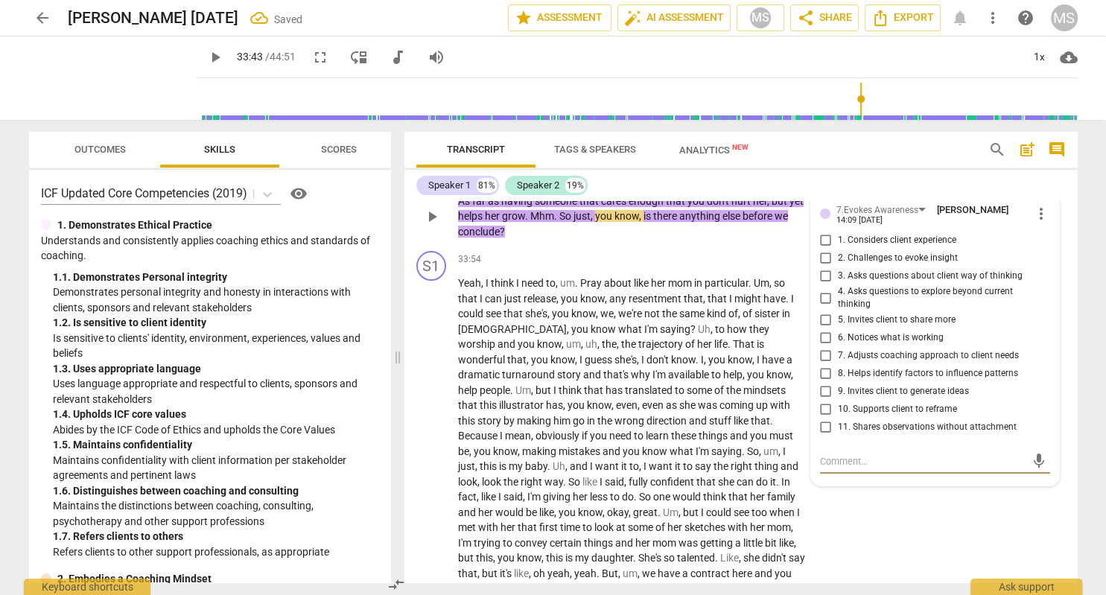
click at [826, 419] on input "11. Shares observations without attachment" at bounding box center [826, 428] width 24 height 18
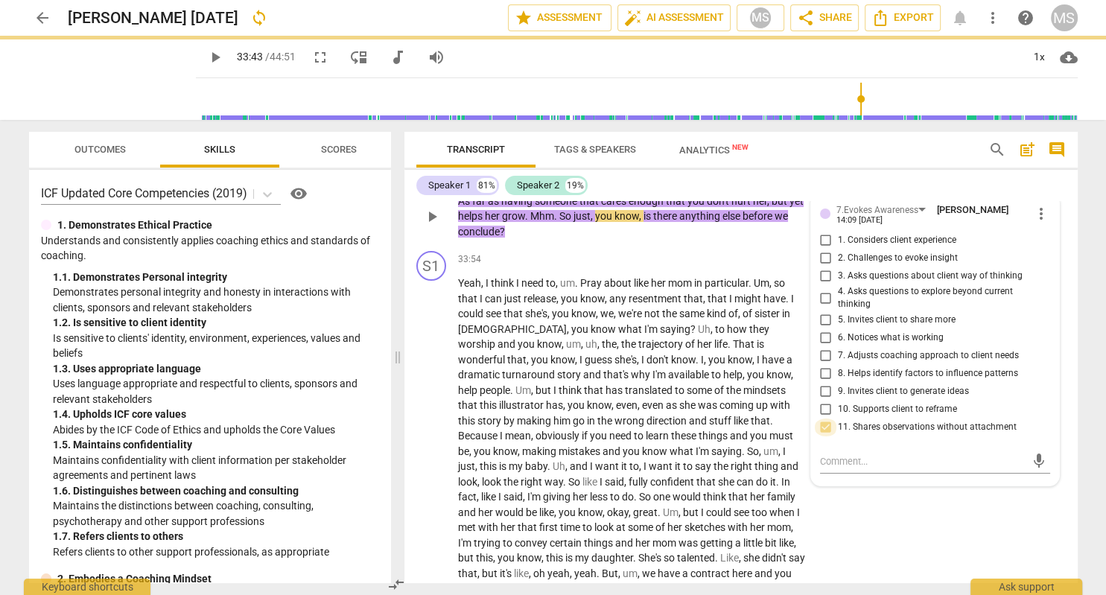
click at [825, 419] on input "11. Shares observations without attachment" at bounding box center [826, 428] width 24 height 18
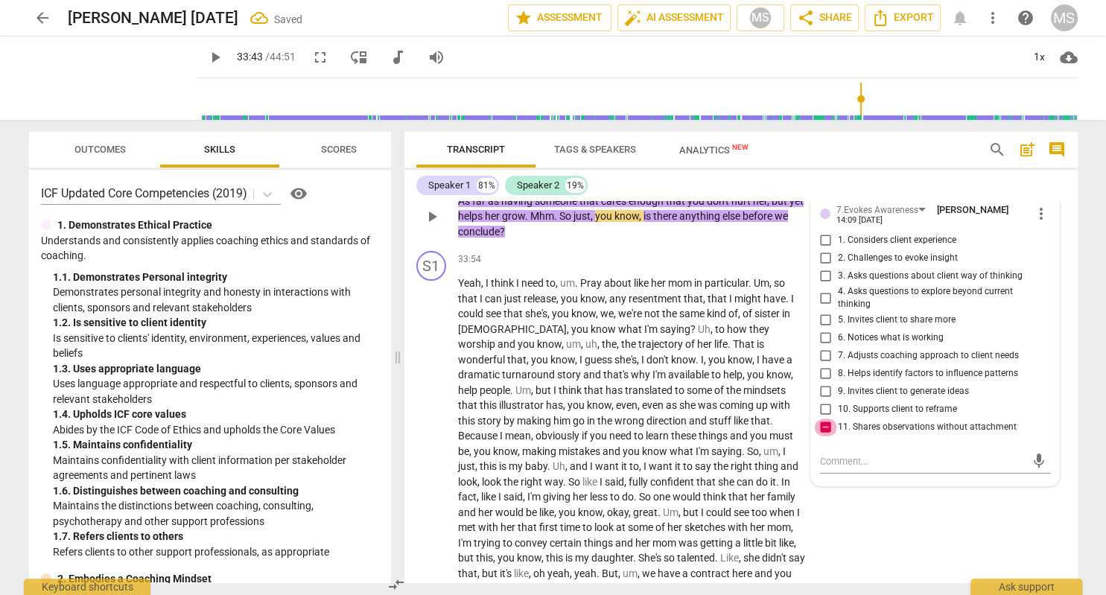
click at [826, 419] on input "11. Shares observations without attachment" at bounding box center [826, 428] width 24 height 18
click at [830, 419] on input "11. Shares observations without attachment" at bounding box center [826, 428] width 24 height 18
click at [832, 454] on textarea at bounding box center [923, 461] width 206 height 14
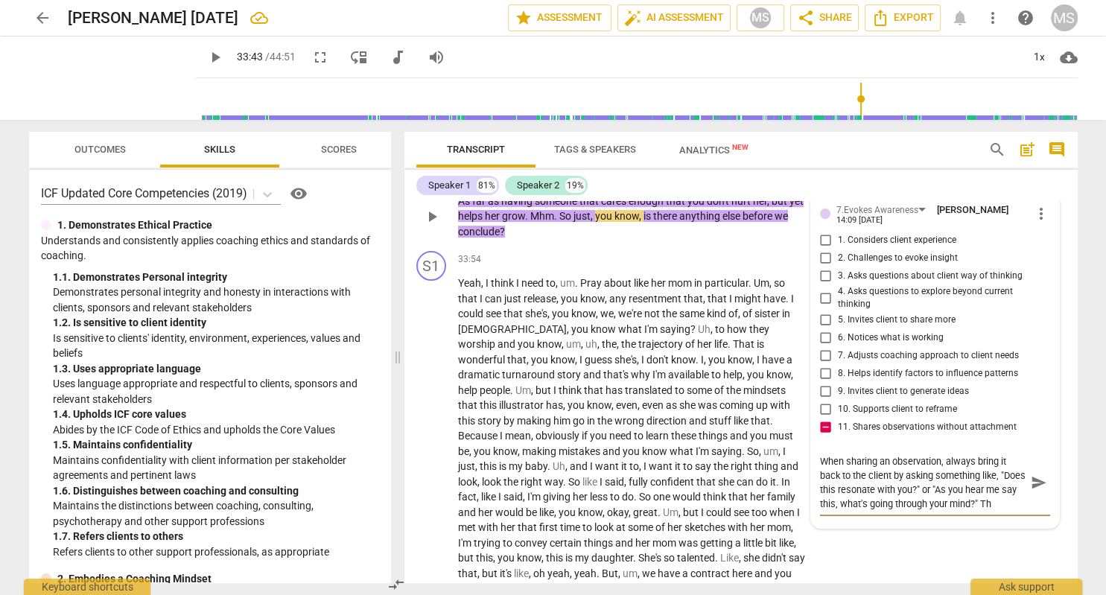
scroll to position [0, 0]
click at [215, 58] on span "play_arrow" at bounding box center [215, 57] width 18 height 18
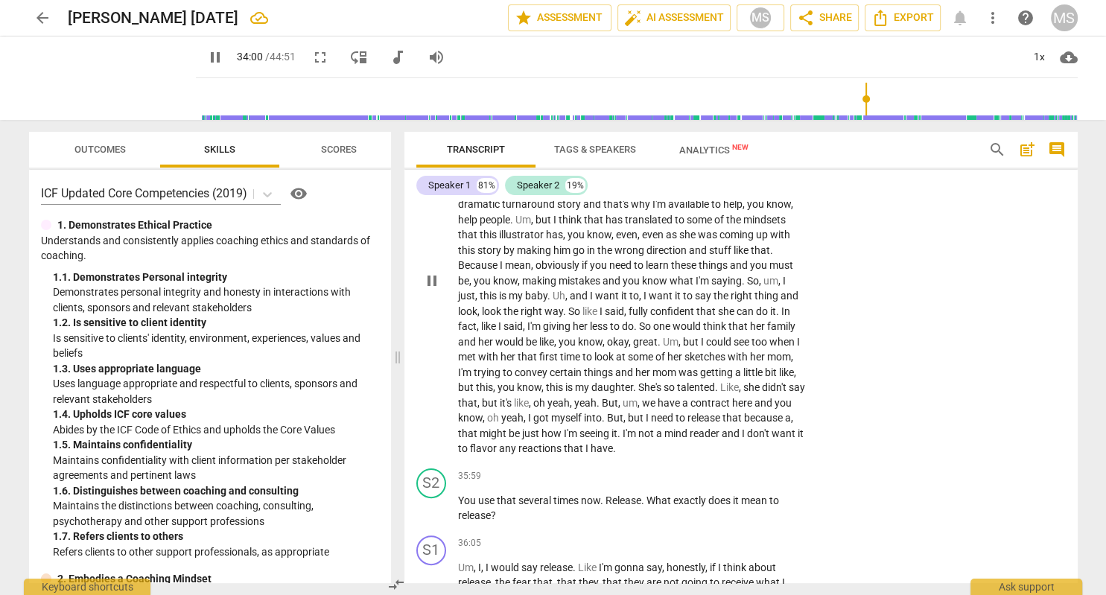
scroll to position [11463, 0]
click at [712, 468] on div "+" at bounding box center [714, 475] width 15 height 15
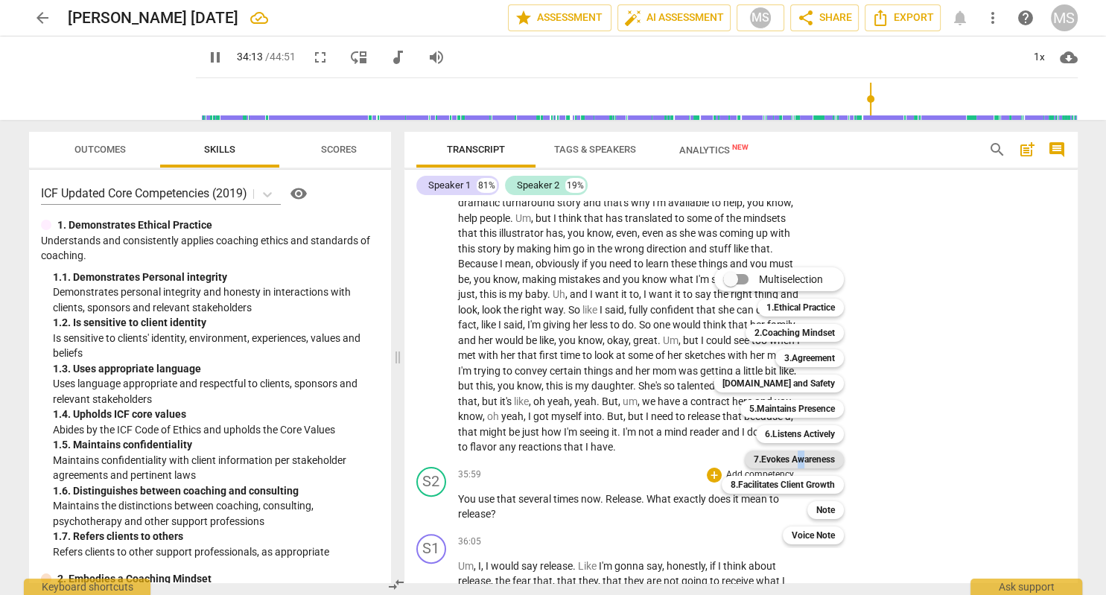
click at [800, 461] on b "7.Evokes Awareness" at bounding box center [794, 460] width 81 height 18
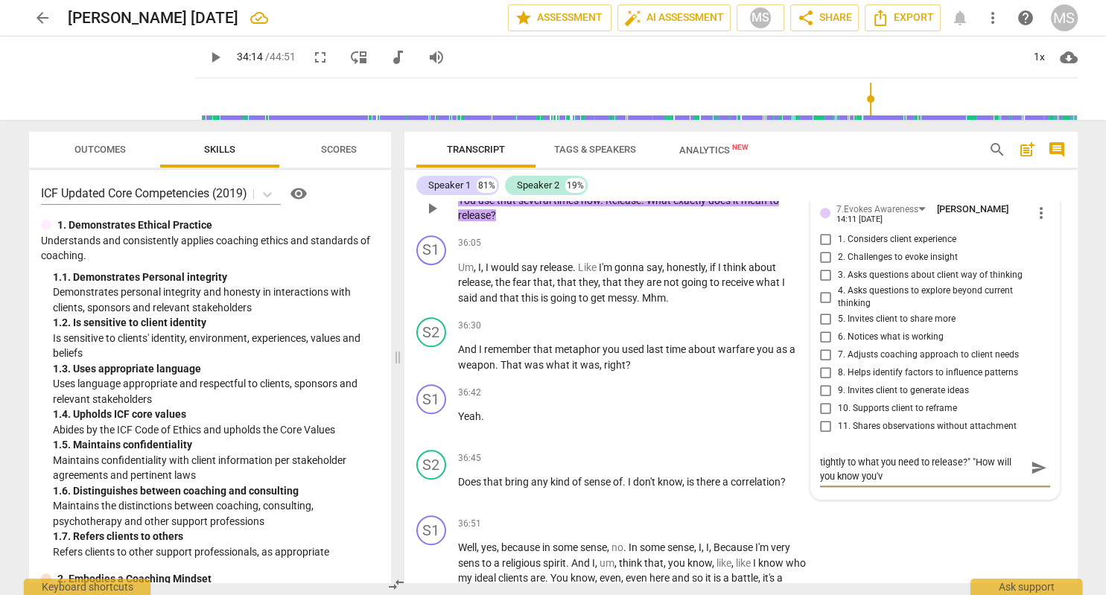
scroll to position [0, 0]
click at [215, 63] on span "play_arrow" at bounding box center [215, 57] width 18 height 18
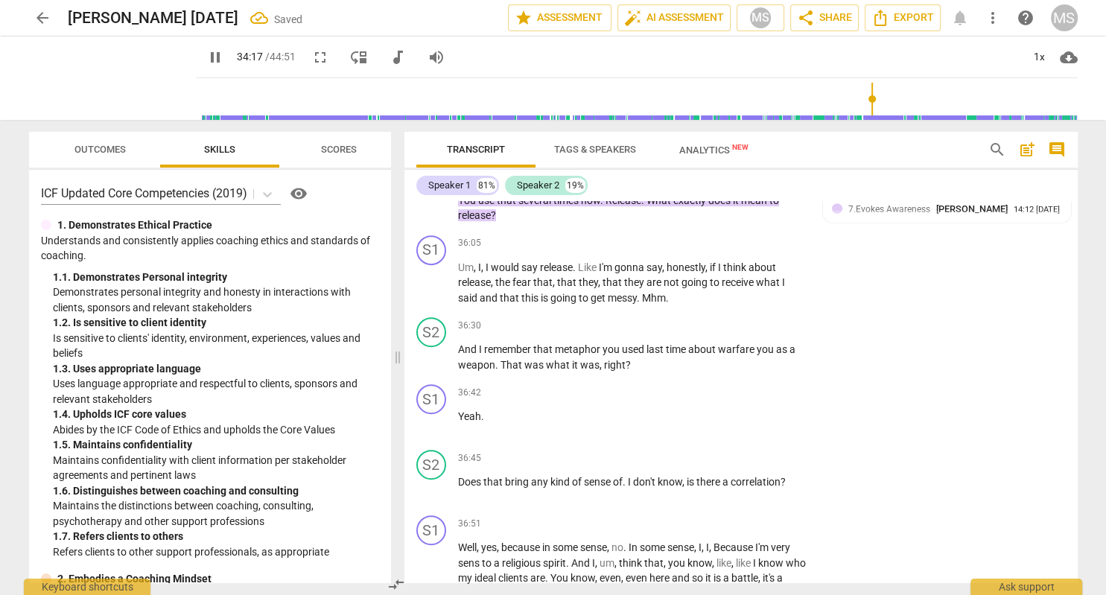
scroll to position [11342, 0]
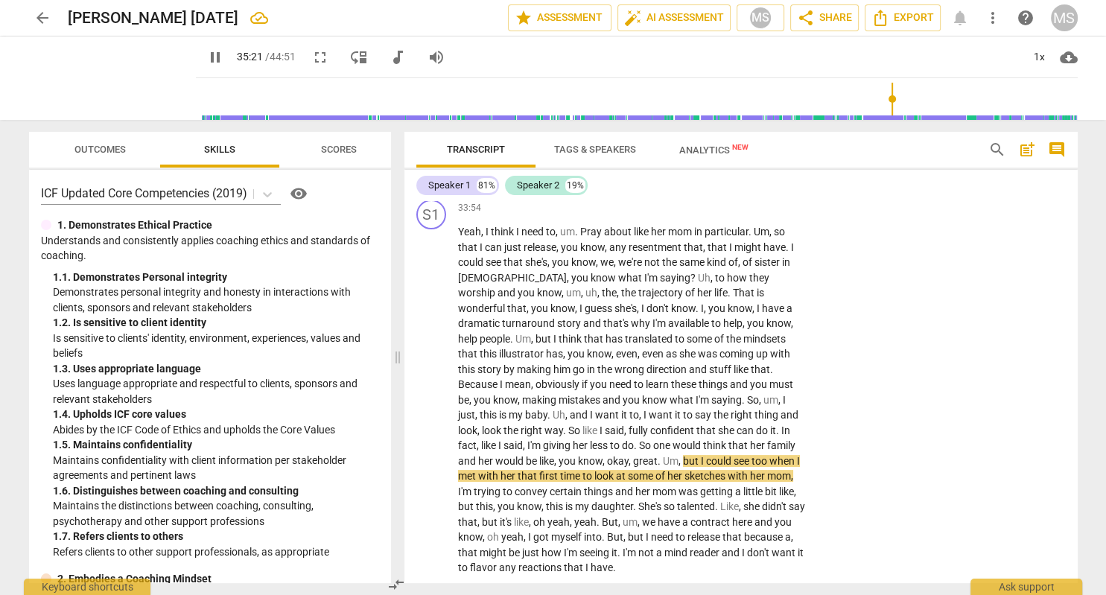
click at [770, 589] on div "7.Evokes Awareness" at bounding box center [746, 595] width 82 height 13
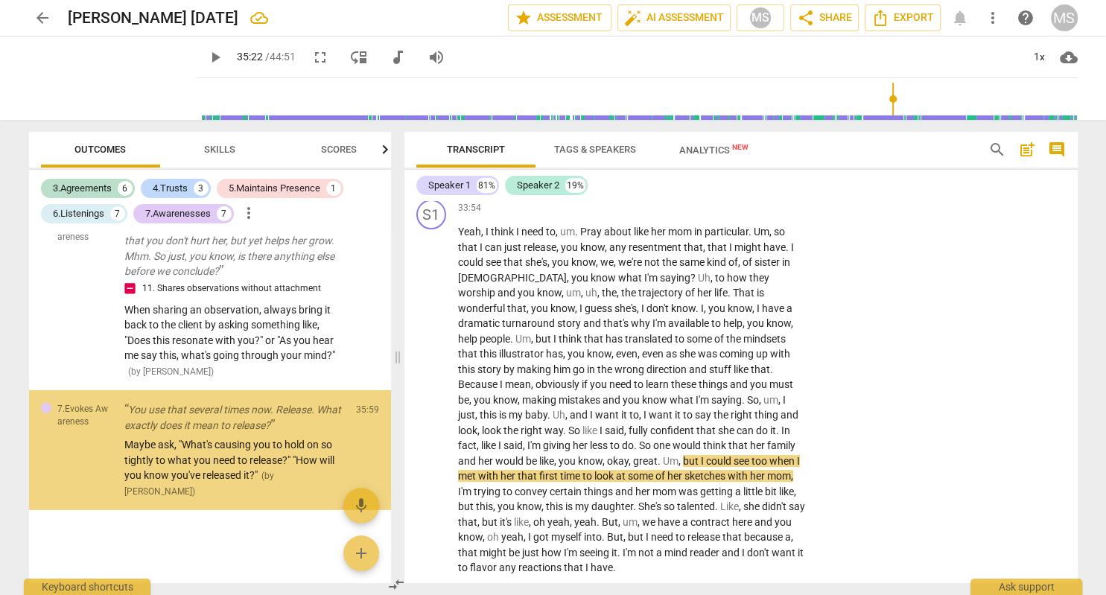
scroll to position [4508, 0]
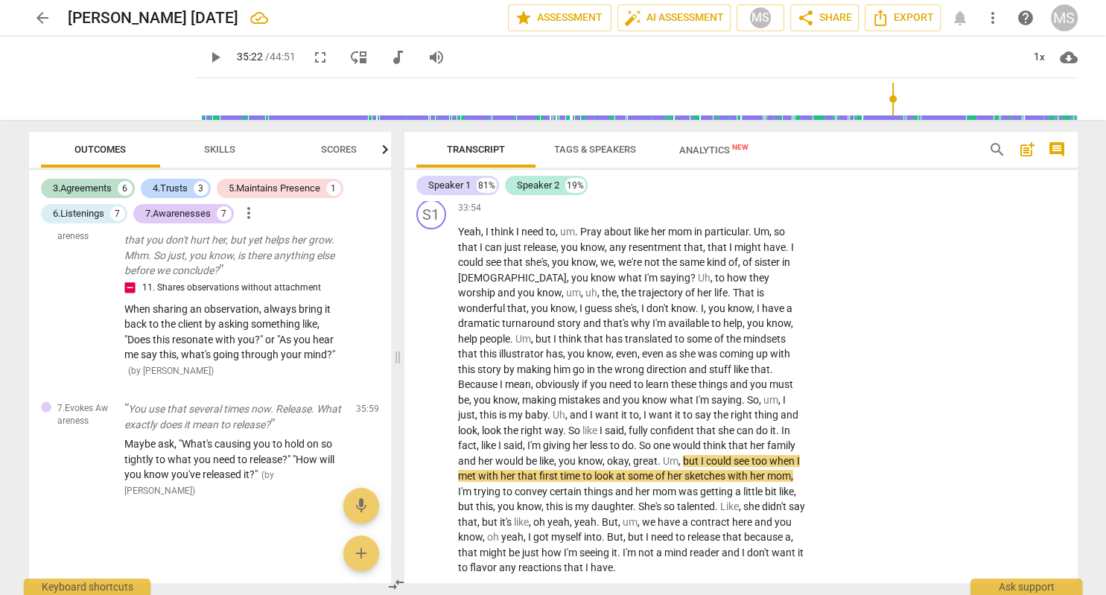
drag, startPoint x: 1052, startPoint y: 534, endPoint x: 1052, endPoint y: 526, distance: 8.2
click at [1052, 526] on li "Edit" at bounding box center [1058, 535] width 51 height 28
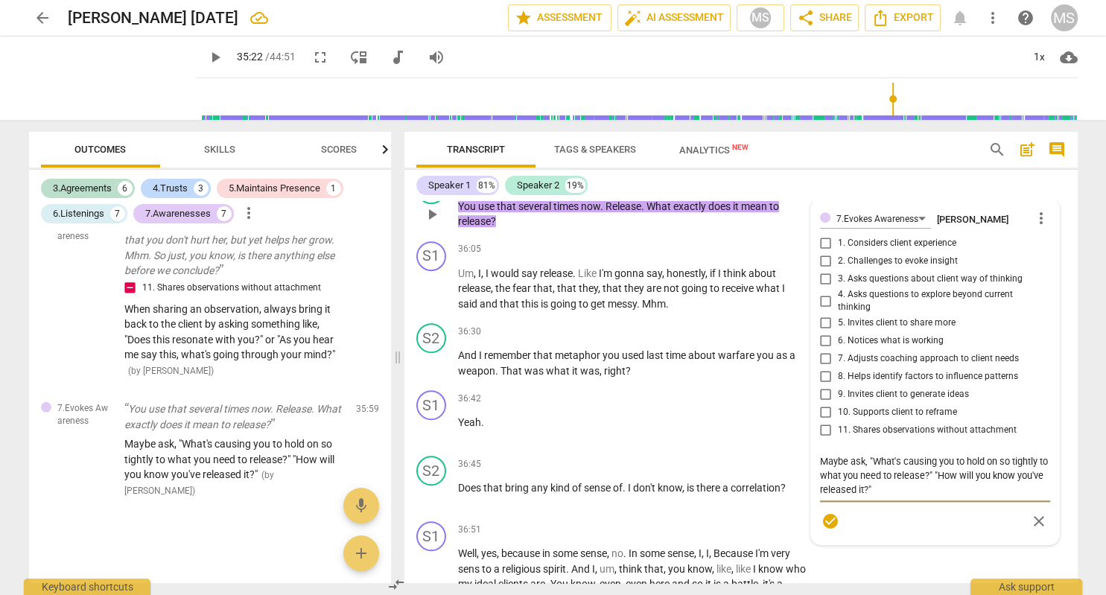
click at [907, 454] on textarea "Maybe ask, "What's causing you to hold on so tightly to what you need to releas…" at bounding box center [935, 475] width 230 height 42
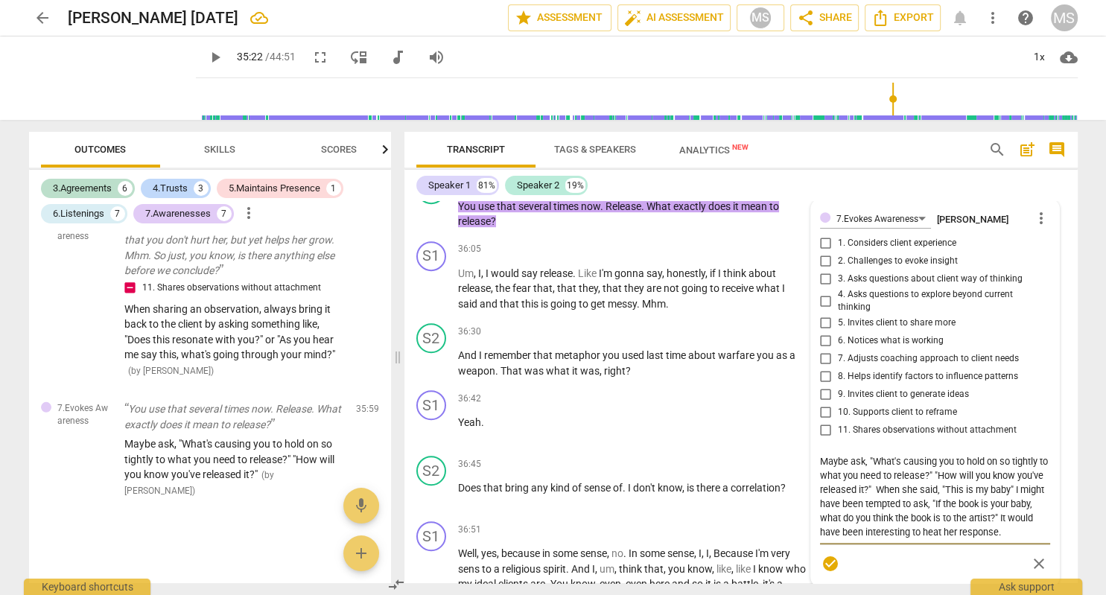
click at [214, 57] on span "play_arrow" at bounding box center [215, 57] width 18 height 18
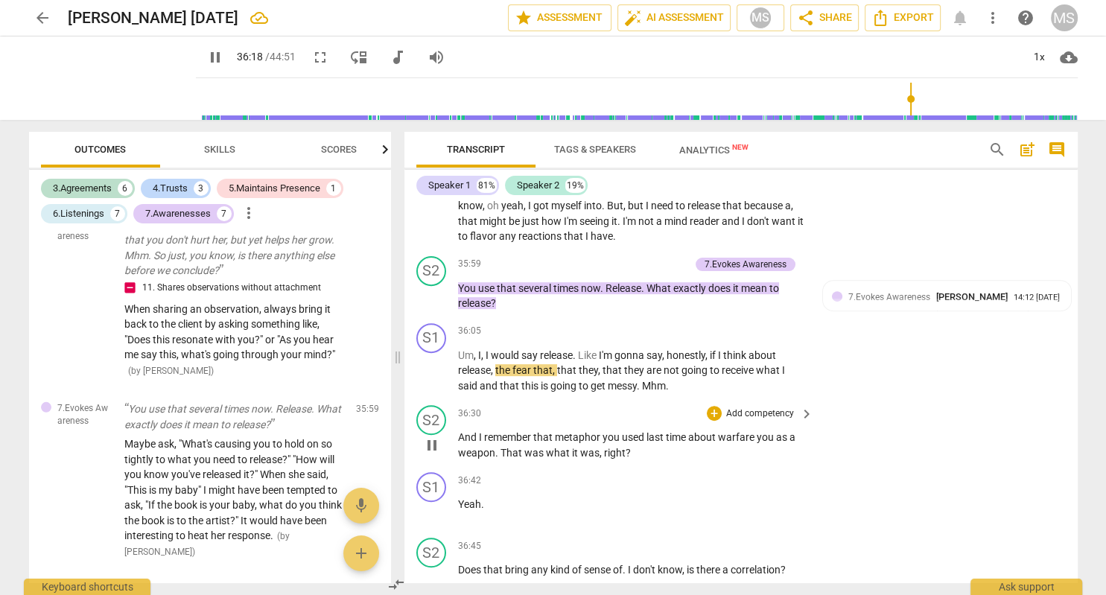
scroll to position [11697, 0]
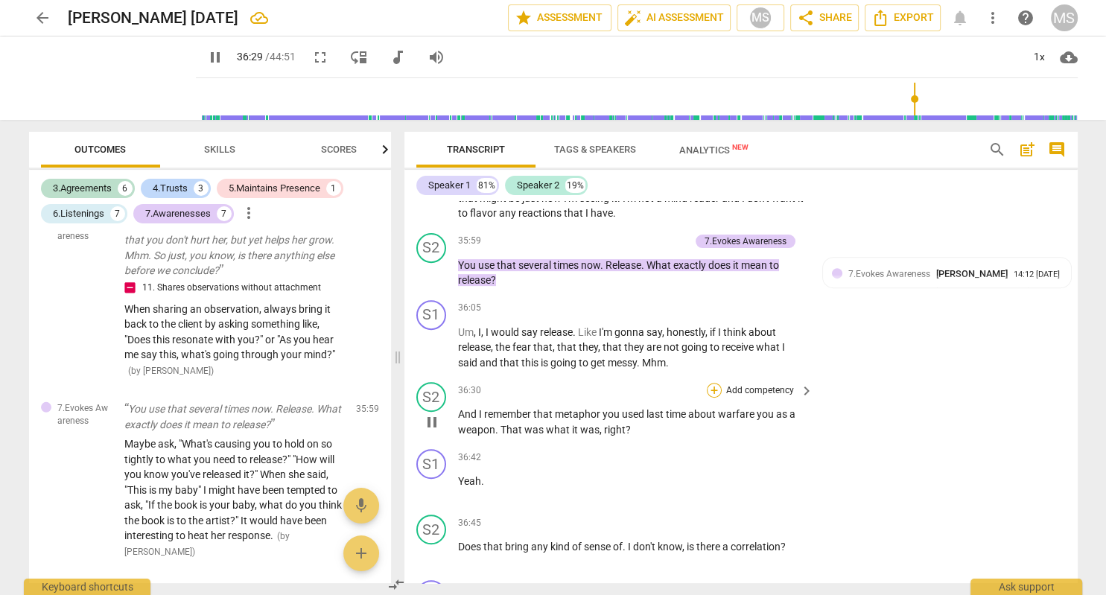
click at [717, 383] on div "+" at bounding box center [714, 390] width 15 height 15
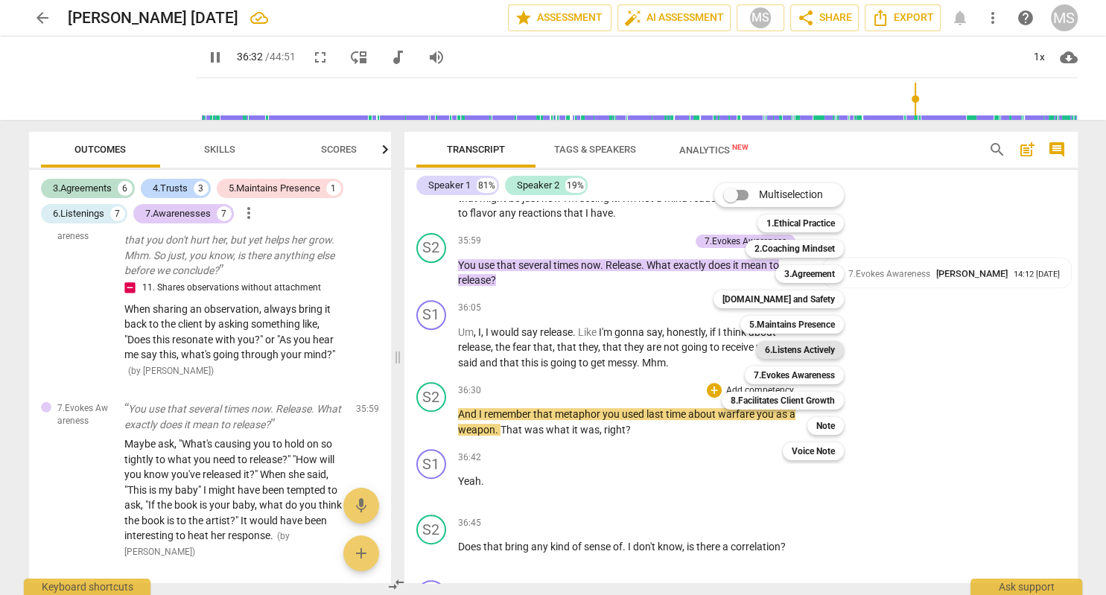
click at [808, 353] on b "6.Listens Actively" at bounding box center [800, 350] width 70 height 18
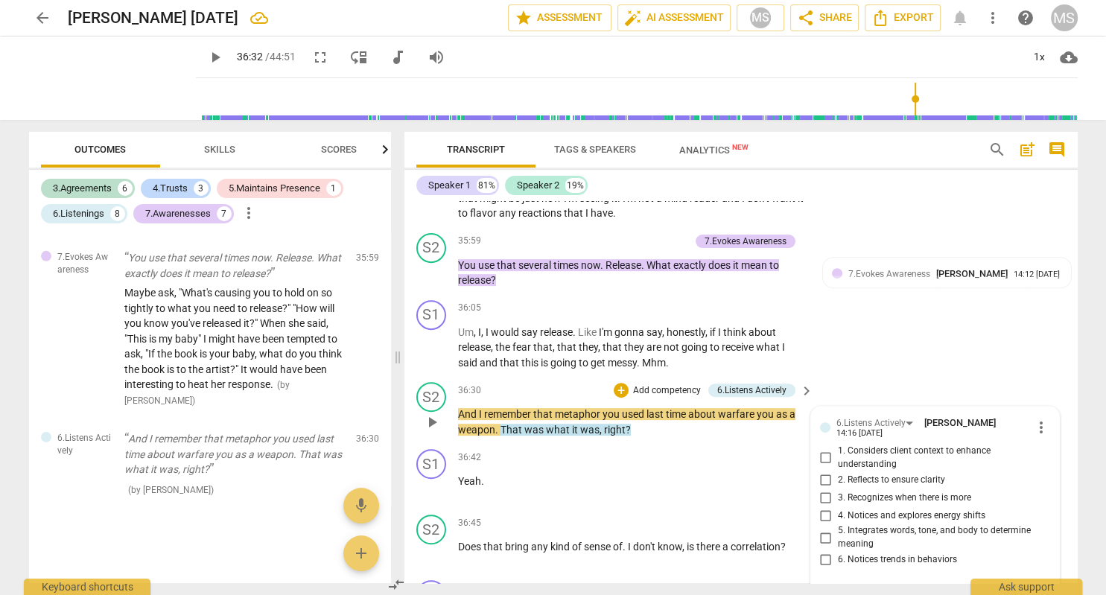
scroll to position [13, 0]
click at [216, 58] on span "play_arrow" at bounding box center [215, 57] width 18 height 18
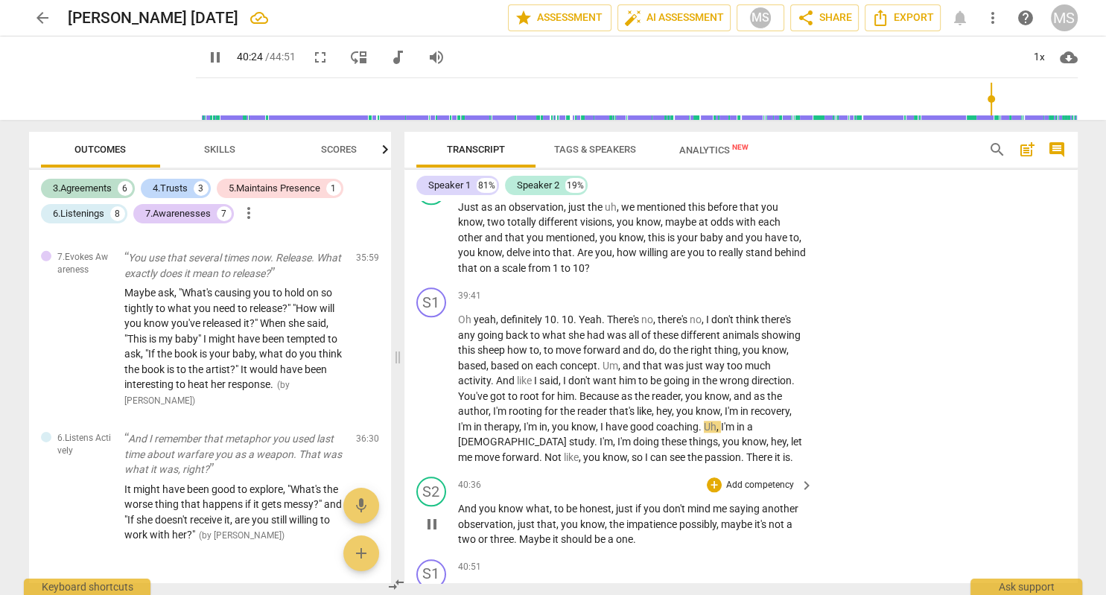
scroll to position [12606, 0]
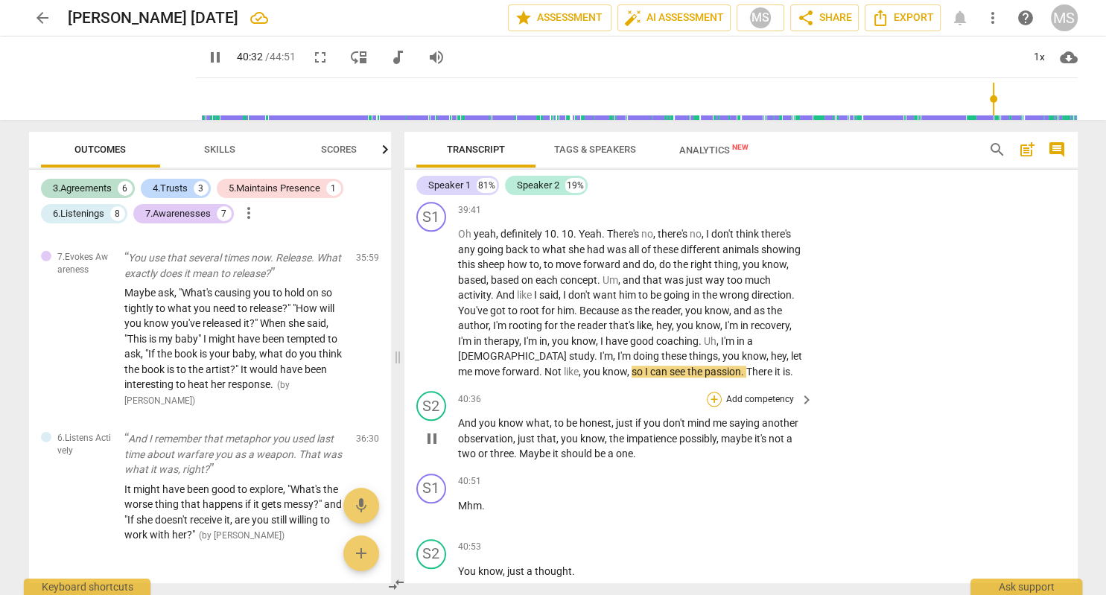
click at [714, 392] on div "+" at bounding box center [714, 399] width 15 height 15
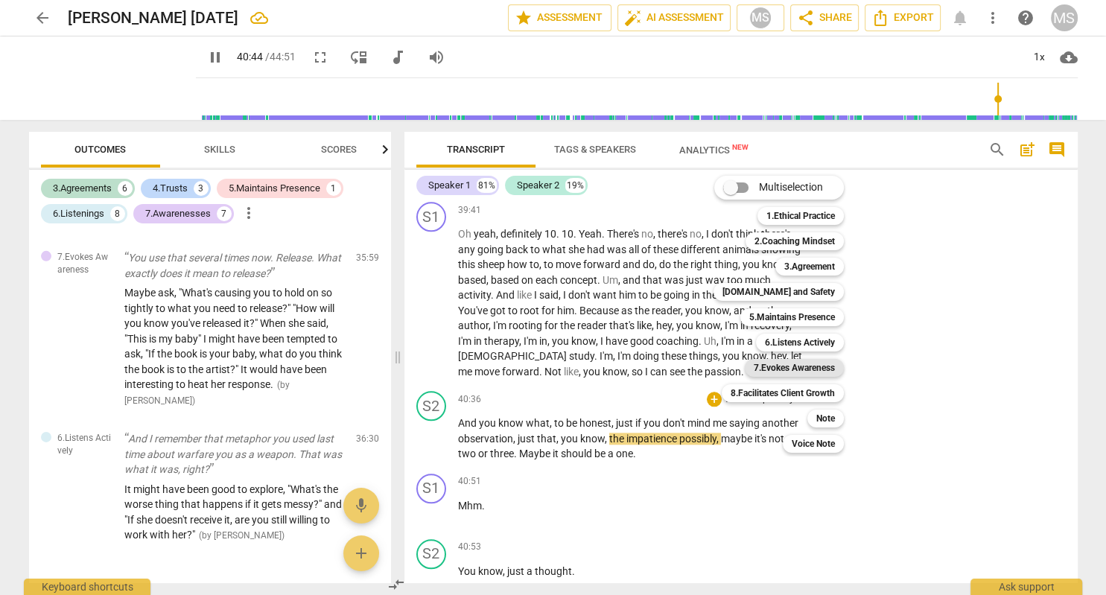
click at [804, 366] on b "7.Evokes Awareness" at bounding box center [794, 368] width 81 height 18
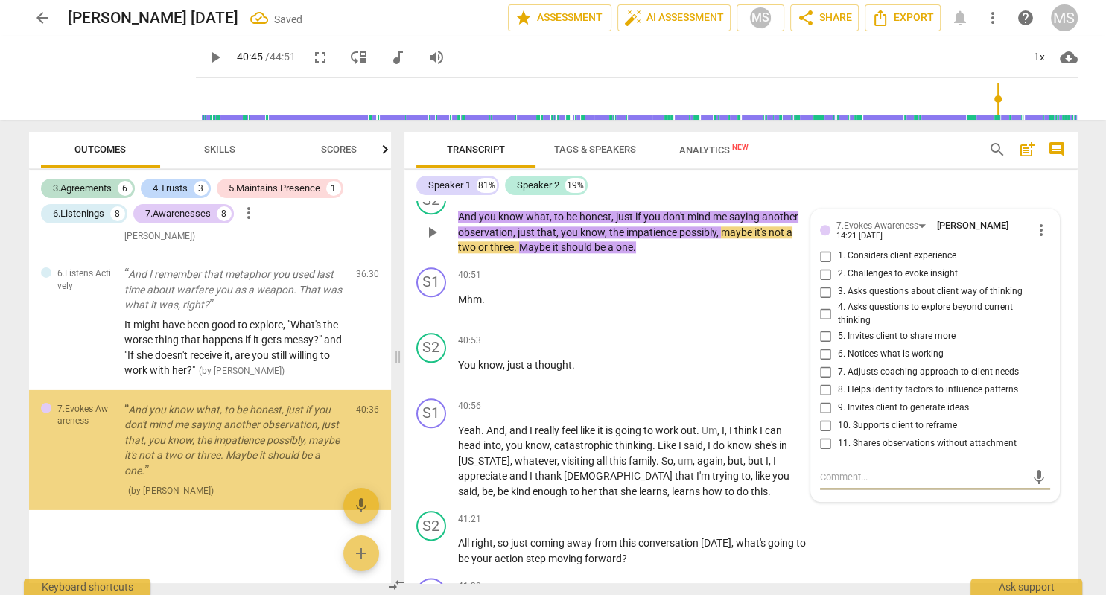
scroll to position [4825, 0]
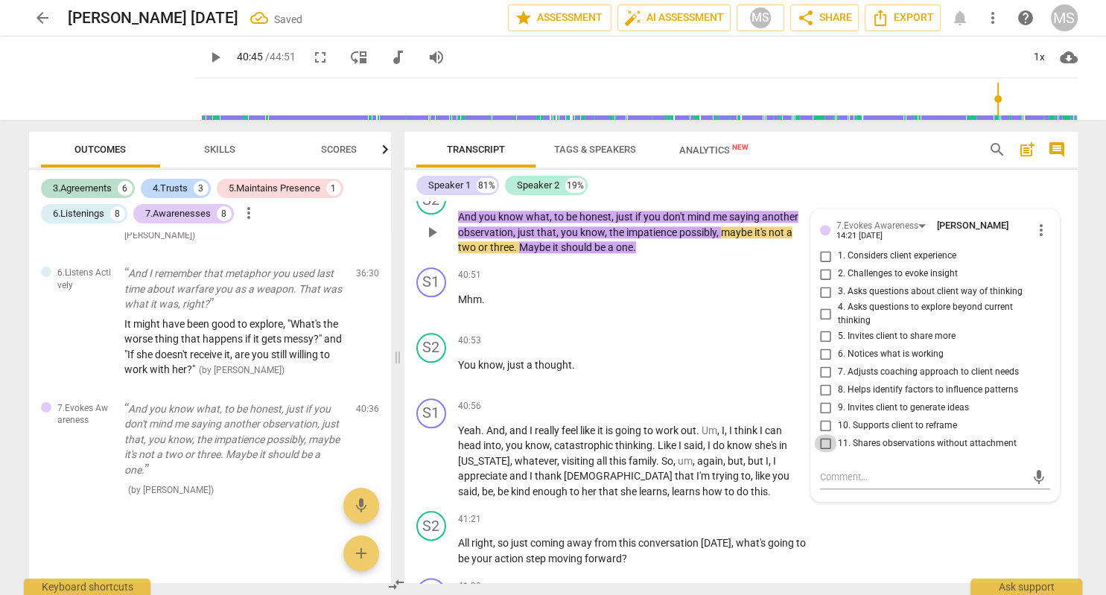
click at [825, 434] on input "11. Shares observations without attachment" at bounding box center [826, 443] width 24 height 18
click at [828, 470] on textarea at bounding box center [923, 477] width 206 height 14
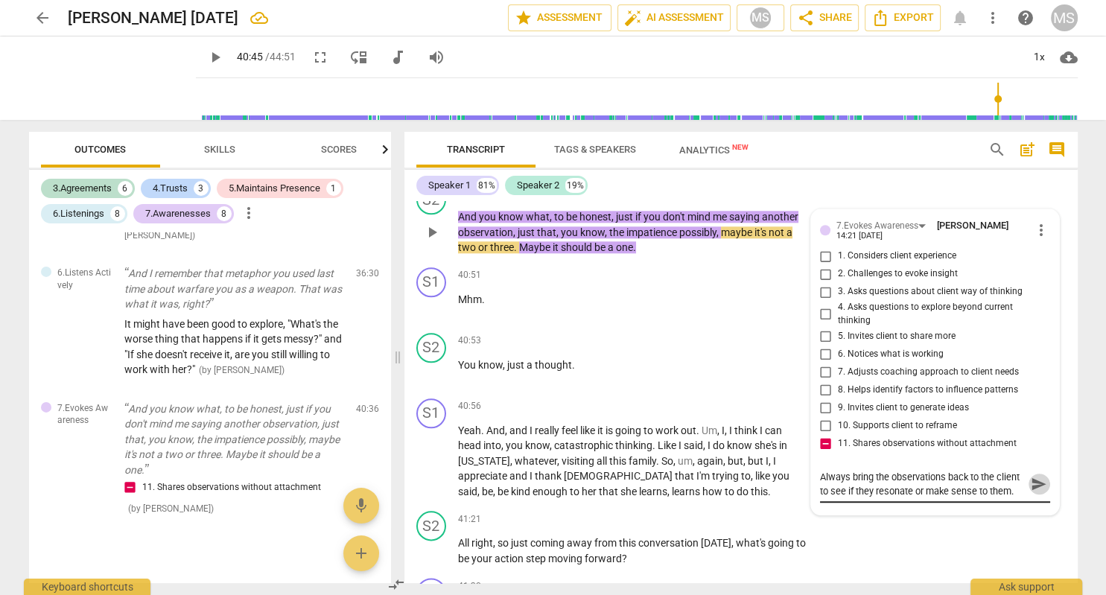
click at [1041, 476] on span "send" at bounding box center [1039, 484] width 16 height 16
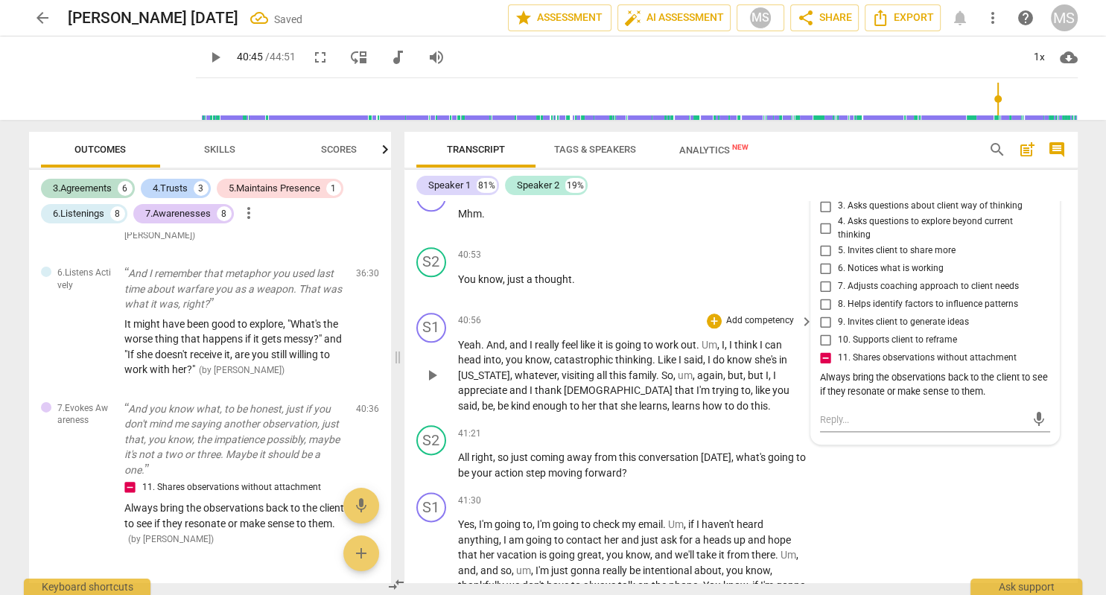
scroll to position [12813, 0]
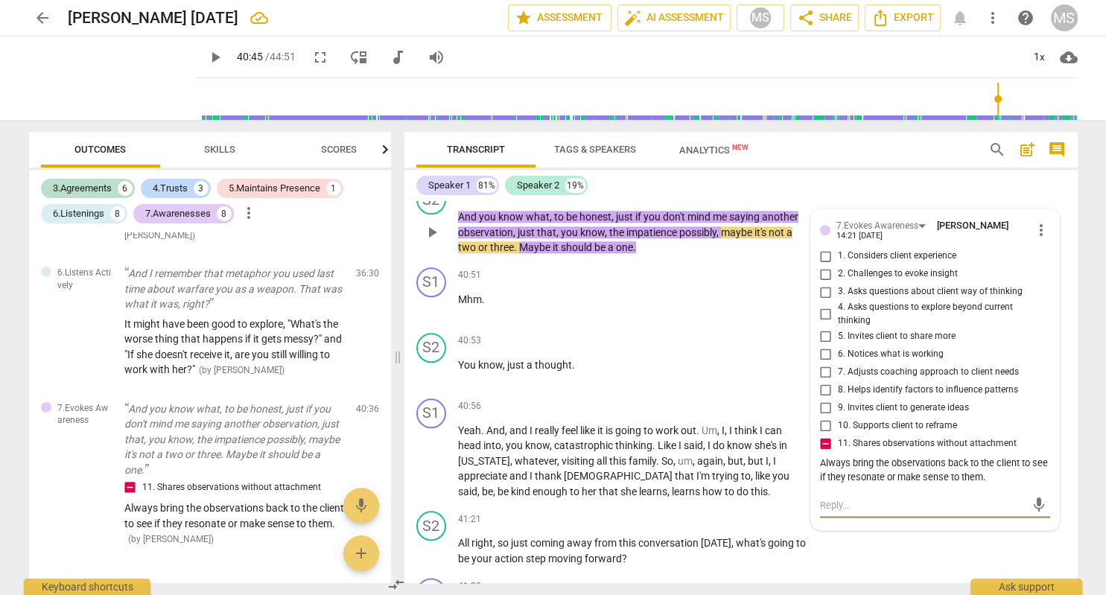
click at [855, 498] on textarea at bounding box center [923, 505] width 206 height 14
click at [217, 58] on span "play_arrow" at bounding box center [215, 57] width 18 height 18
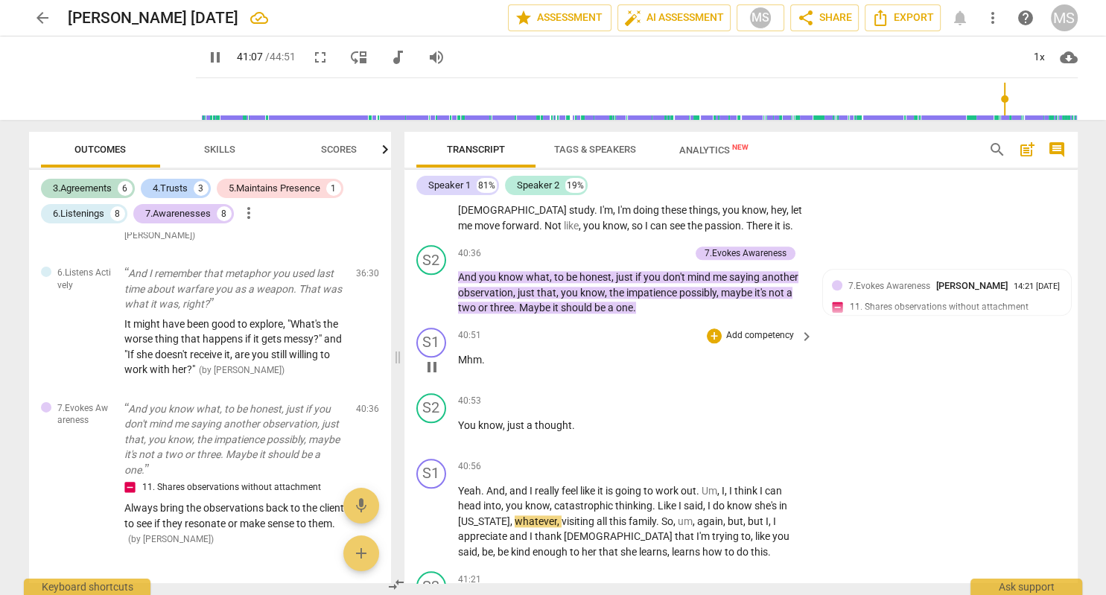
scroll to position [12727, 0]
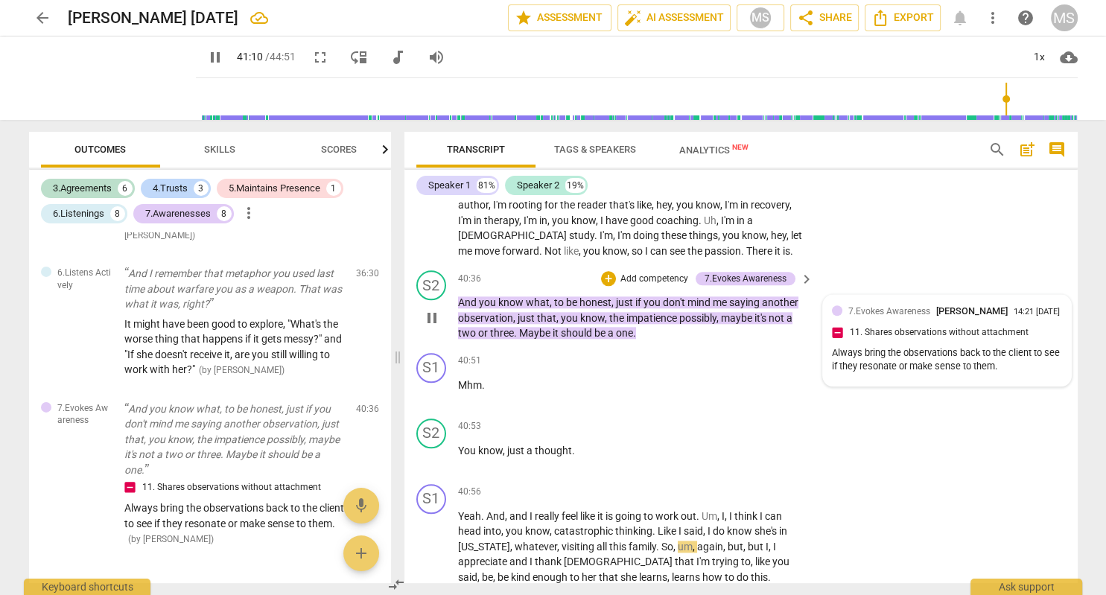
click at [955, 304] on div "7.Evokes Awareness [PERSON_NAME] 14:21 [DATE] 11. Shares observations without a…" at bounding box center [947, 340] width 230 height 73
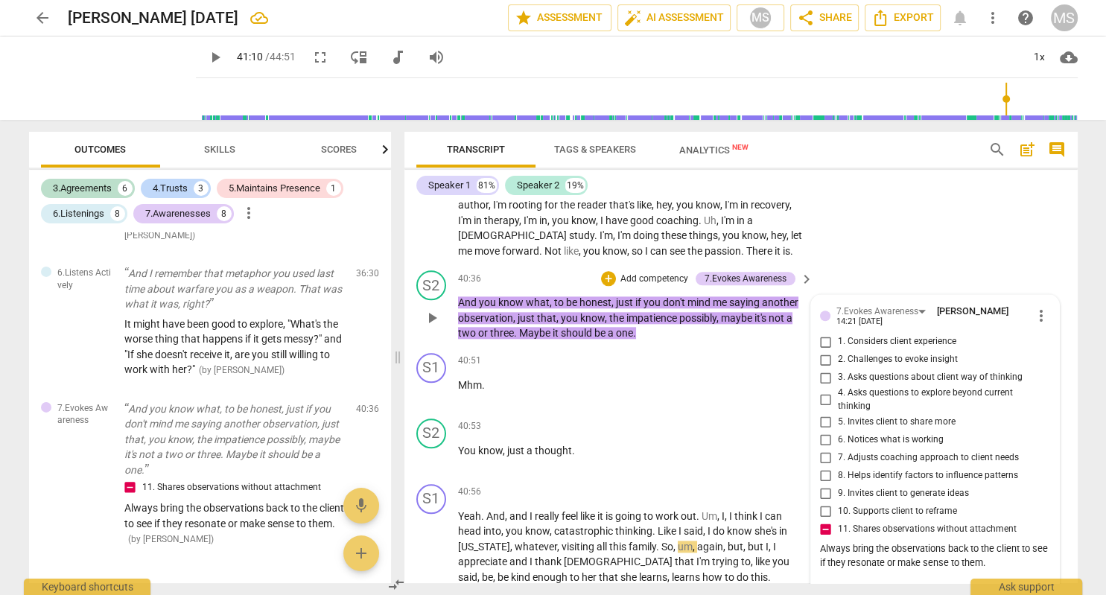
click at [1041, 307] on span "more_vert" at bounding box center [1042, 316] width 18 height 18
click at [1053, 231] on li "Edit" at bounding box center [1058, 230] width 51 height 28
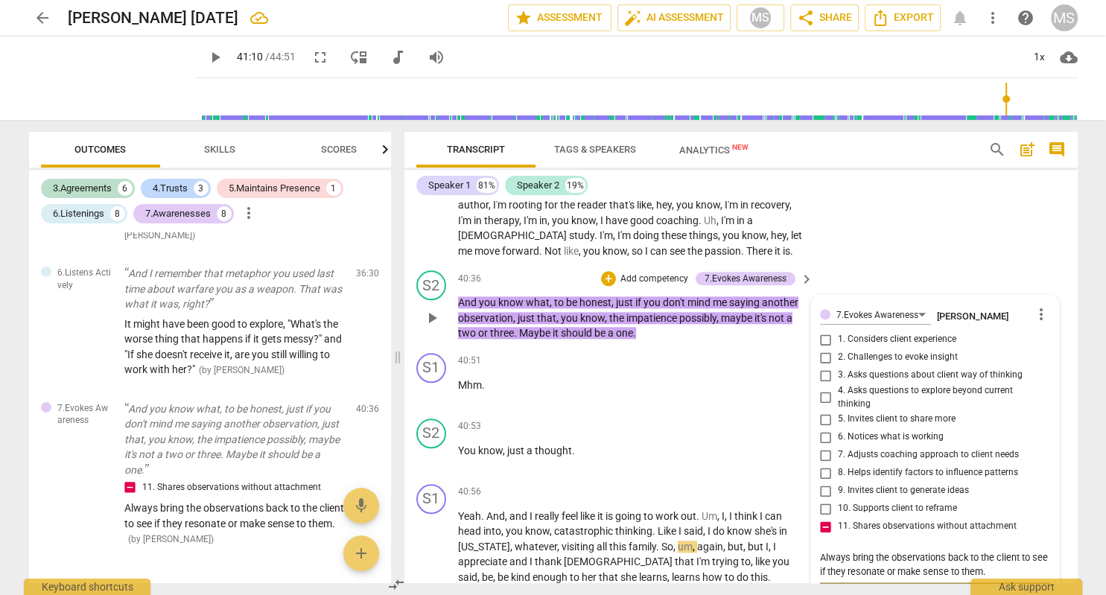
click at [1006, 551] on textarea "Always bring the observations back to the client to see if they resonate or mak…" at bounding box center [935, 565] width 230 height 28
click at [213, 56] on span "play_arrow" at bounding box center [215, 57] width 18 height 18
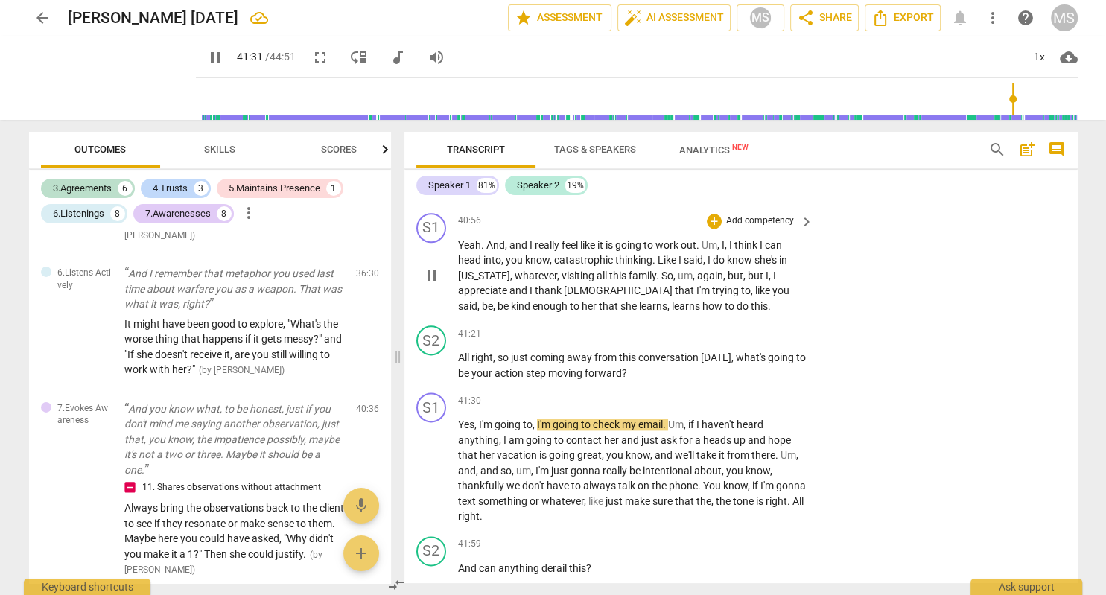
scroll to position [12889, 0]
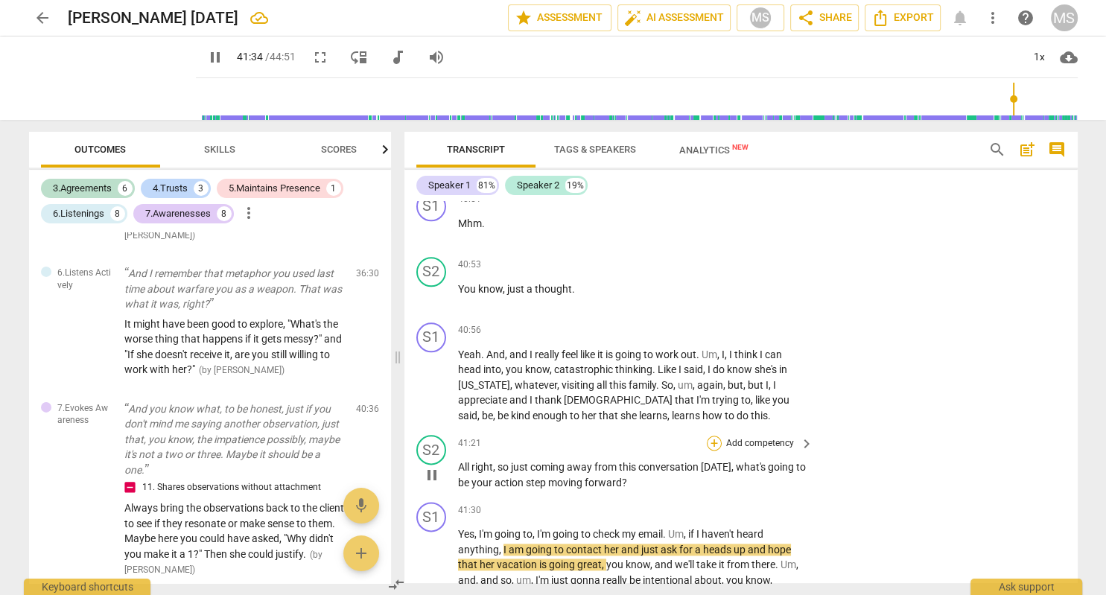
click at [714, 436] on div "+" at bounding box center [714, 443] width 15 height 15
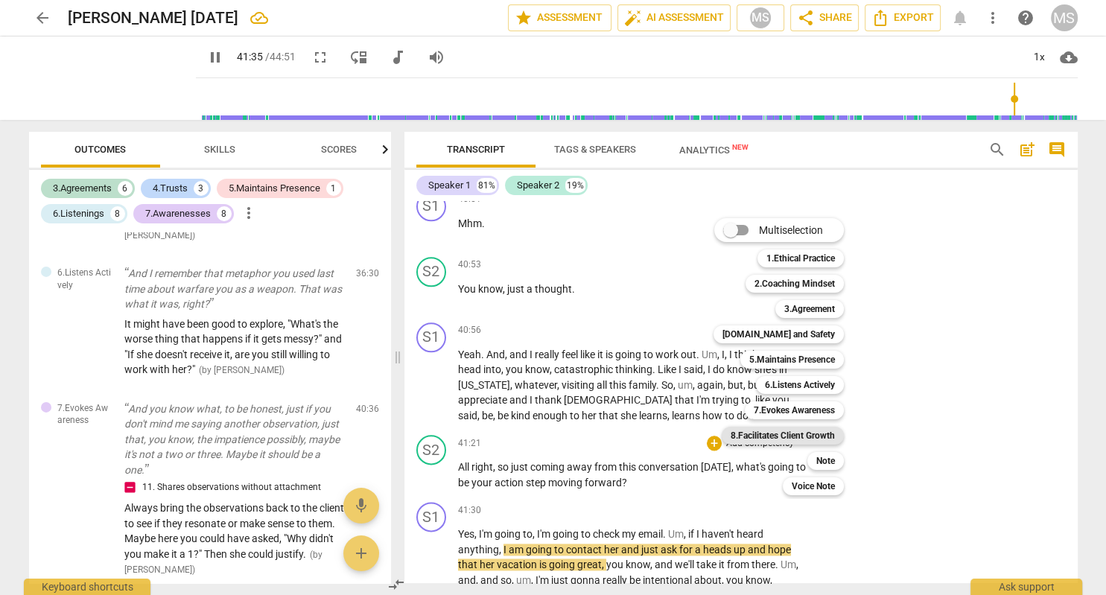
click at [808, 435] on b "8.Facilitates Client Growth" at bounding box center [783, 436] width 104 height 18
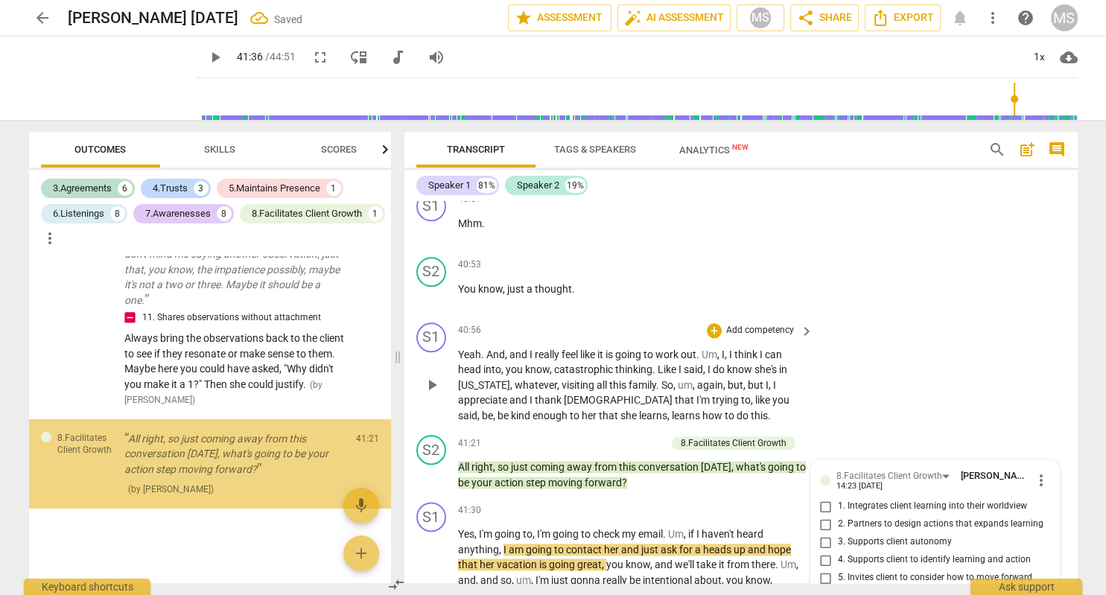
scroll to position [5020, 0]
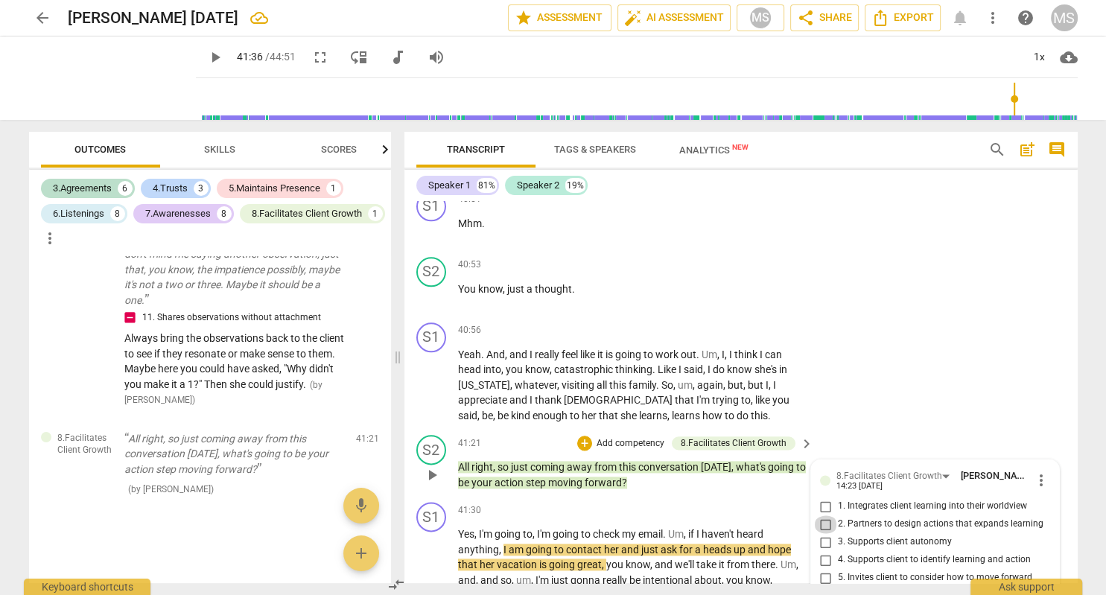
click at [826, 516] on input "2. Partners to design actions that expands learning" at bounding box center [826, 525] width 24 height 18
click at [826, 551] on input "4. Supports client to identify learning and action" at bounding box center [826, 560] width 24 height 18
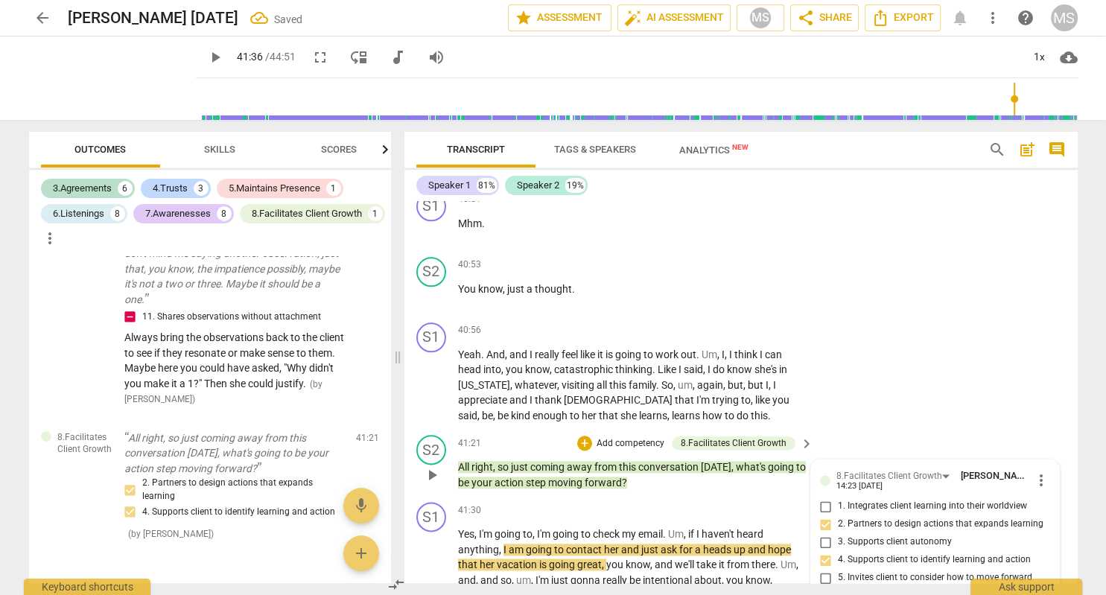
click at [828, 569] on input "5. Invites client to consider how to move forward" at bounding box center [826, 578] width 24 height 18
click at [219, 60] on span "play_arrow" at bounding box center [215, 57] width 18 height 18
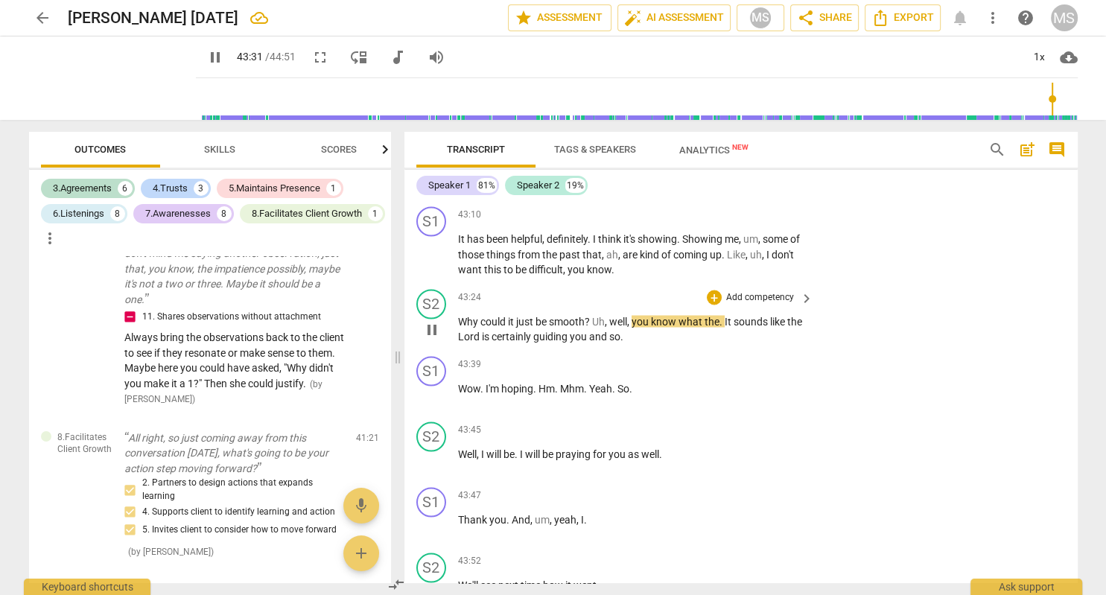
scroll to position [13820, 0]
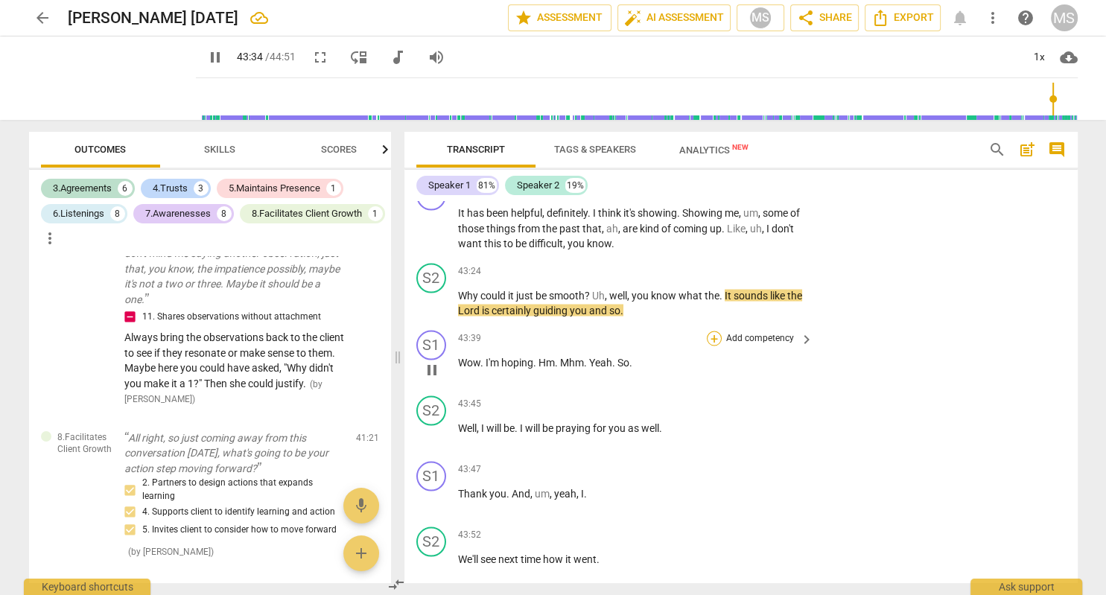
click at [716, 331] on div "+" at bounding box center [714, 338] width 15 height 15
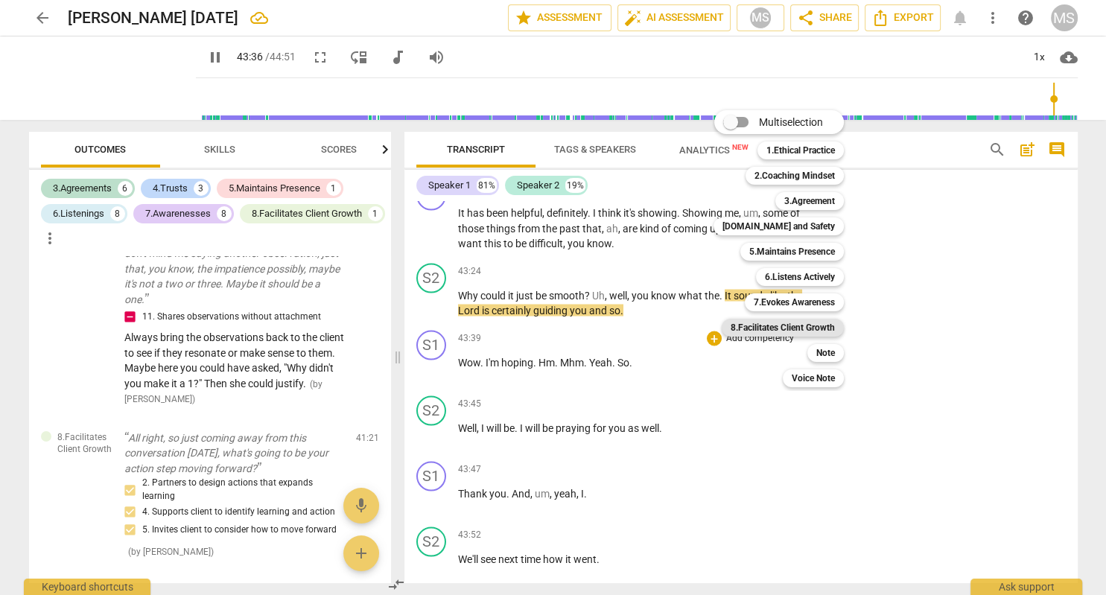
click at [810, 323] on b "8.Facilitates Client Growth" at bounding box center [783, 328] width 104 height 18
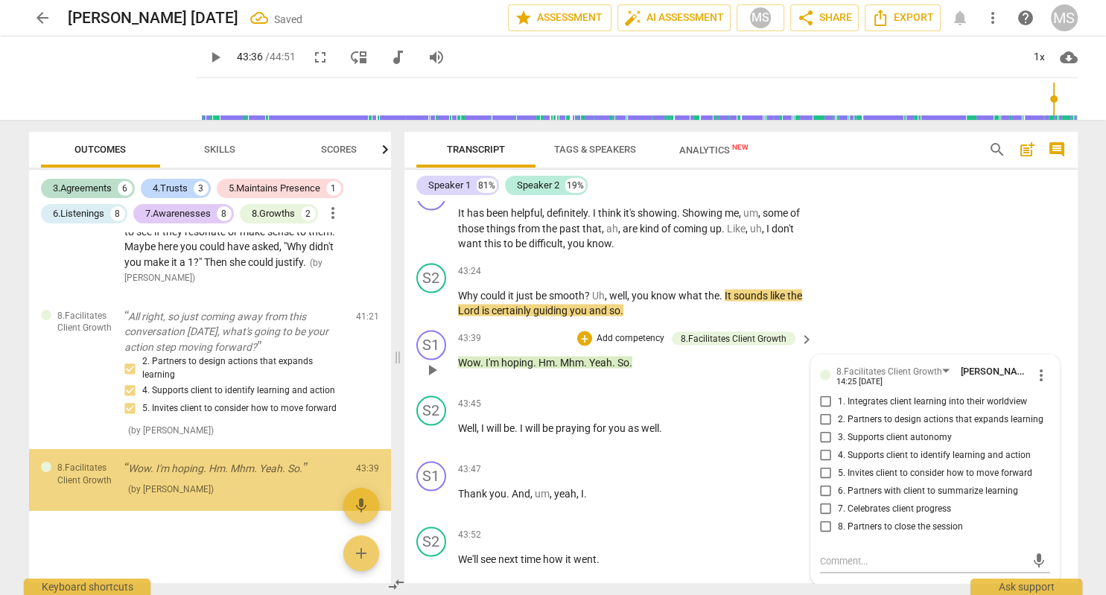
scroll to position [5119, 0]
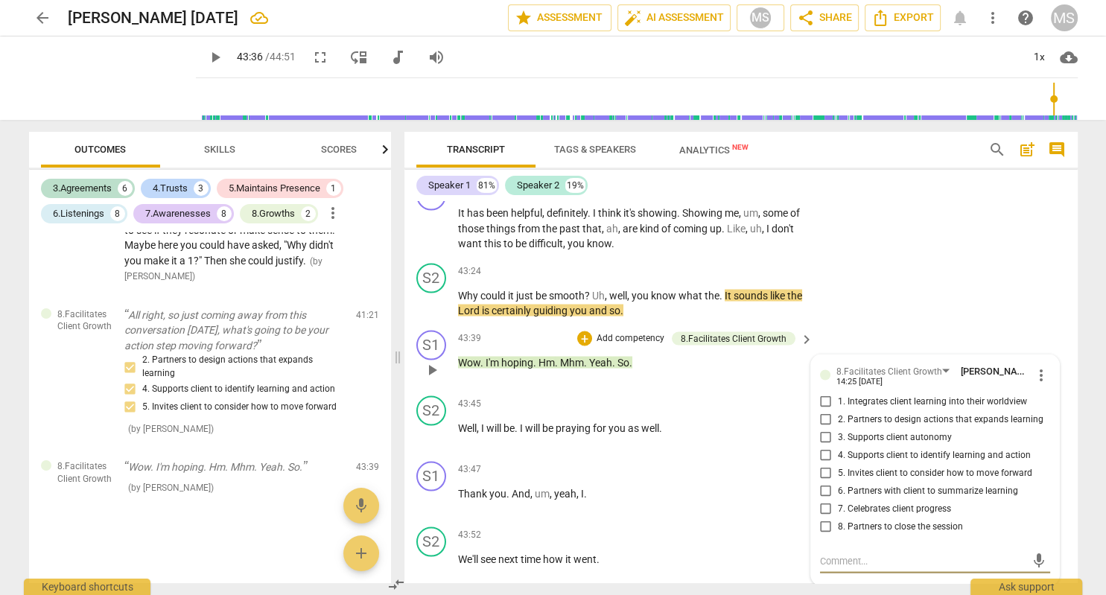
click at [828, 482] on input "6. Partners with client to summarize learning" at bounding box center [826, 491] width 24 height 18
click at [825, 446] on input "4. Supports client to identify learning and action" at bounding box center [826, 455] width 24 height 18
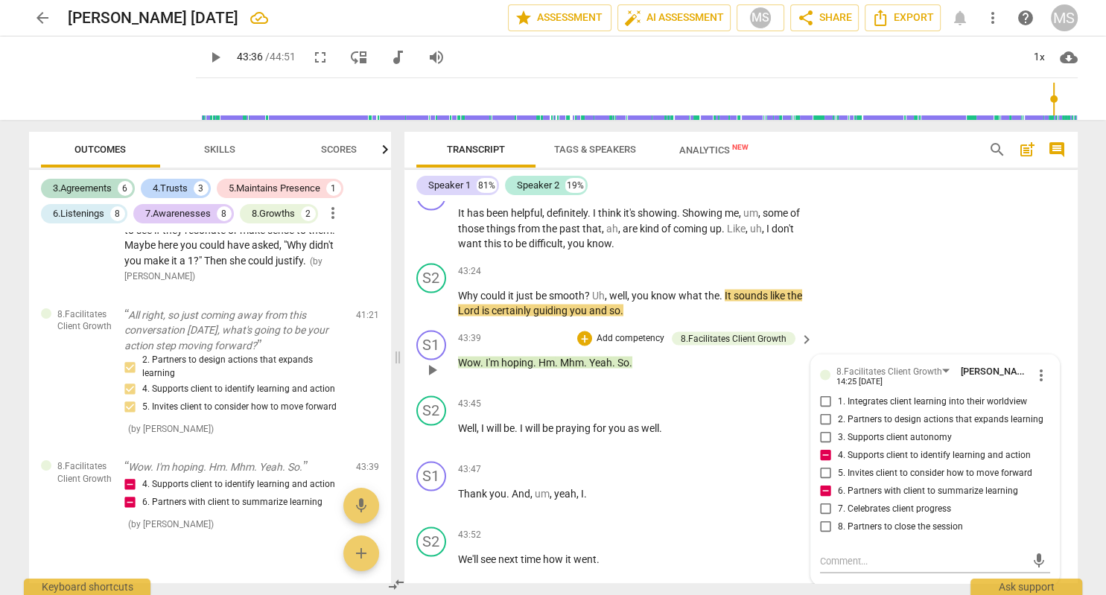
click at [828, 393] on input "1. Integrates client learning into their worldview" at bounding box center [826, 402] width 24 height 18
click at [854, 554] on textarea at bounding box center [923, 561] width 206 height 14
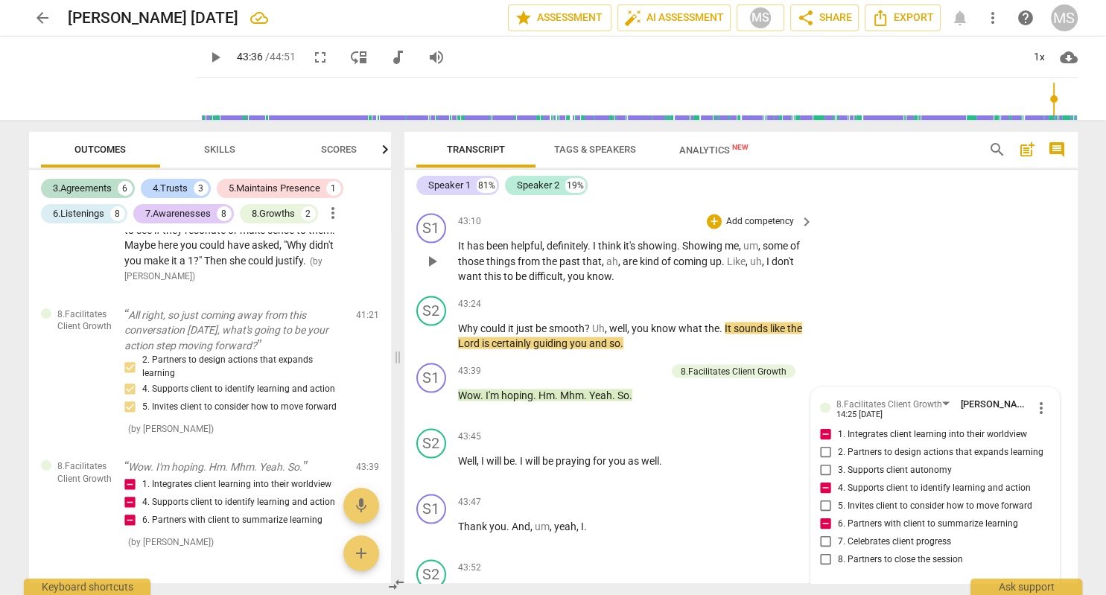
scroll to position [13820, 0]
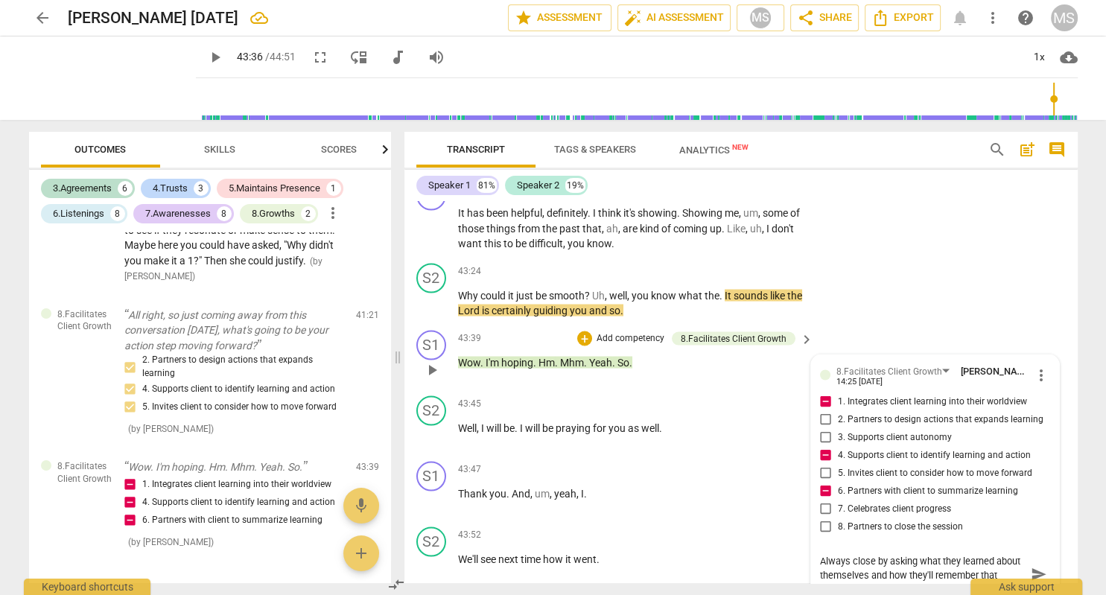
click at [827, 518] on input "8. Partners to close the session" at bounding box center [826, 527] width 24 height 18
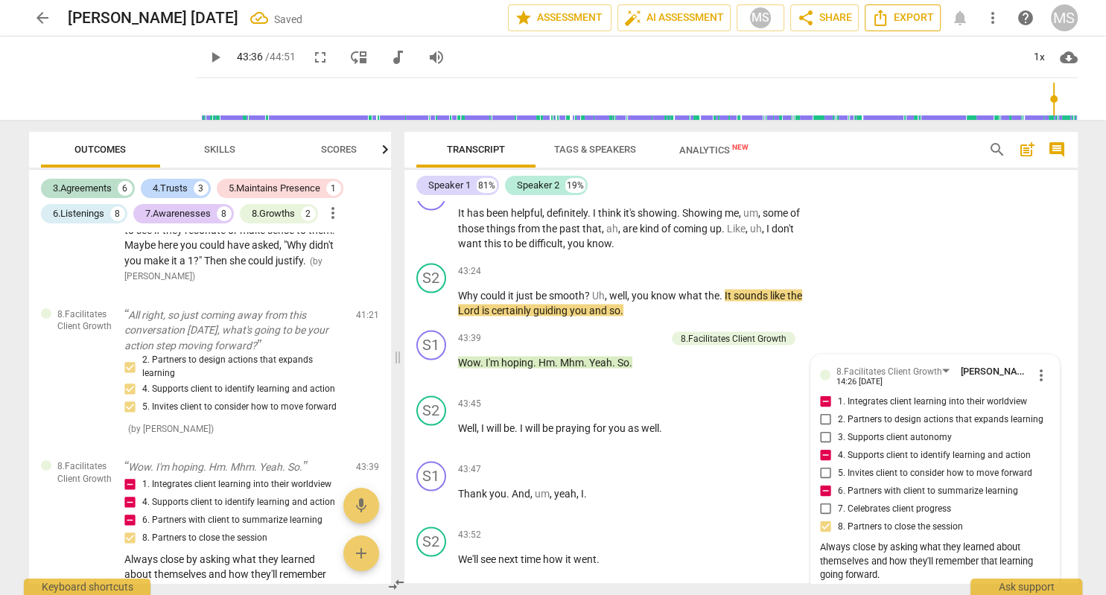
click at [882, 18] on icon "Export" at bounding box center [881, 18] width 18 height 18
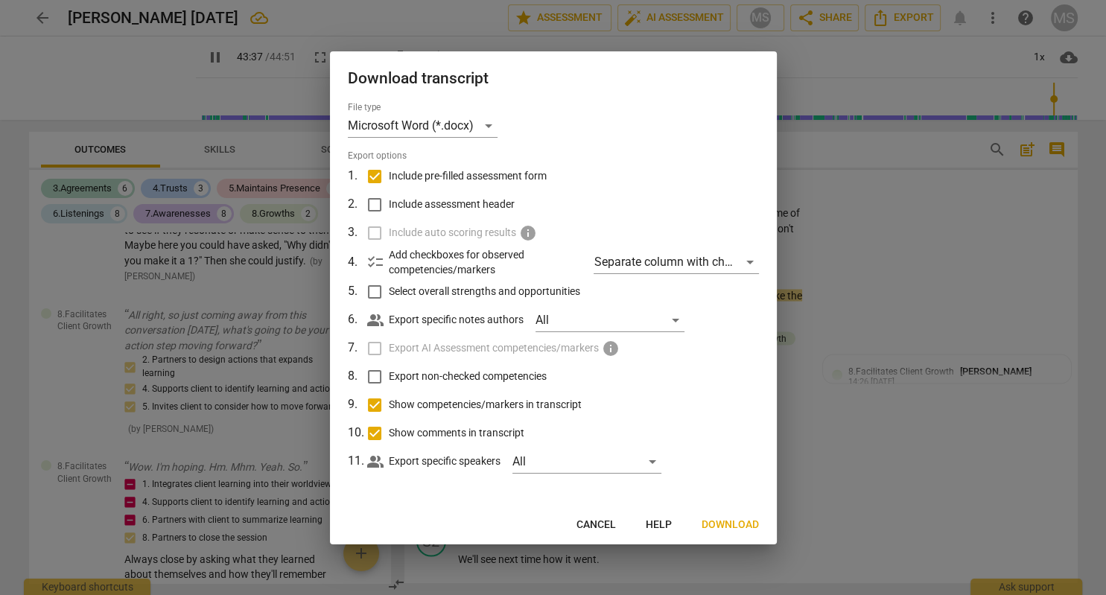
click at [734, 526] on span "Download" at bounding box center [730, 525] width 57 height 15
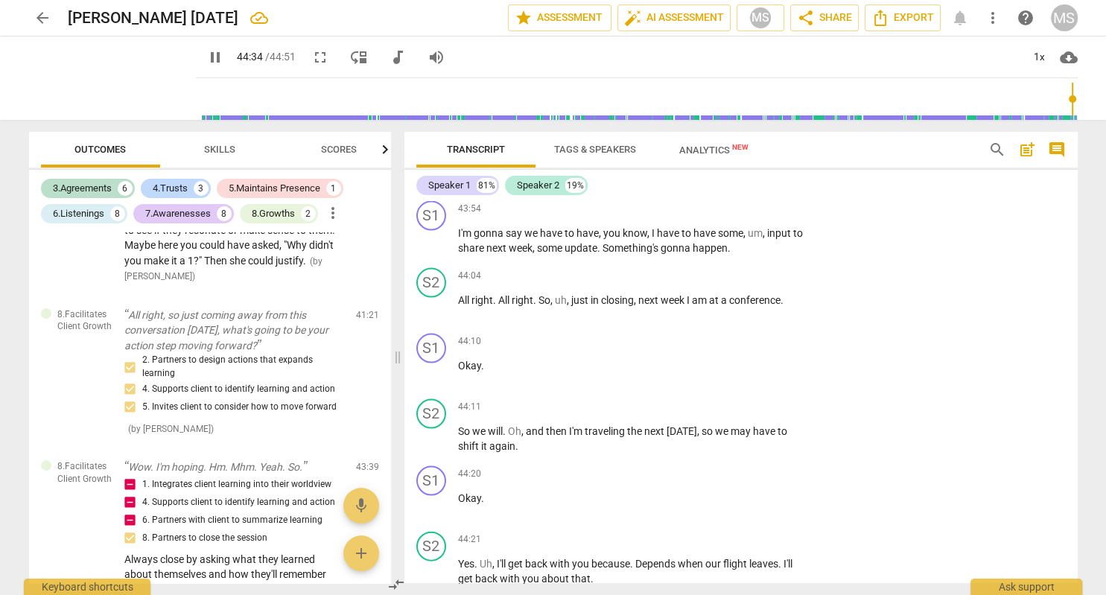
scroll to position [14507, 0]
